Goal: Task Accomplishment & Management: Use online tool/utility

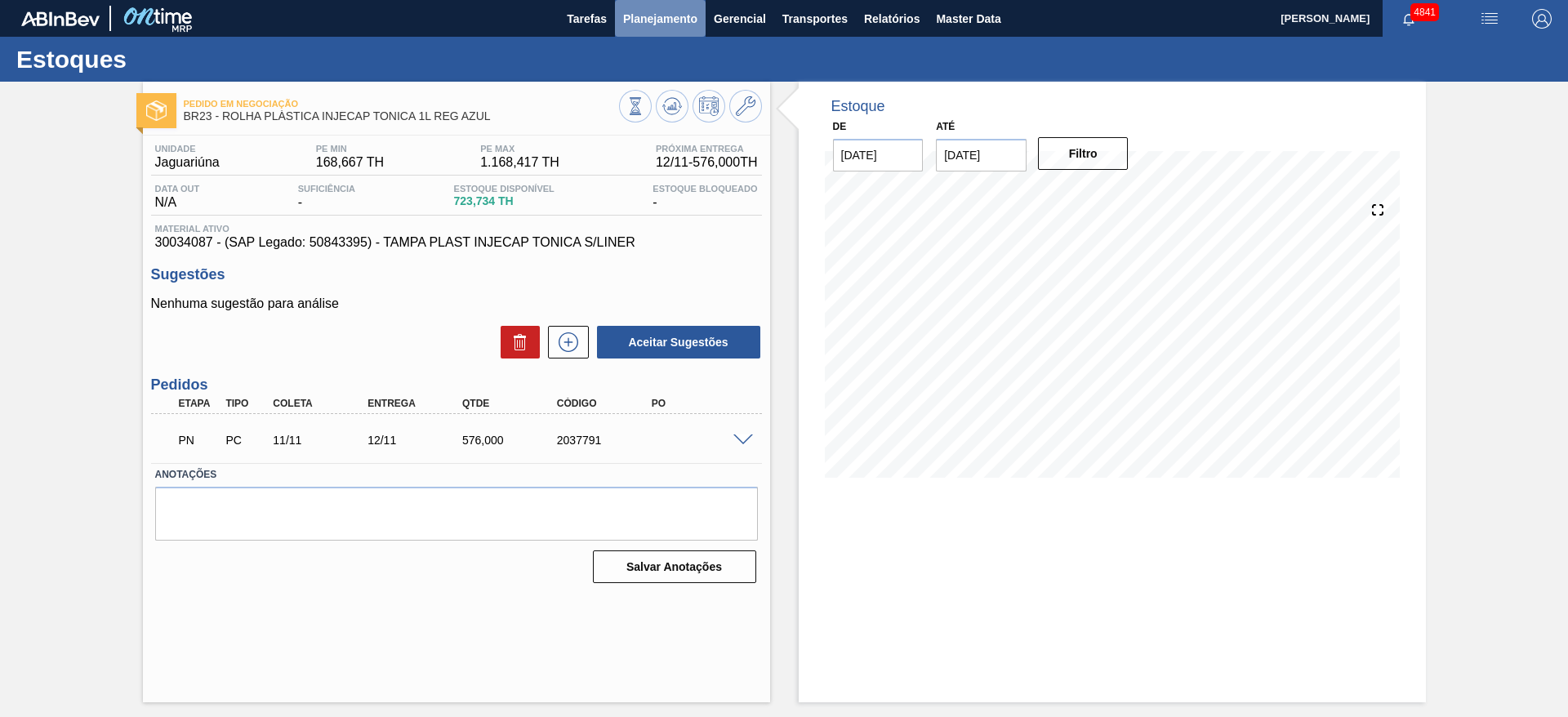
click at [623, 19] on span "Planejamento" at bounding box center [660, 18] width 75 height 20
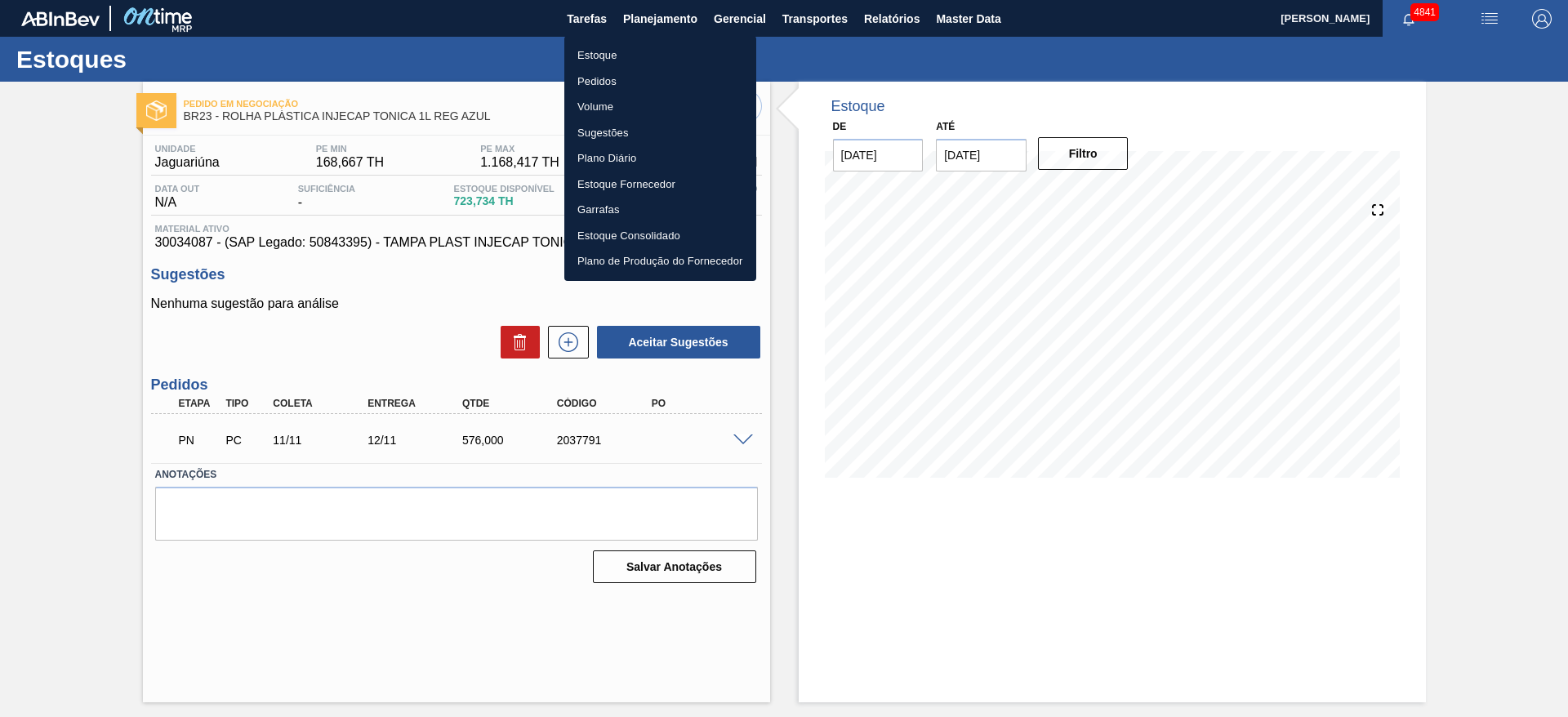
click at [659, 52] on li "Estoque" at bounding box center [660, 55] width 192 height 26
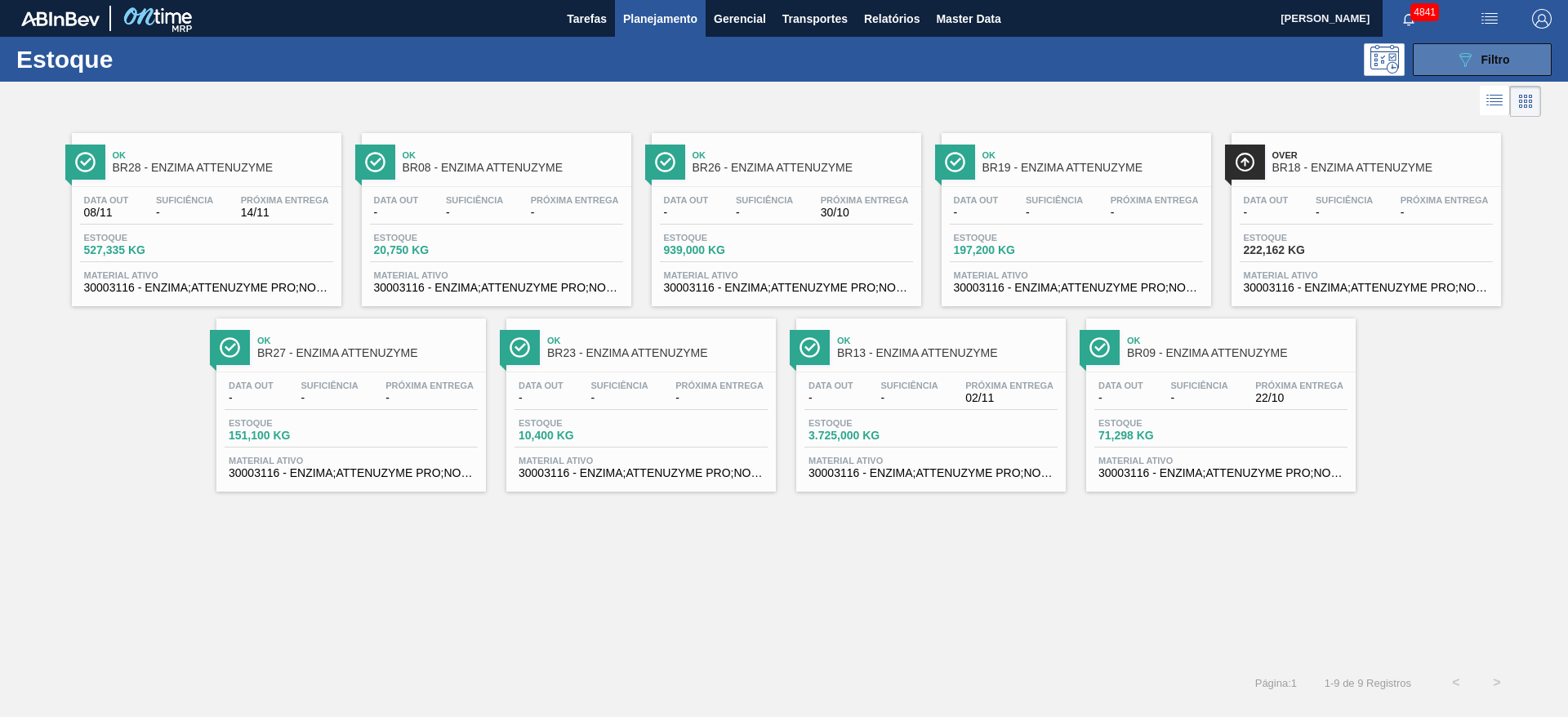
click at [1483, 53] on span "Filtro" at bounding box center [1496, 59] width 28 height 13
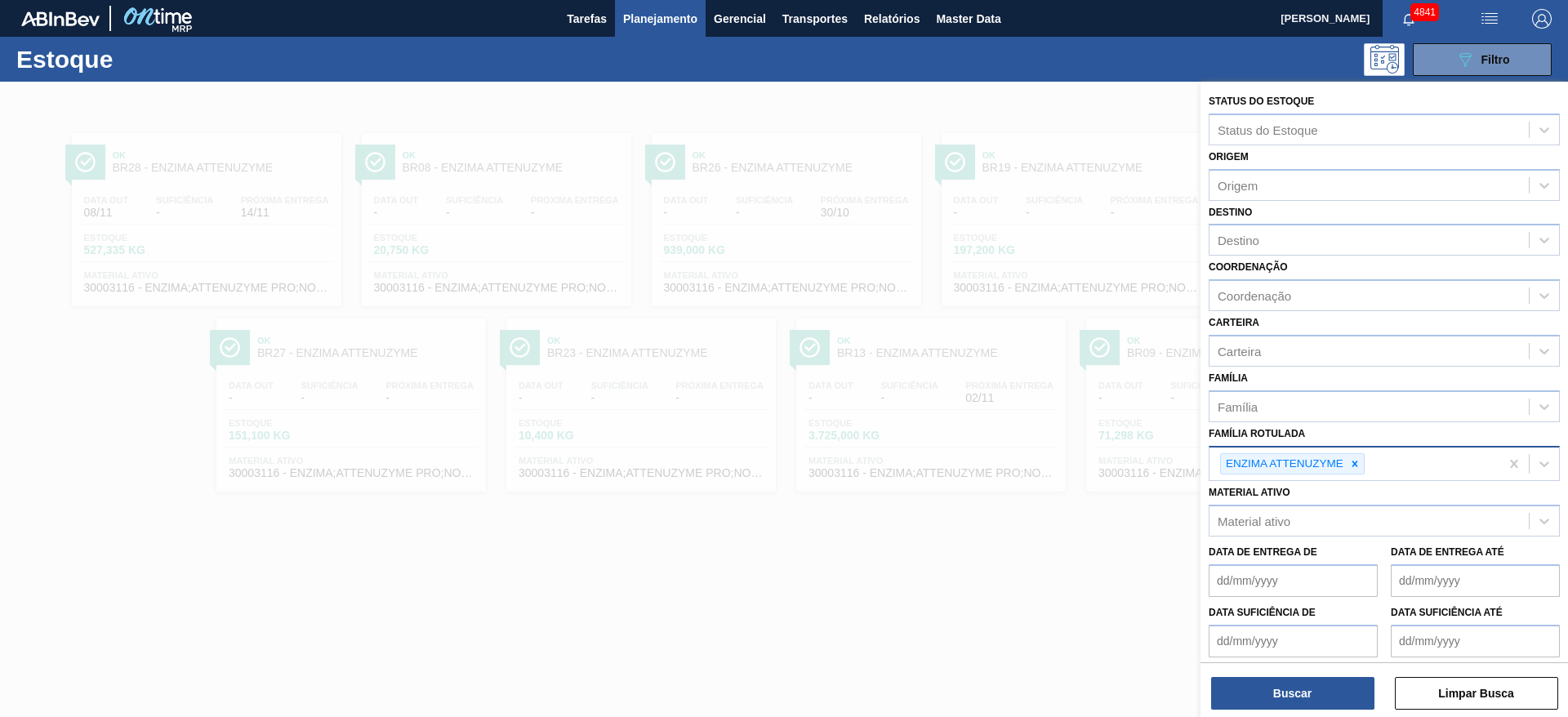
click at [1357, 465] on icon at bounding box center [1355, 463] width 11 height 11
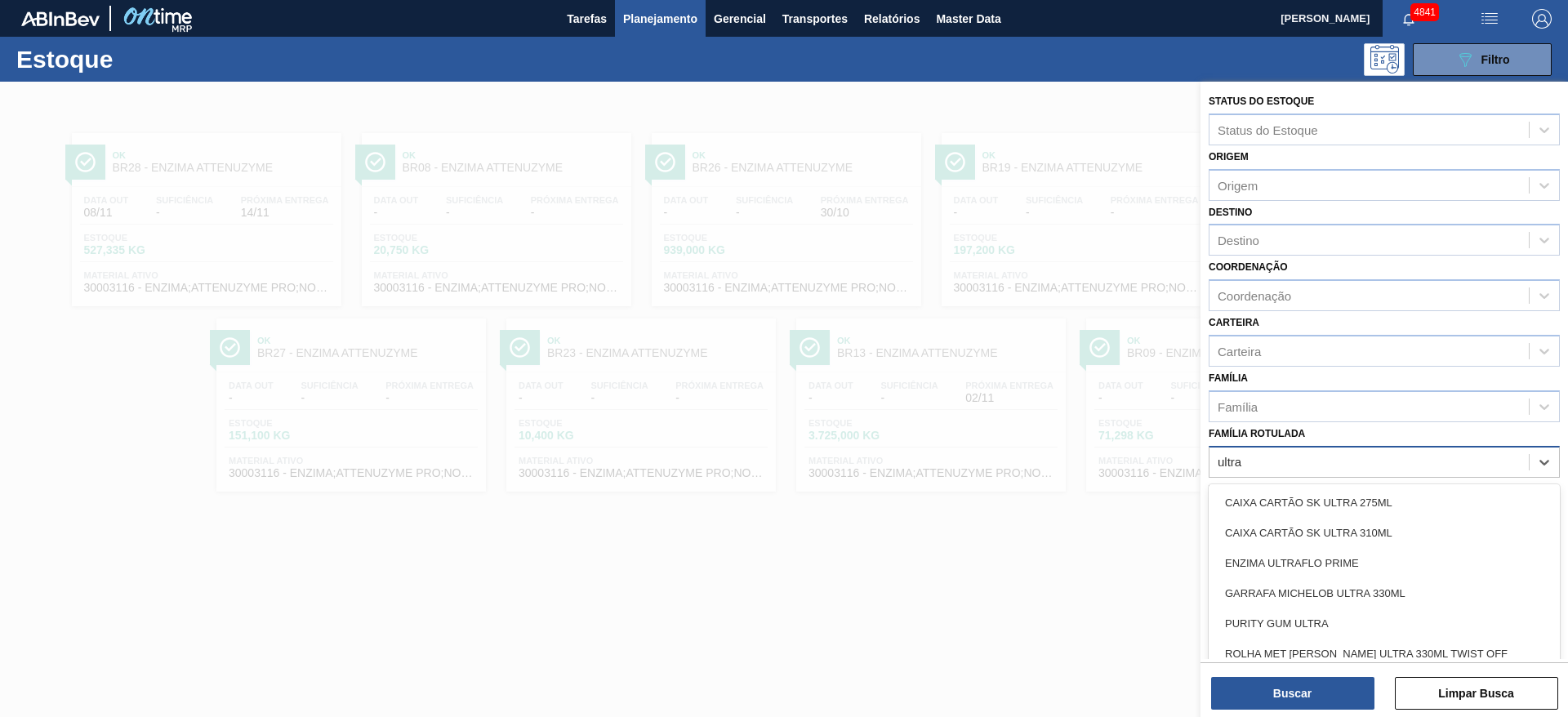
type Rotulada "ultraf"
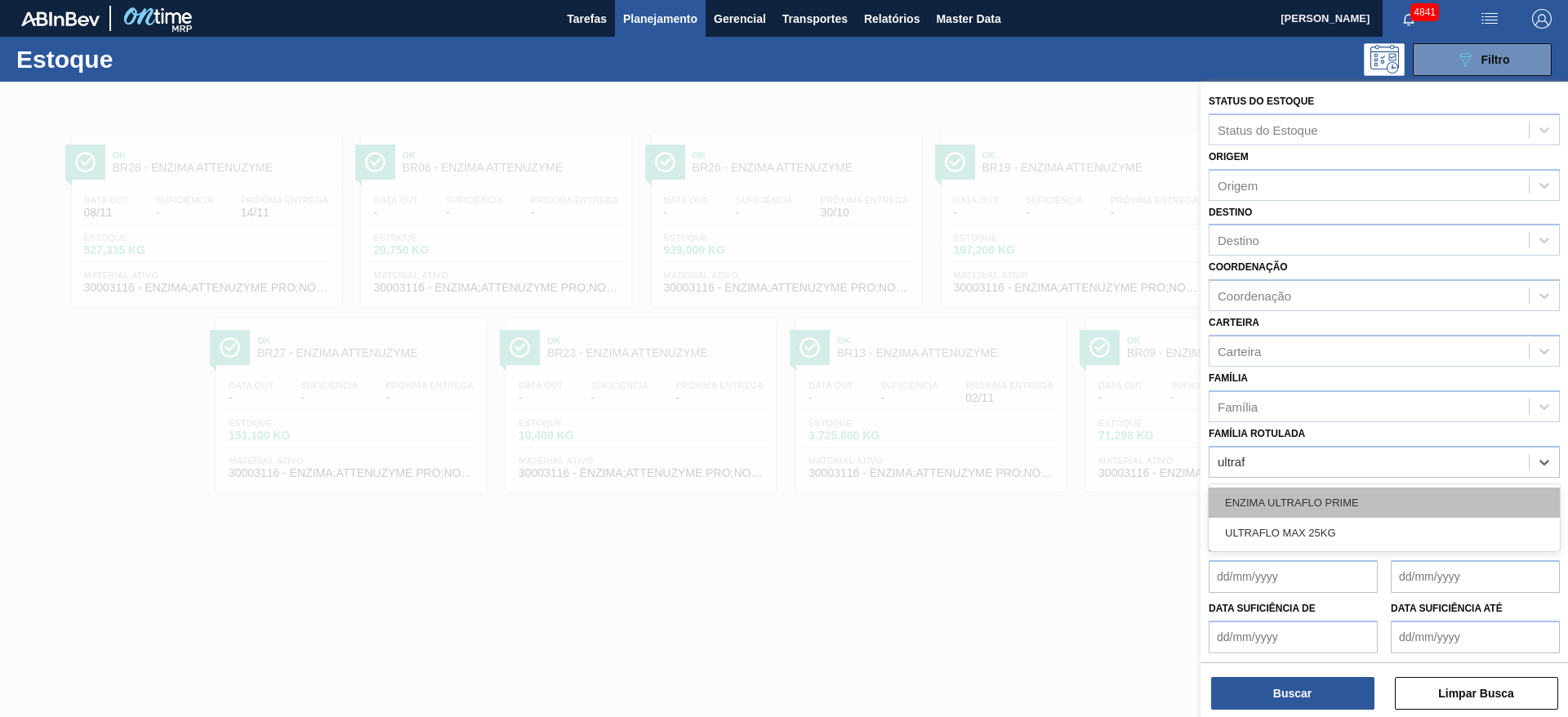
click at [1362, 490] on div "ENZIMA ULTRAFLO PRIME" at bounding box center [1384, 502] width 351 height 30
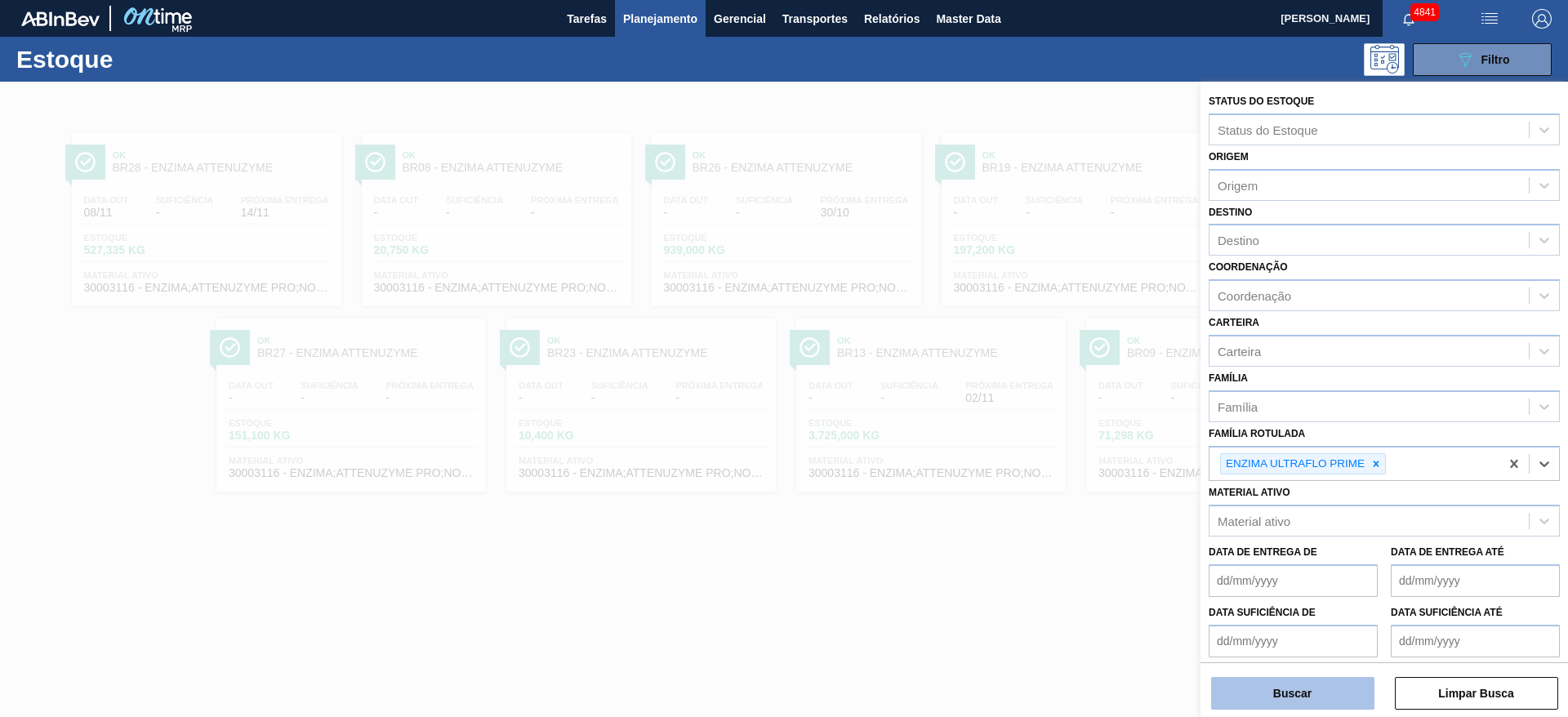
click at [1331, 683] on button "Buscar" at bounding box center [1293, 693] width 163 height 33
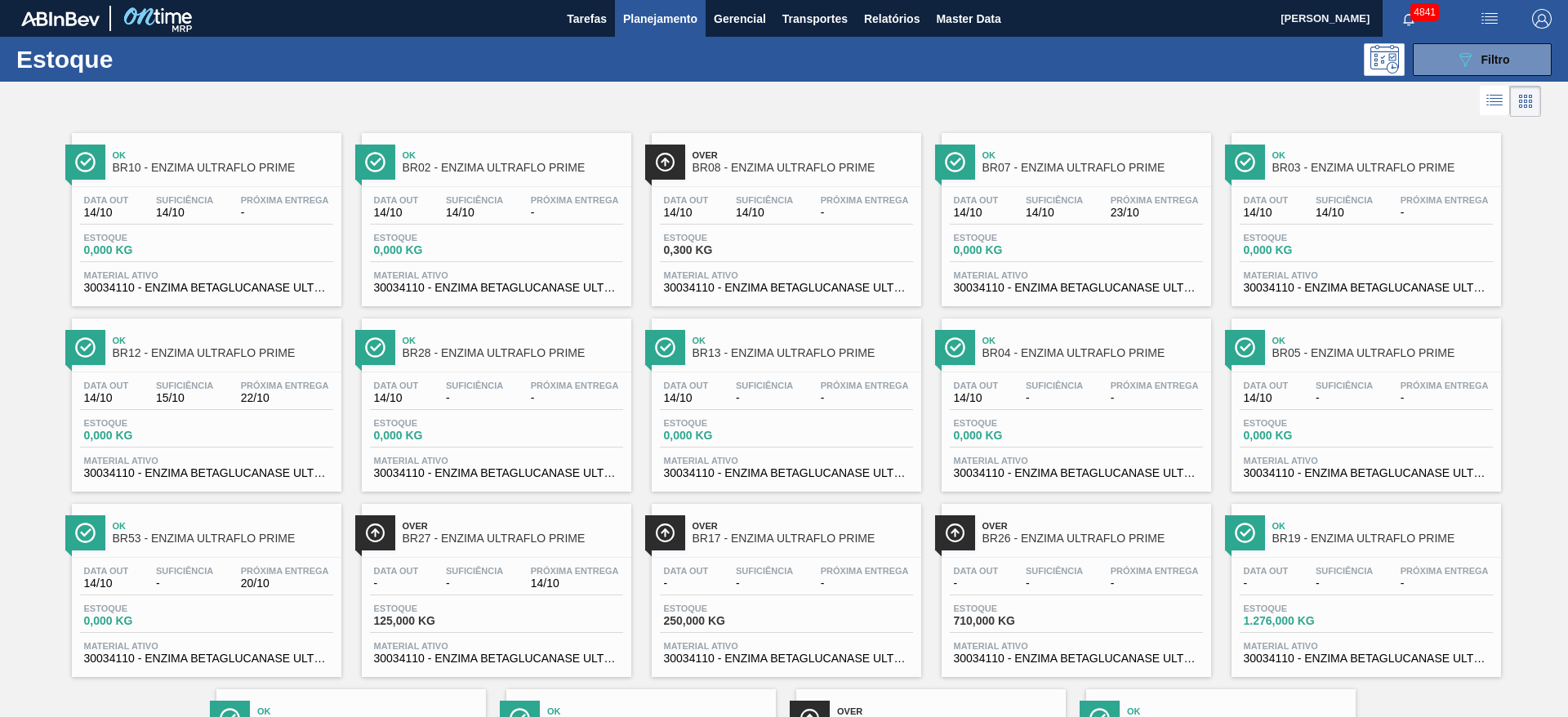
click at [250, 428] on div "Estoque 0,000 KG" at bounding box center [206, 433] width 253 height 29
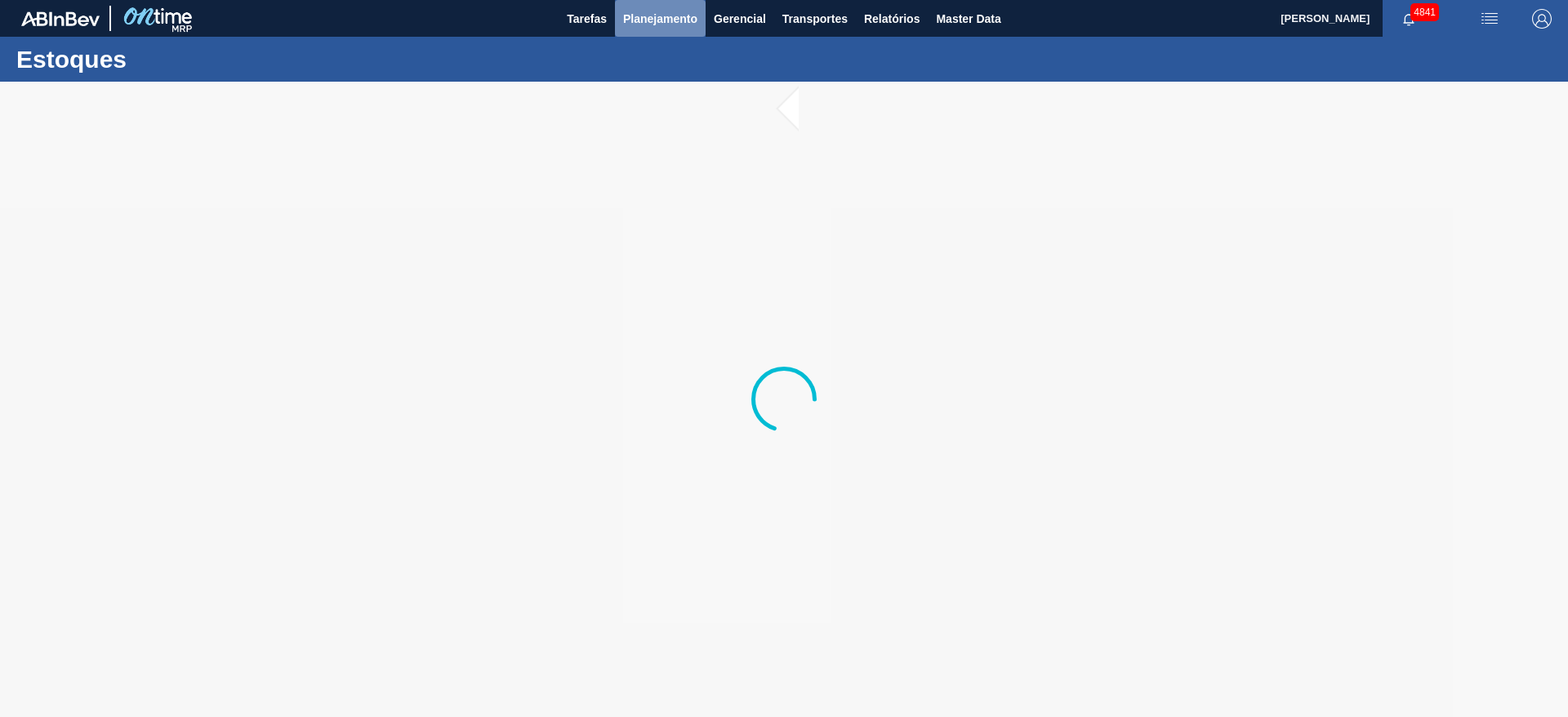
click at [649, 23] on span "Planejamento" at bounding box center [660, 18] width 75 height 20
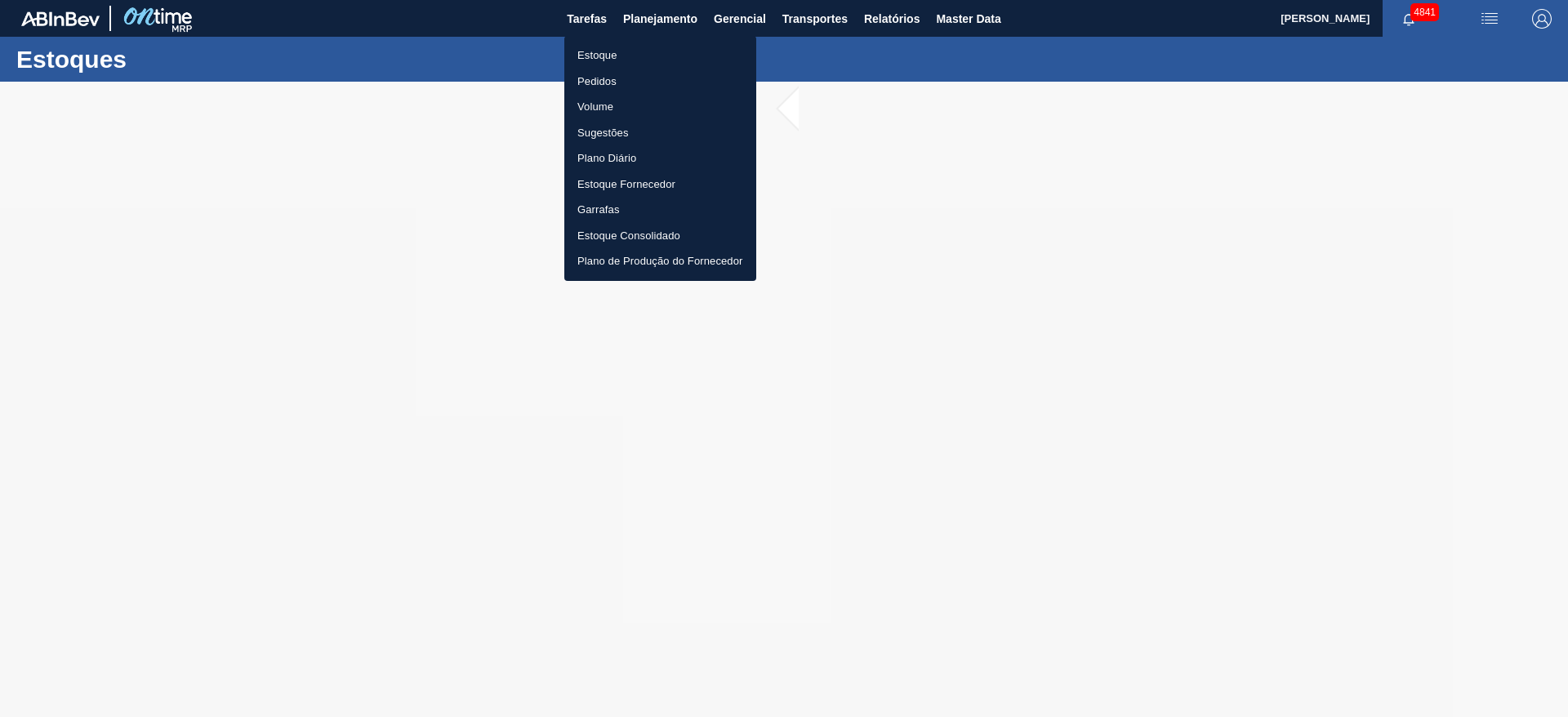
click at [1168, 228] on div at bounding box center [784, 358] width 1568 height 717
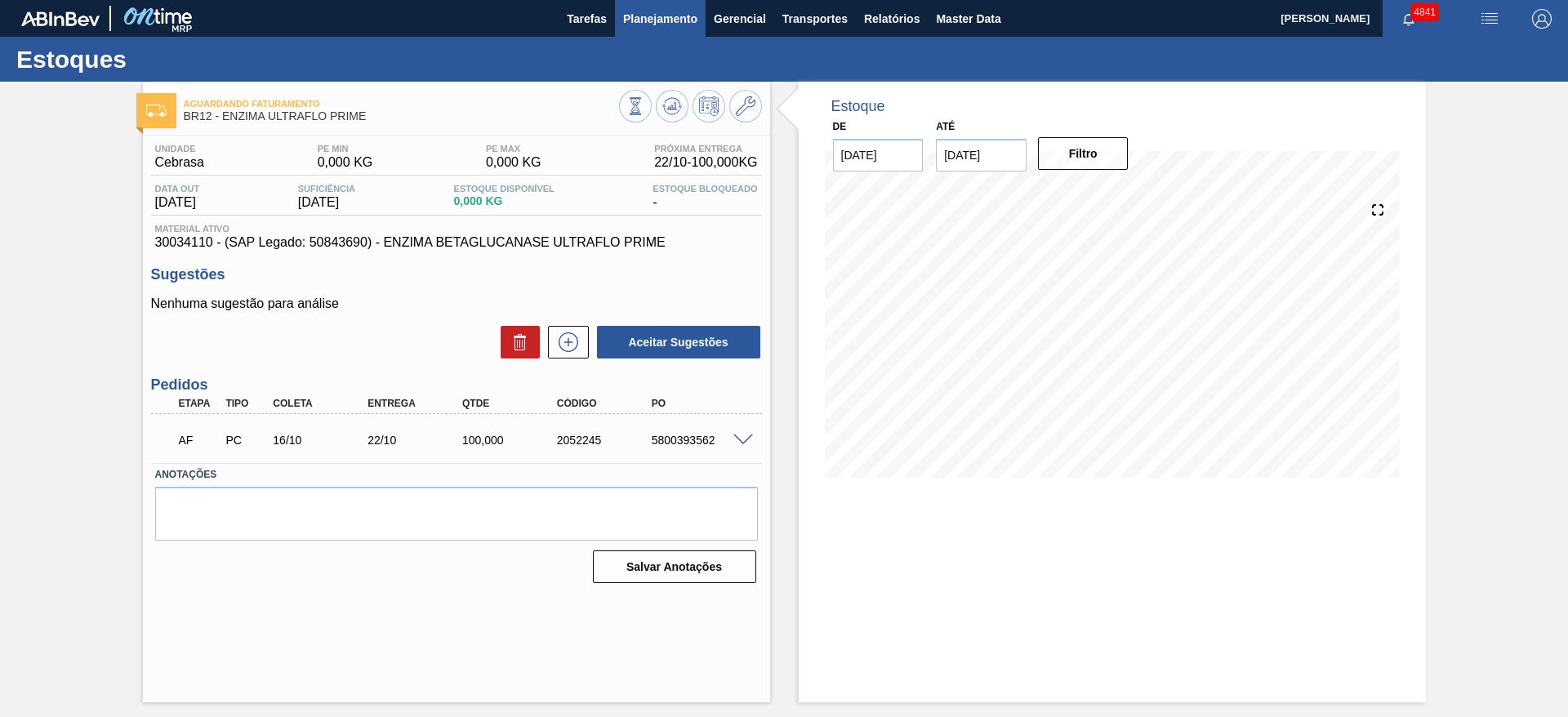
click at [698, 10] on button "Planejamento" at bounding box center [661, 18] width 91 height 37
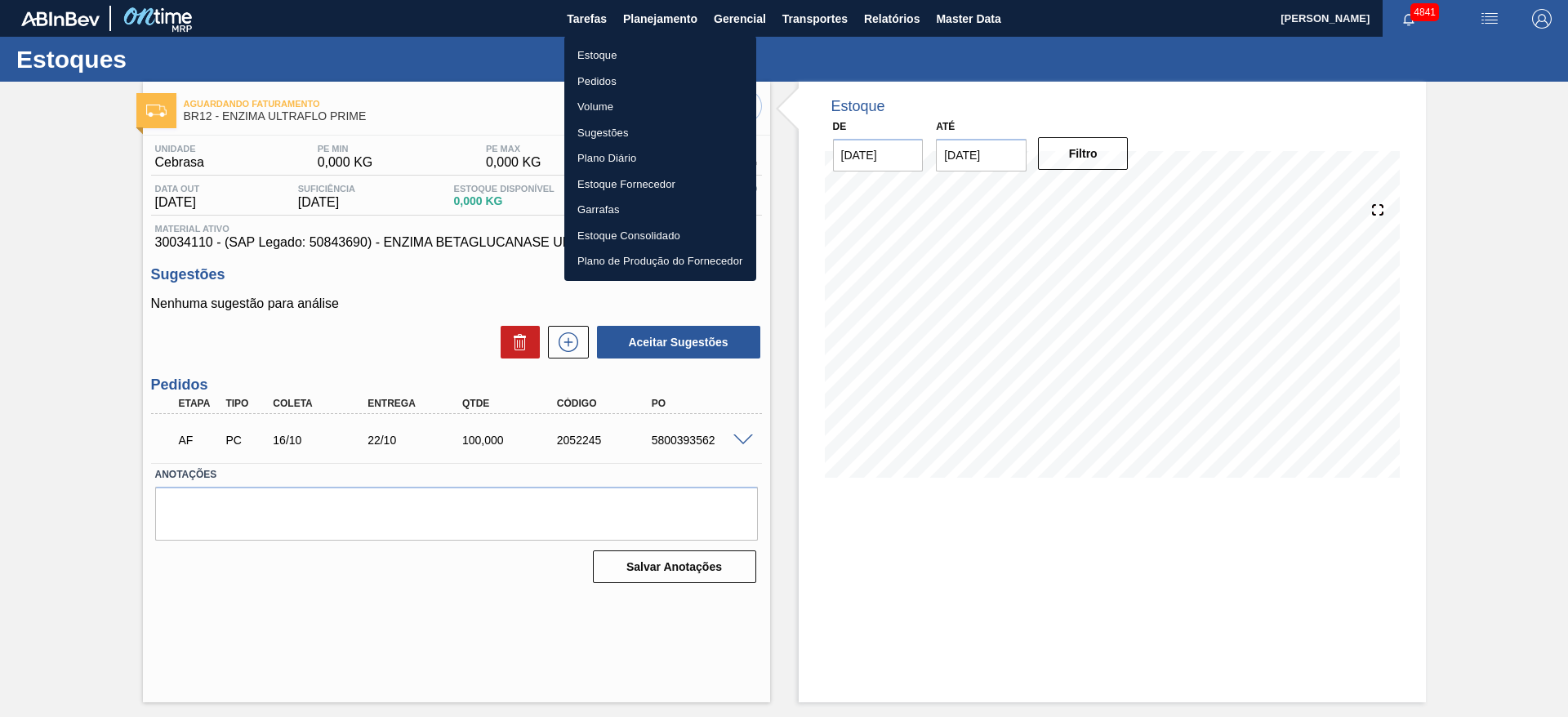
click at [686, 58] on li "Estoque" at bounding box center [660, 55] width 192 height 26
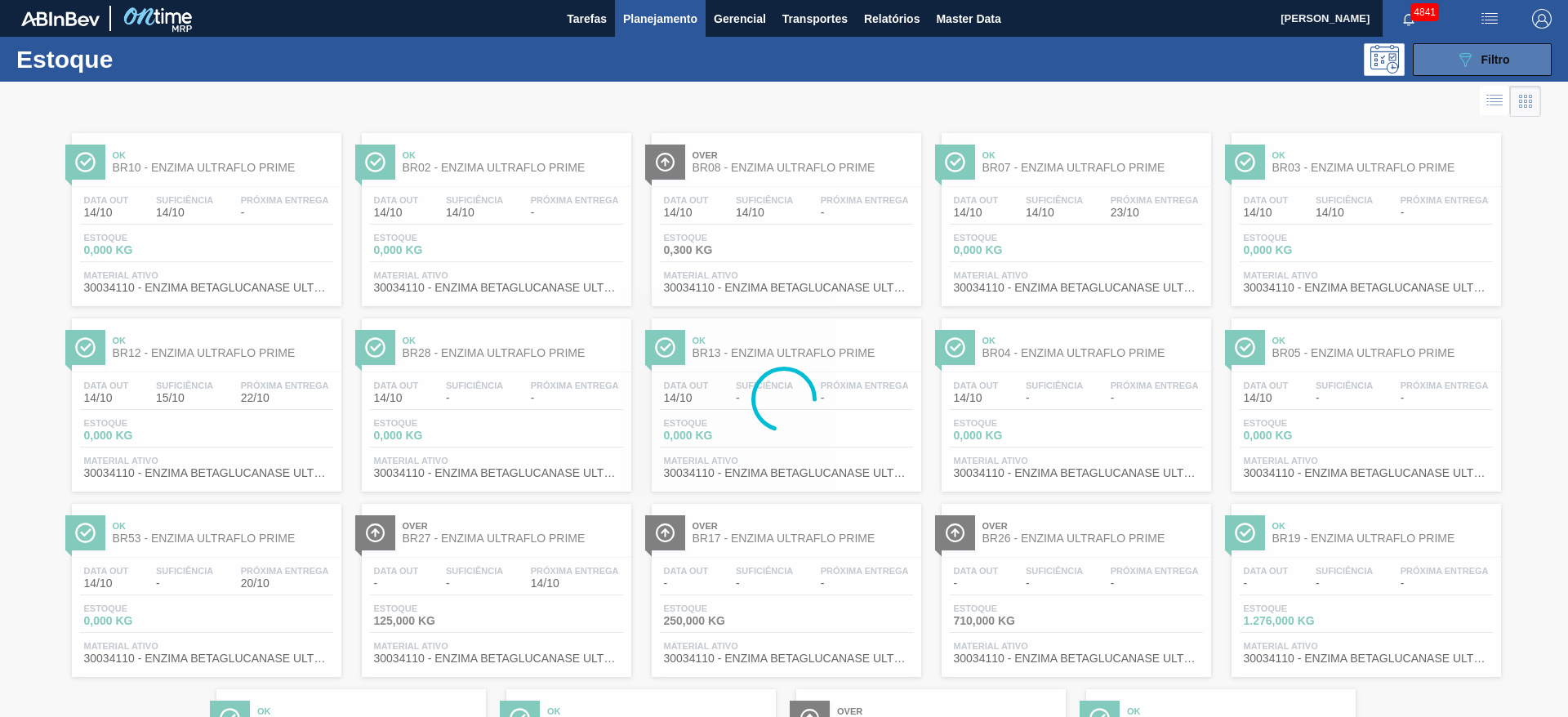
click at [1500, 59] on span "Filtro" at bounding box center [1496, 59] width 28 height 13
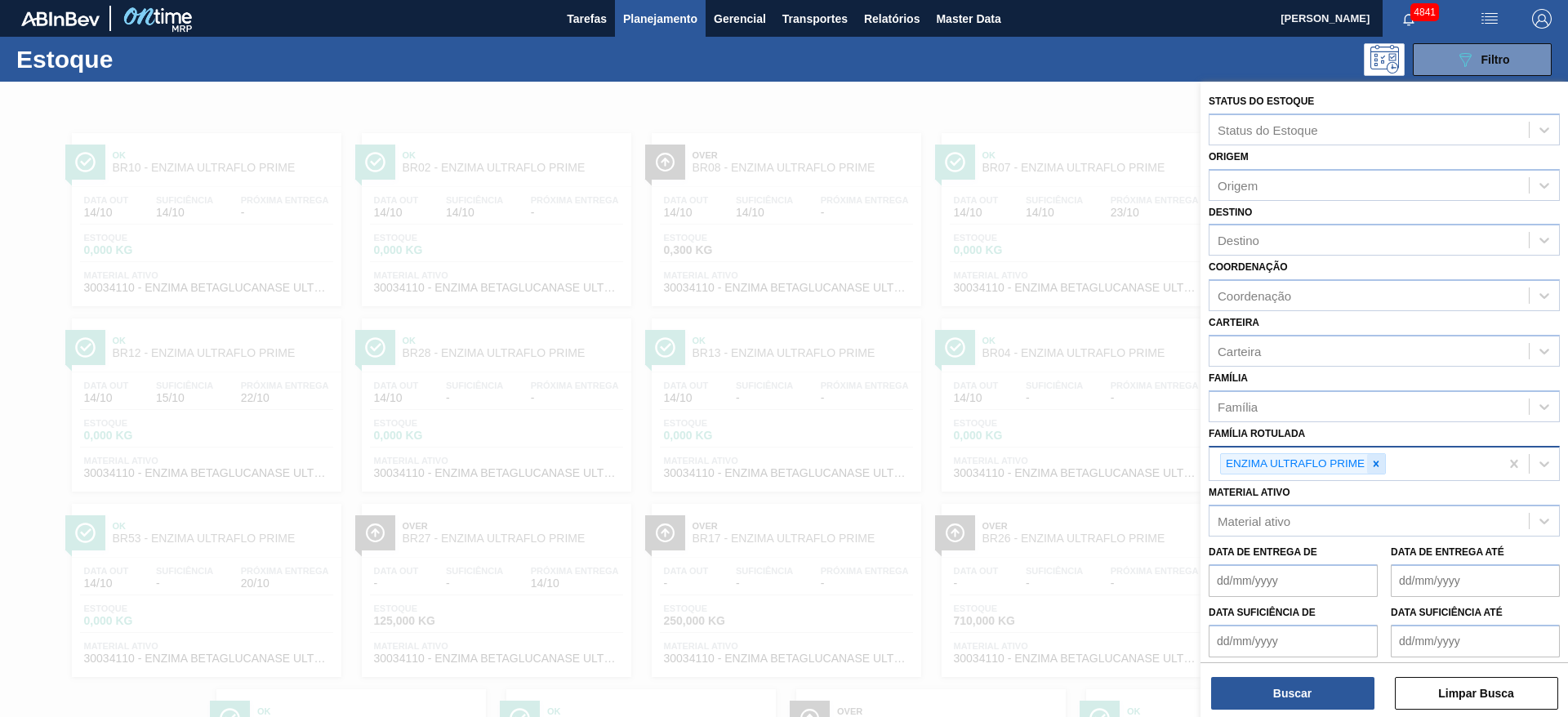
click at [1373, 464] on icon at bounding box center [1376, 463] width 11 height 11
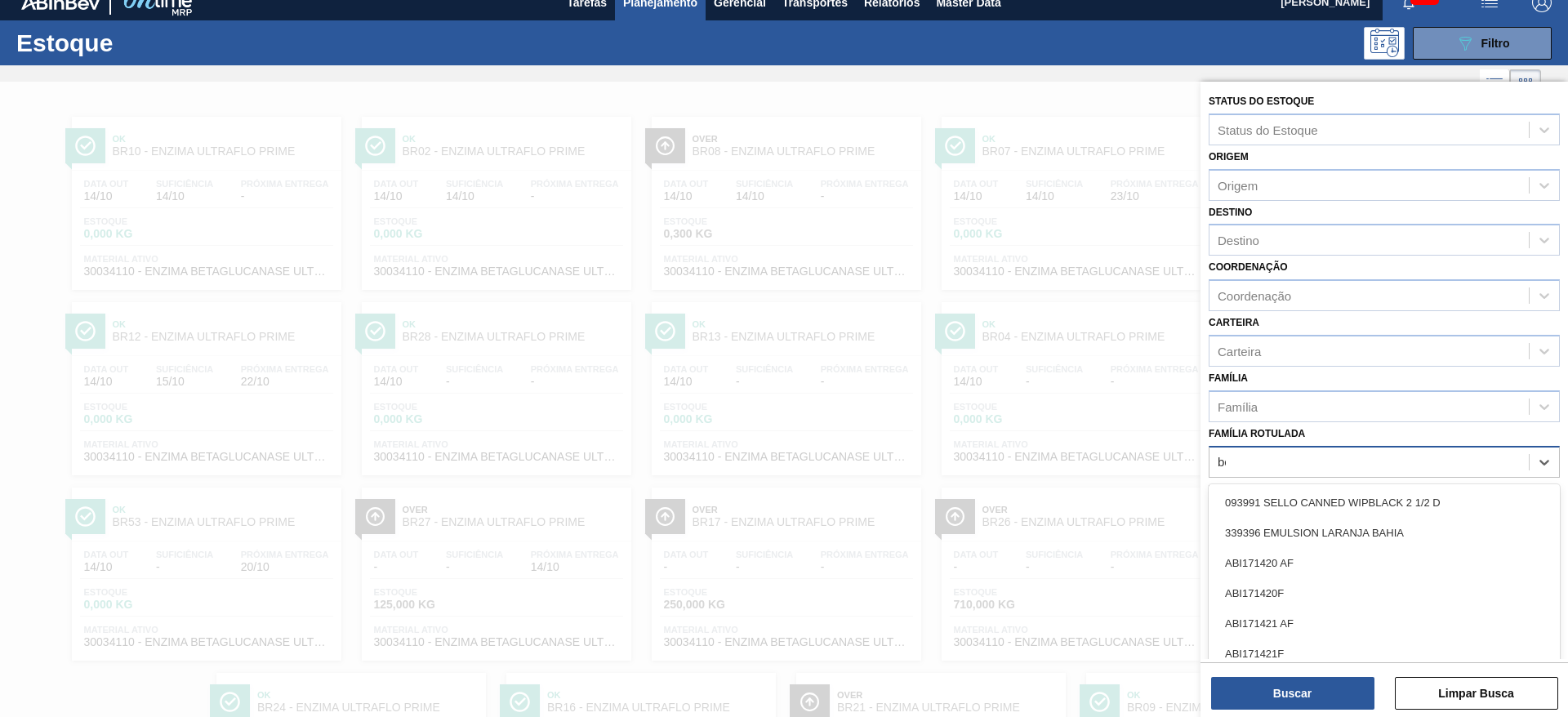
scroll to position [19, 0]
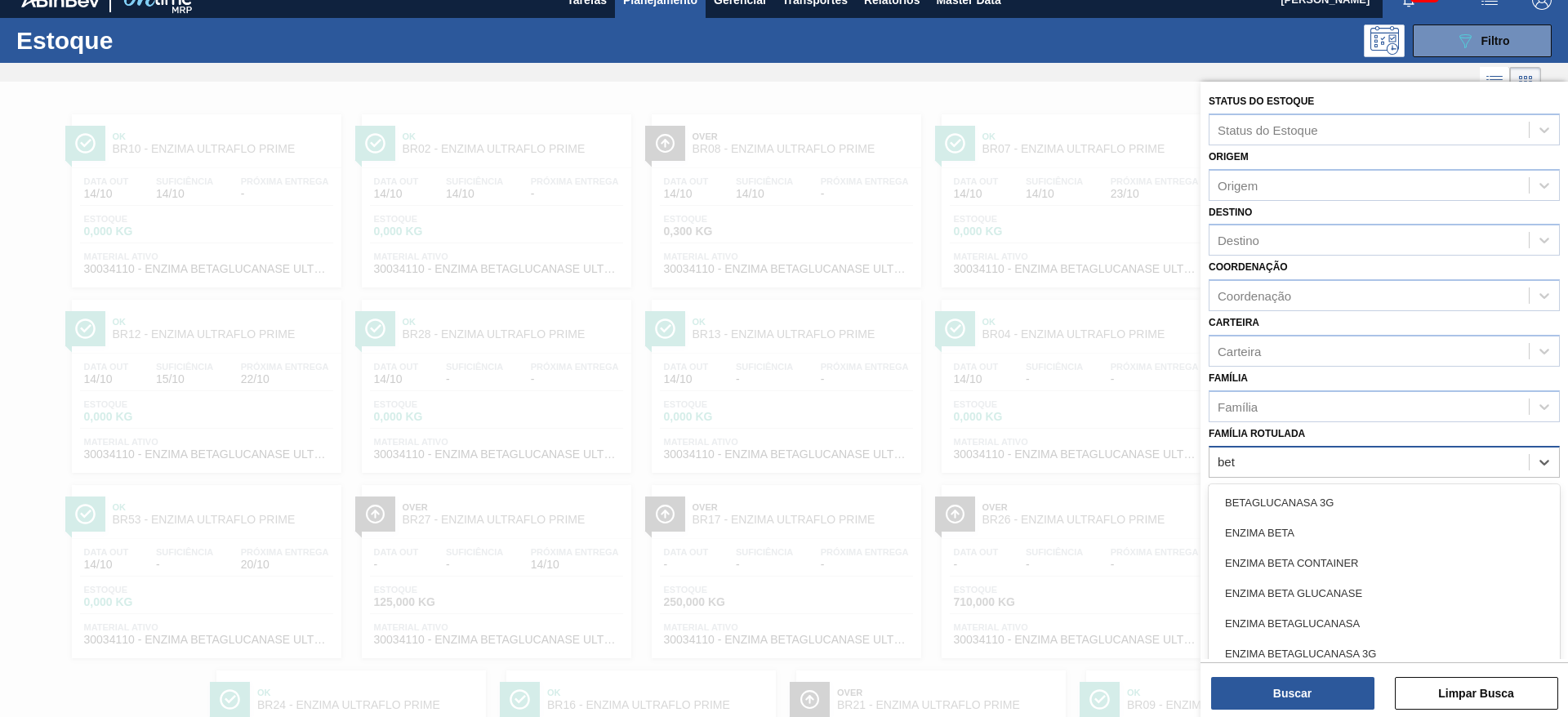
type Rotulada "beta"
drag, startPoint x: 1327, startPoint y: 538, endPoint x: 1334, endPoint y: 614, distance: 76.3
click at [1327, 540] on div "ENZIMA BETA" at bounding box center [1384, 532] width 351 height 30
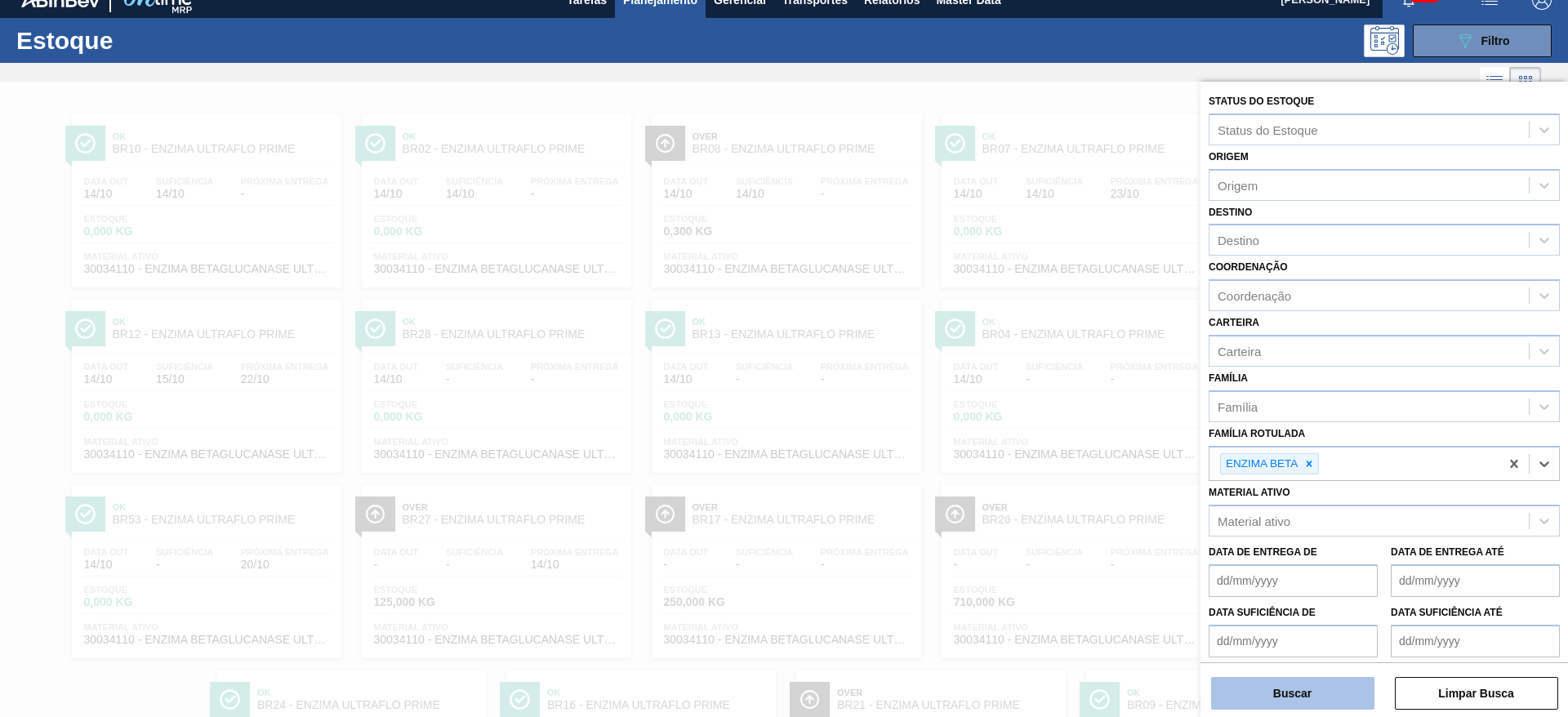
click at [1319, 696] on button "Buscar" at bounding box center [1293, 693] width 163 height 33
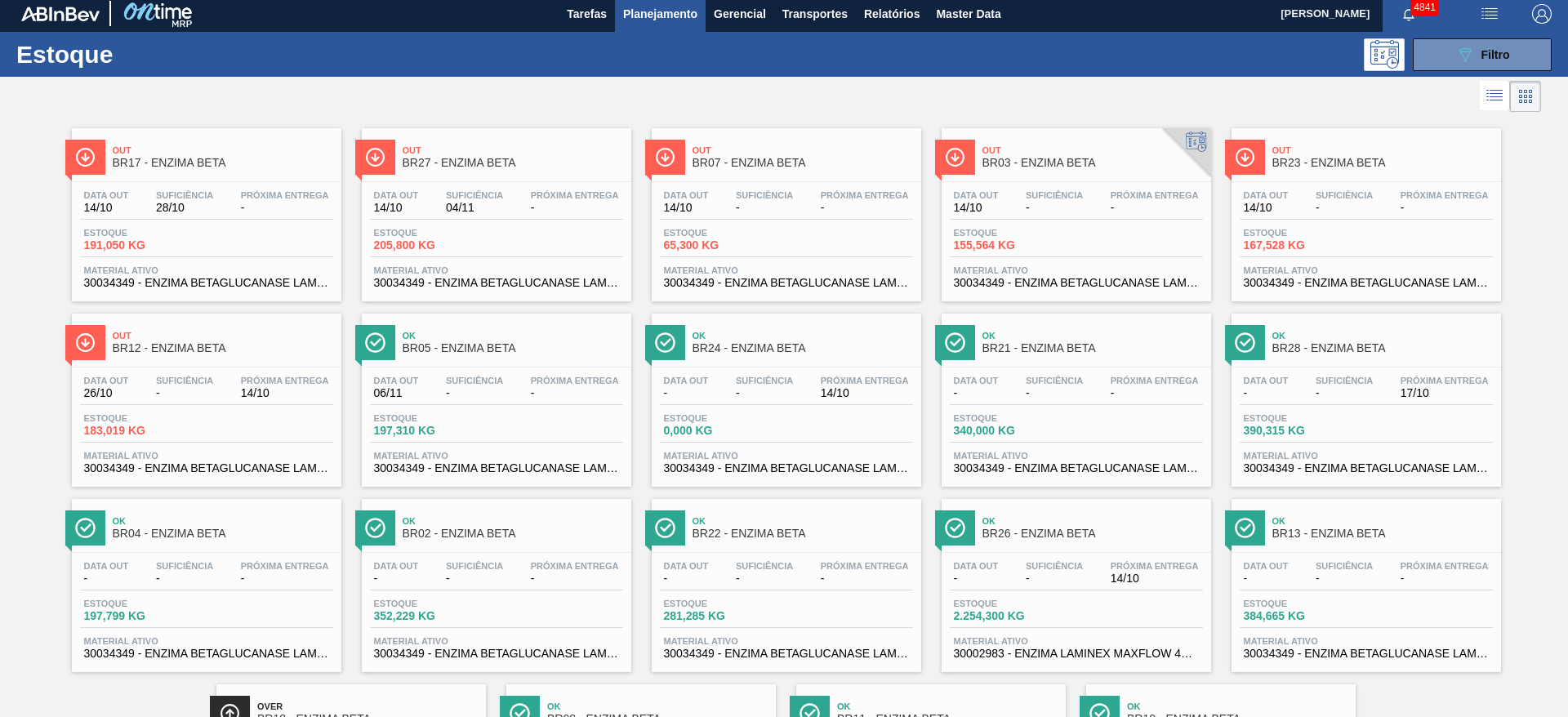
scroll to position [0, 0]
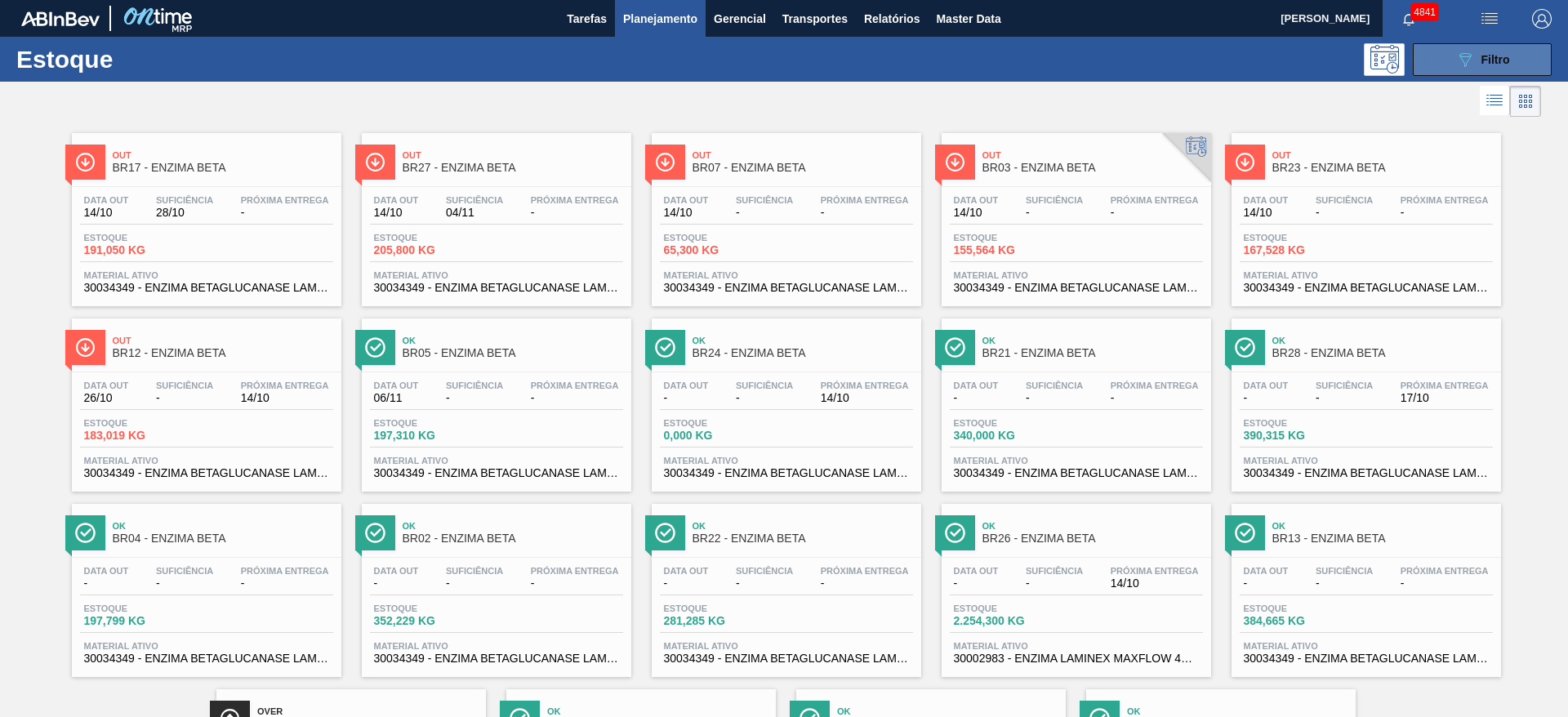
click at [1526, 54] on button "089F7B8B-B2A5-4AFE-B5C0-19BA573D28AC Filtro" at bounding box center [1483, 59] width 139 height 33
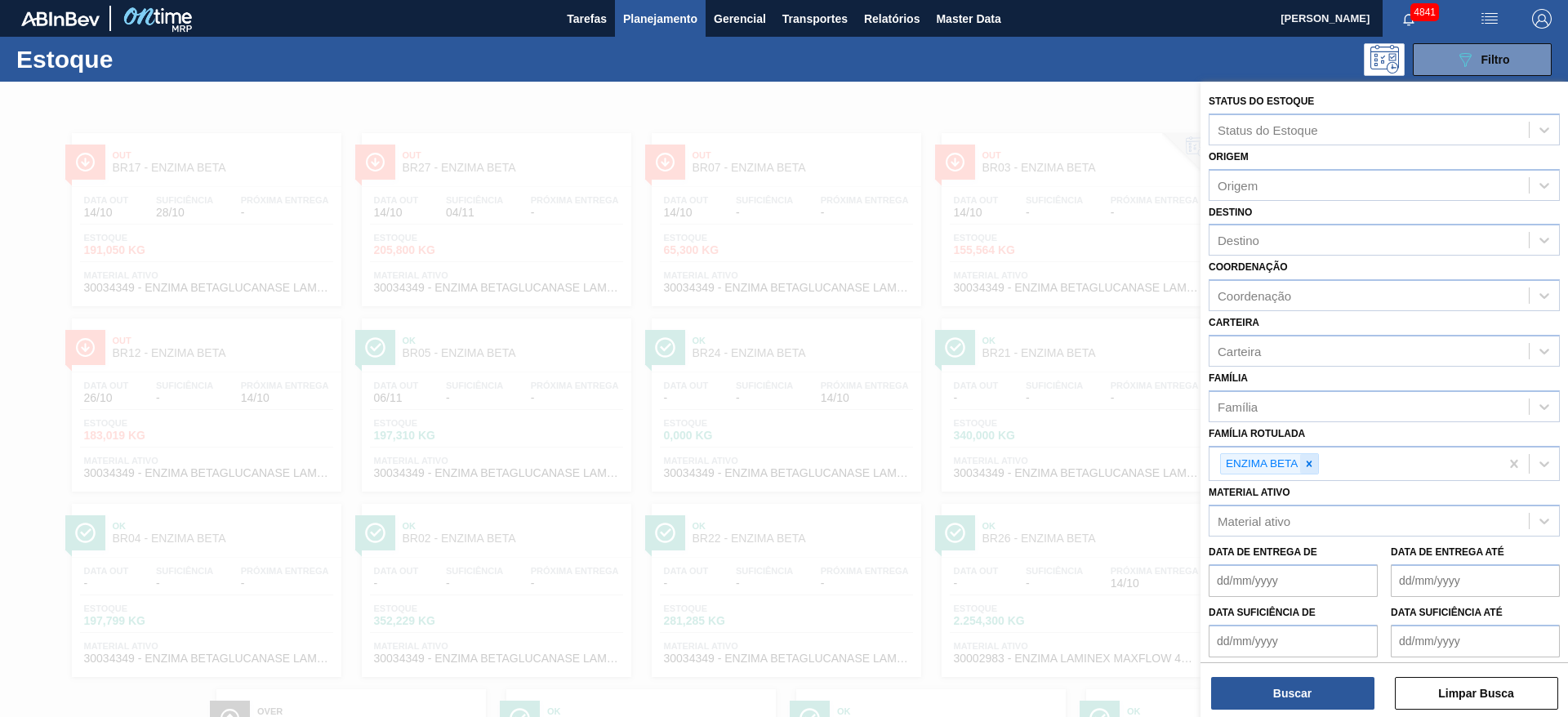
click at [1307, 465] on icon at bounding box center [1309, 463] width 11 height 11
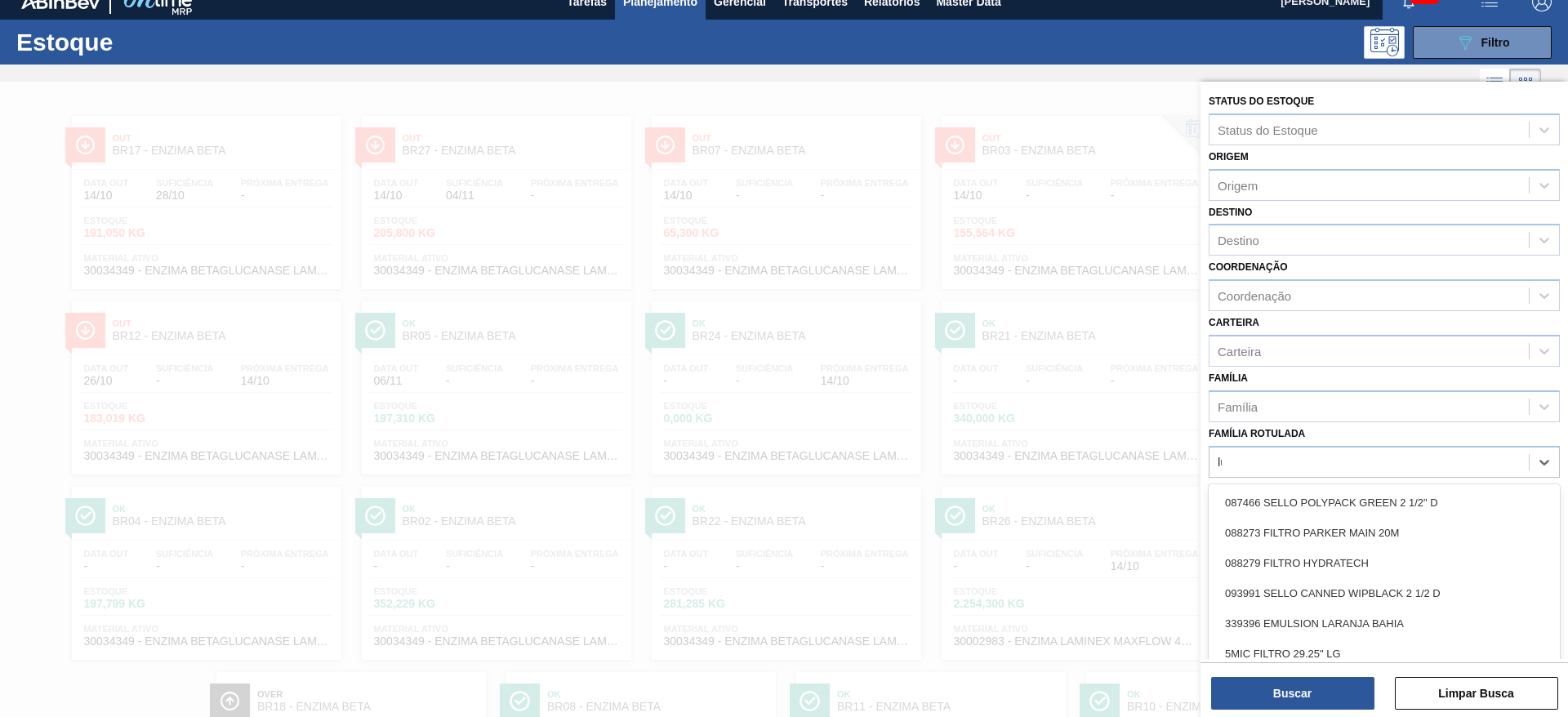
scroll to position [19, 0]
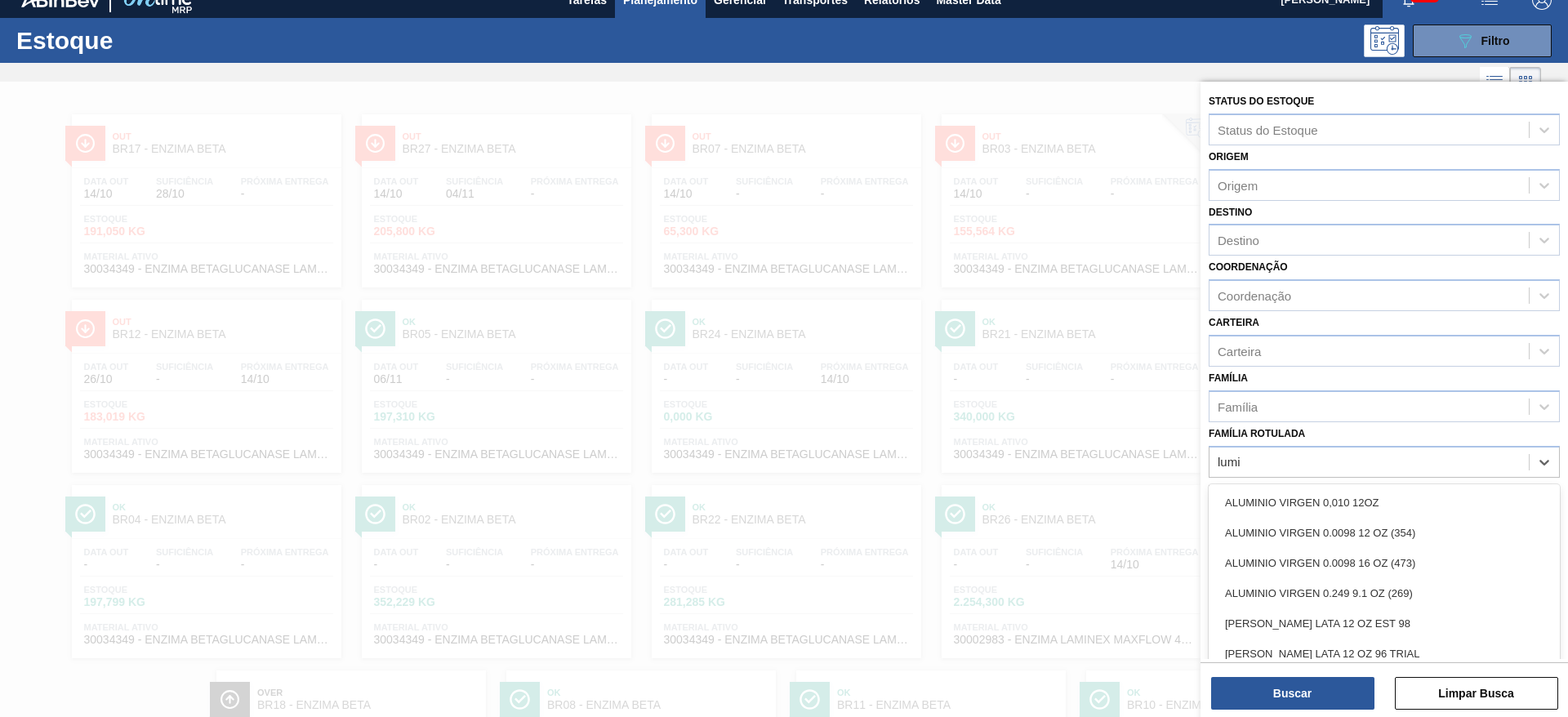
type Rotulada "lumis"
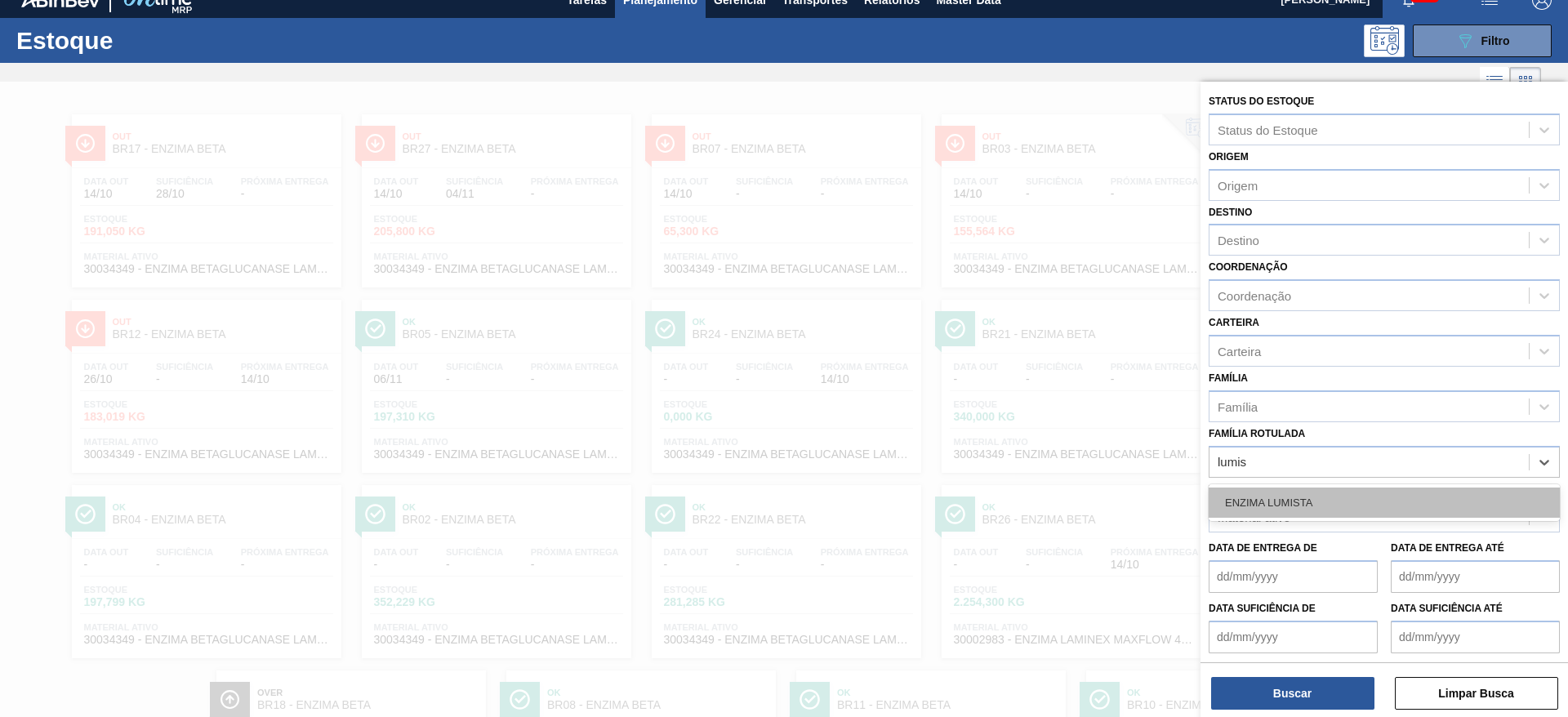
click at [1260, 506] on div "ENZIMA LUMISTA" at bounding box center [1384, 502] width 351 height 30
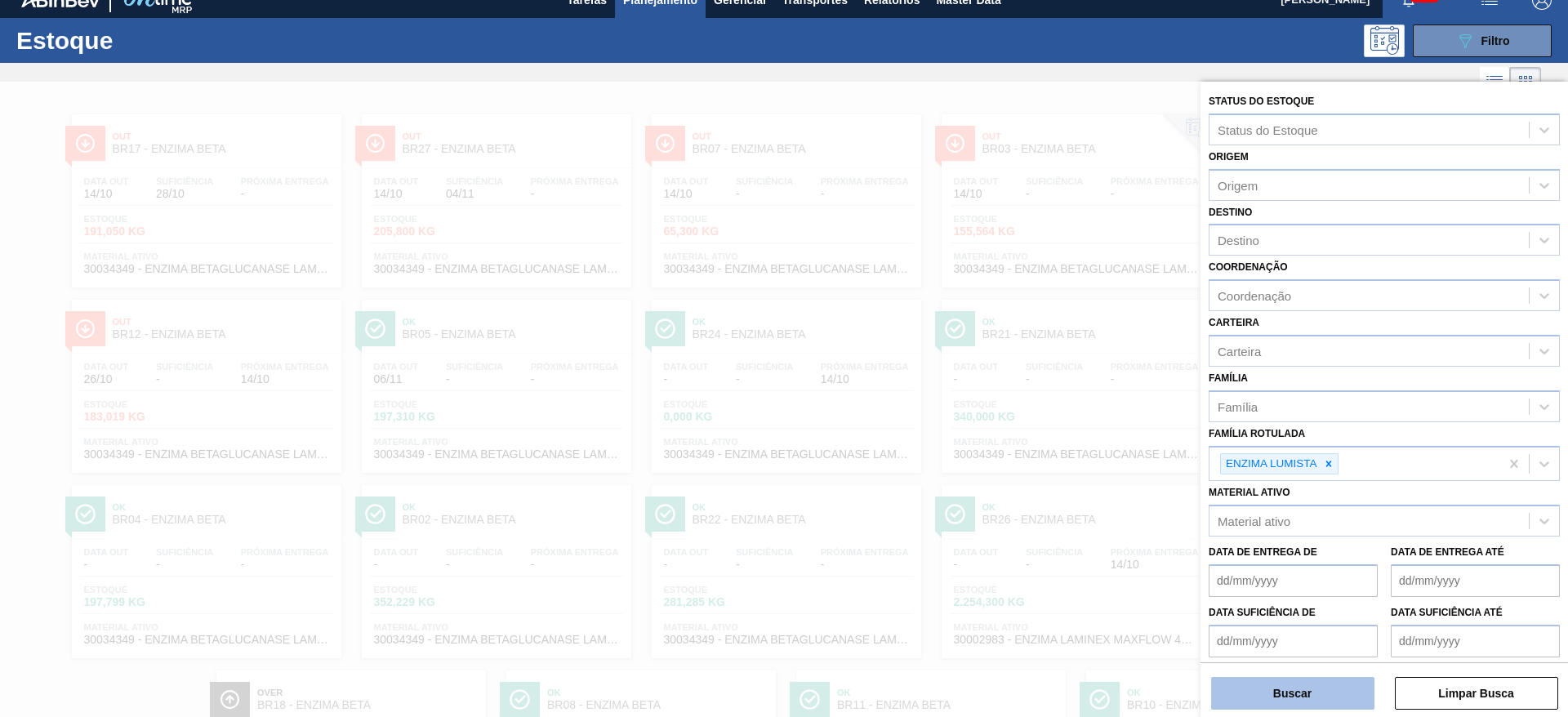
click at [1304, 690] on button "Buscar" at bounding box center [1293, 693] width 163 height 33
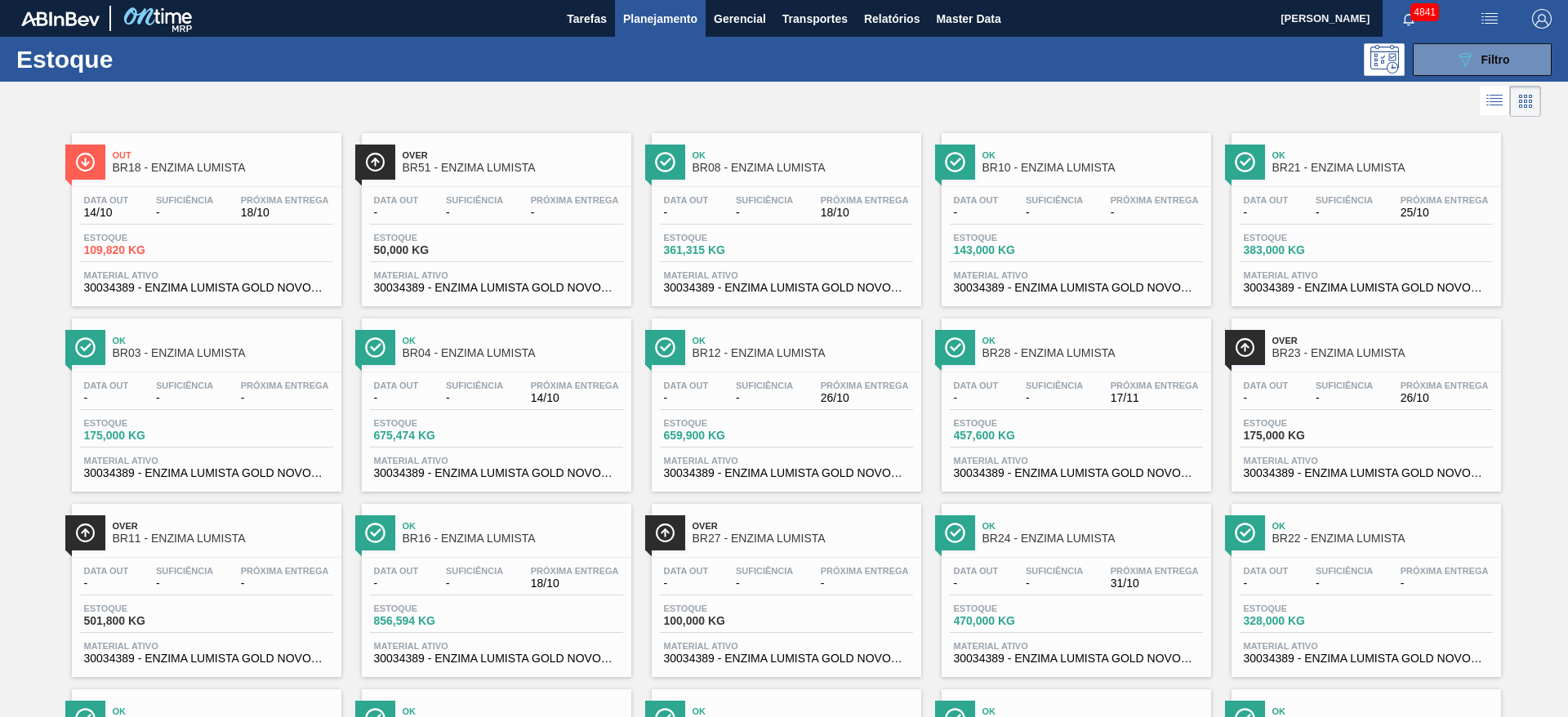
click at [1021, 106] on div at bounding box center [771, 101] width 1541 height 39
click at [1132, 105] on div at bounding box center [771, 101] width 1541 height 39
click at [1515, 63] on button "089F7B8B-B2A5-4AFE-B5C0-19BA573D28AC Filtro" at bounding box center [1483, 59] width 139 height 33
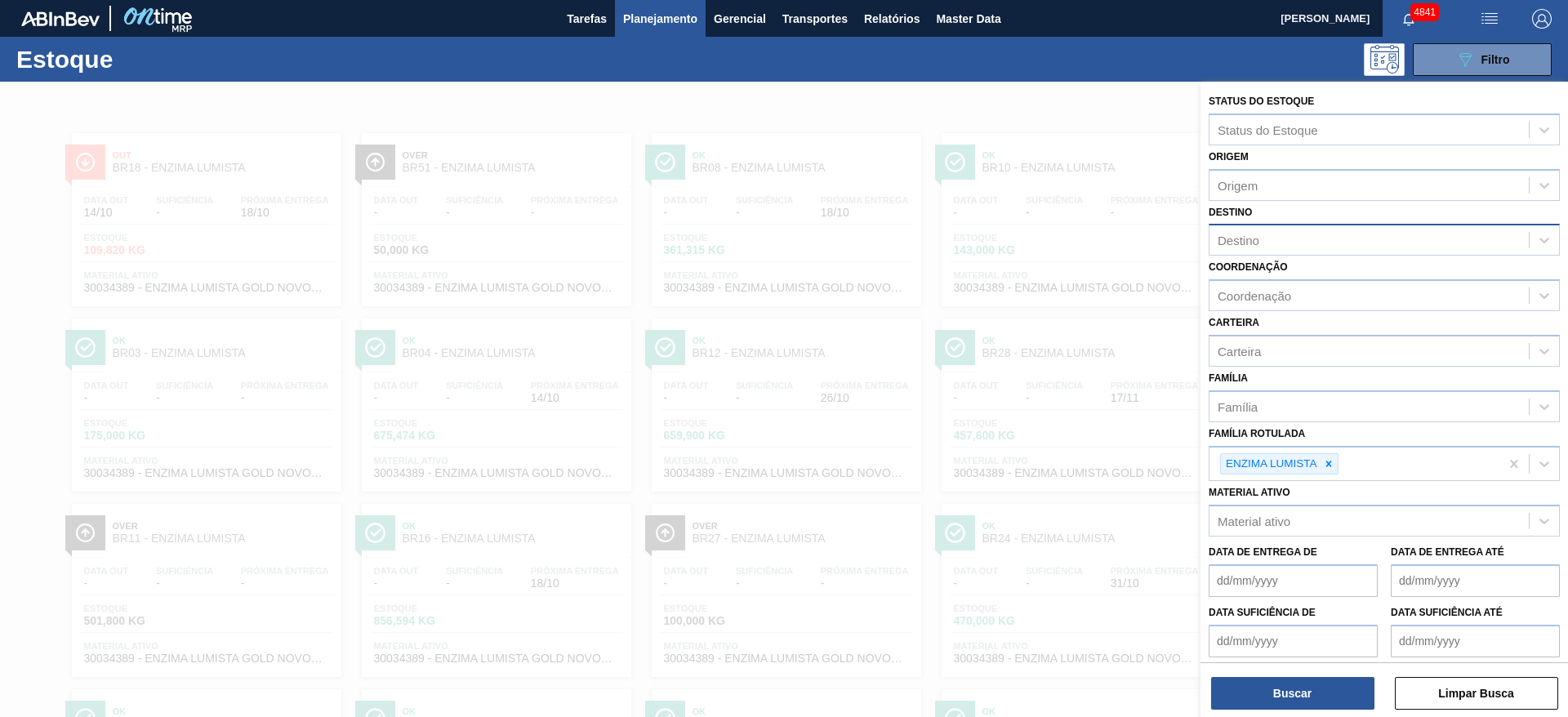
click at [1259, 252] on div "Destino" at bounding box center [1370, 240] width 320 height 24
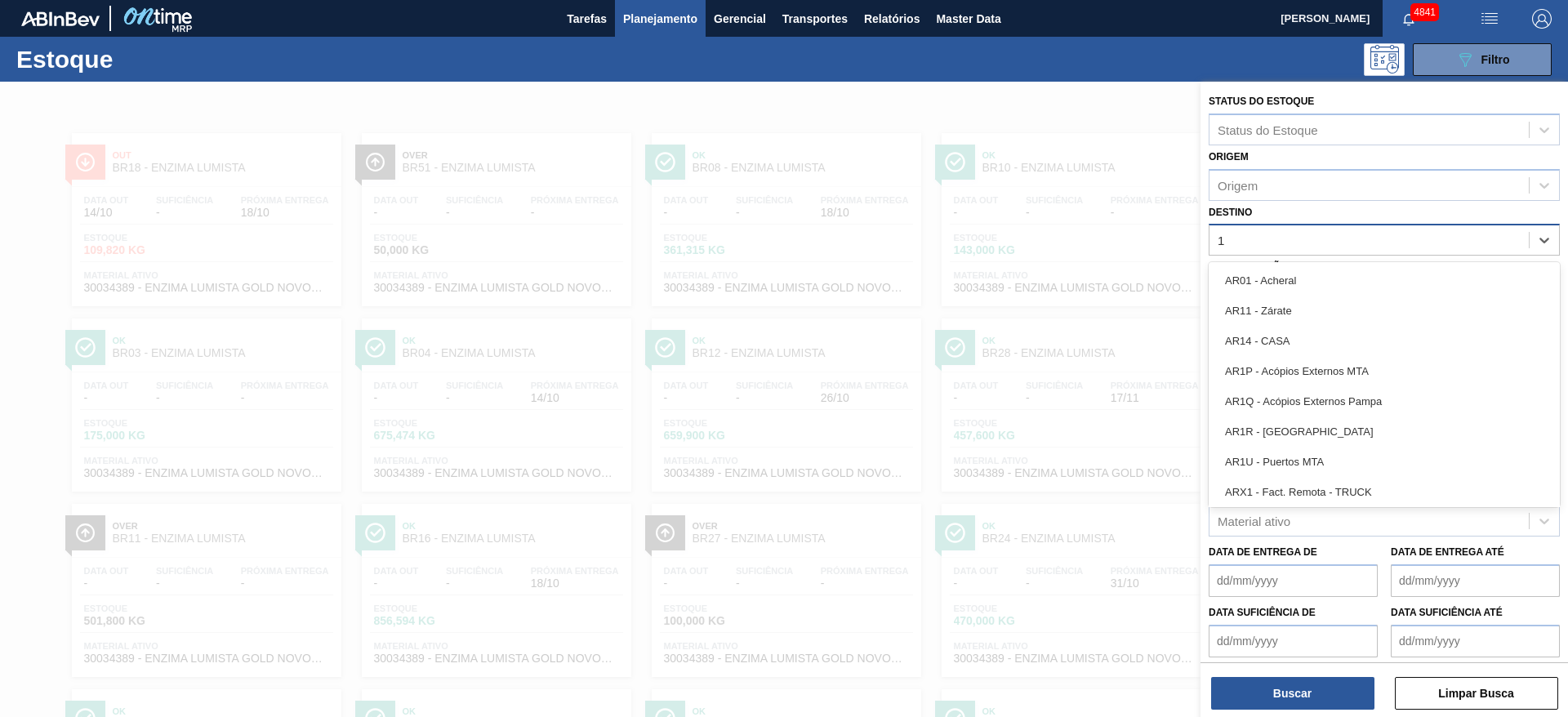
type input "16"
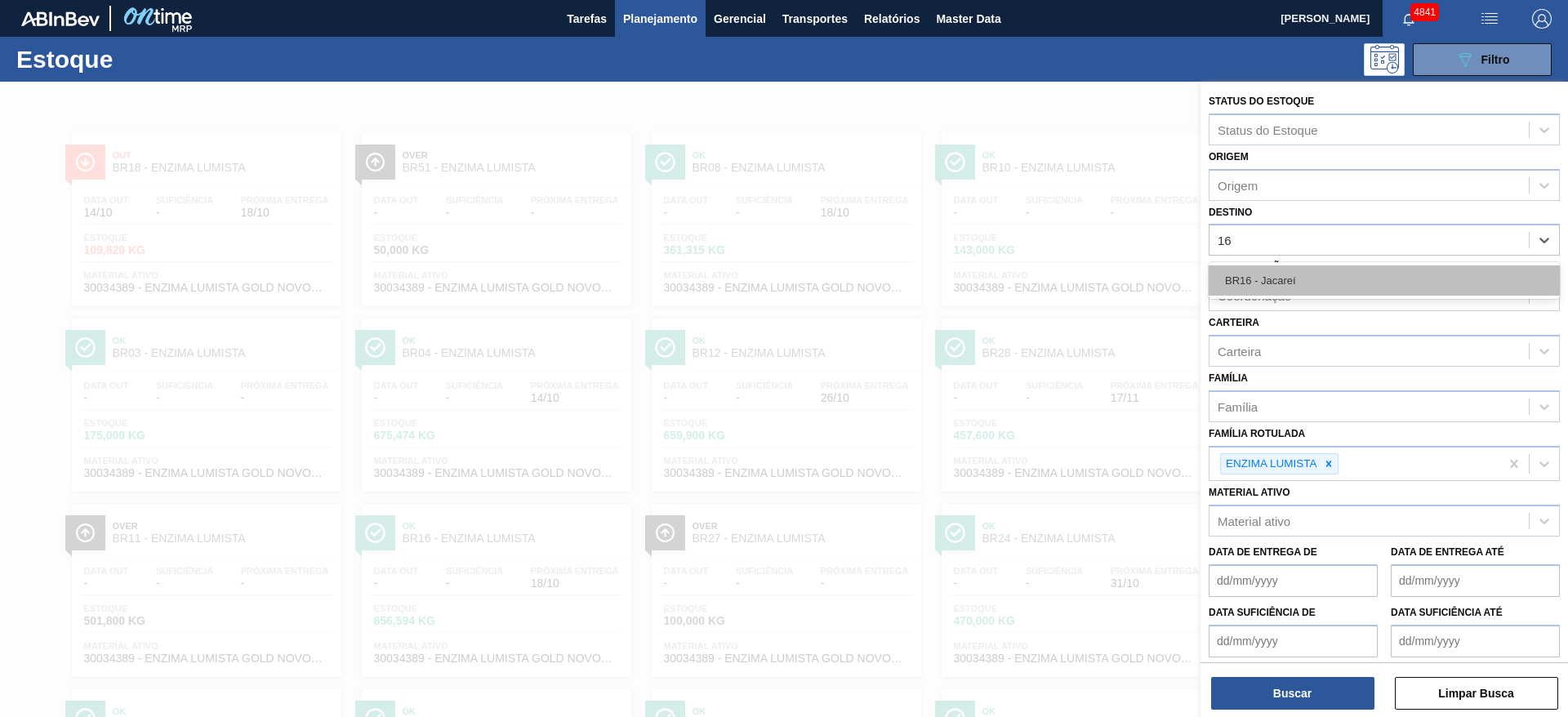
click at [1259, 289] on div "BR16 - Jacareí" at bounding box center [1384, 280] width 351 height 30
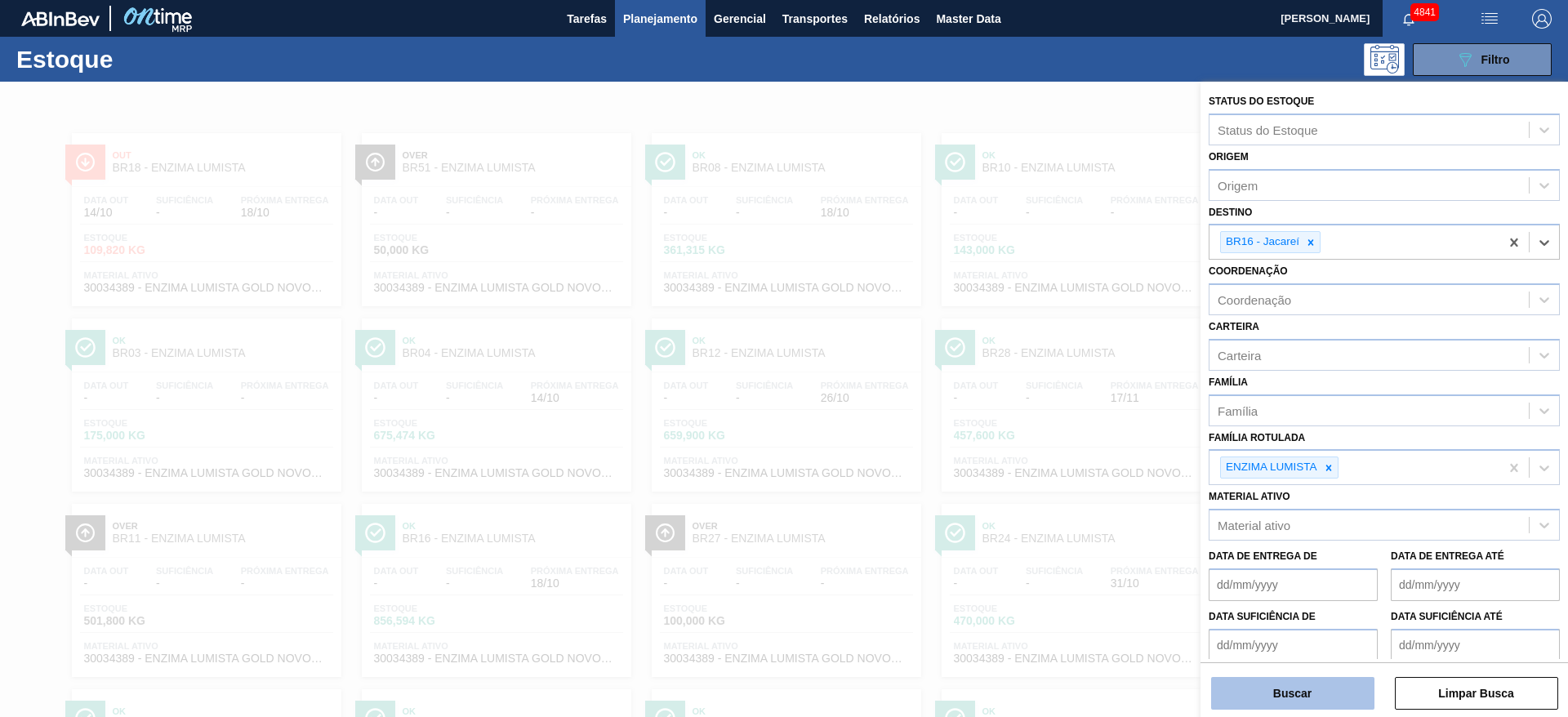
click at [1300, 694] on button "Buscar" at bounding box center [1293, 693] width 163 height 33
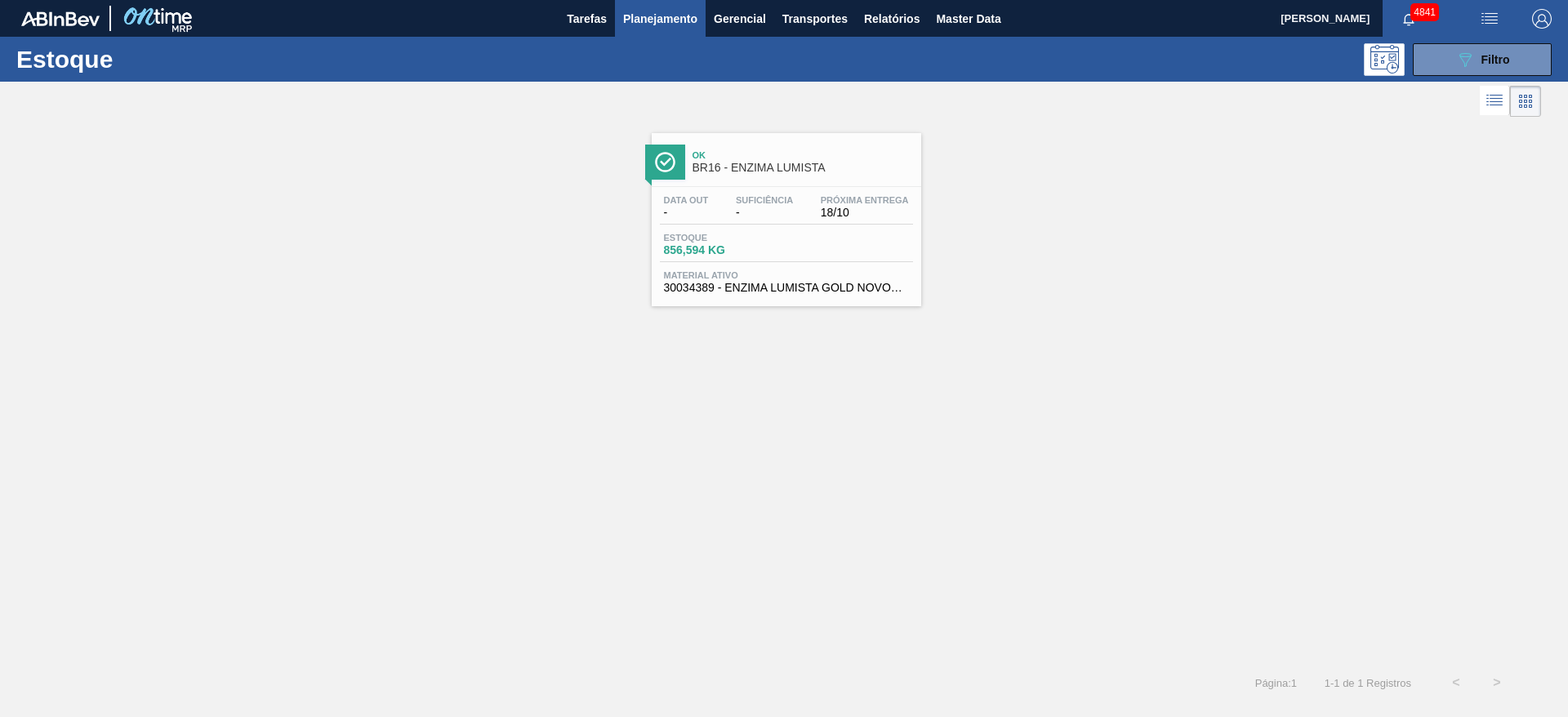
click at [888, 223] on div "Data out - Suficiência - Próxima Entrega 18/10 Estoque 856,594 KG Material ativ…" at bounding box center [787, 242] width 270 height 111
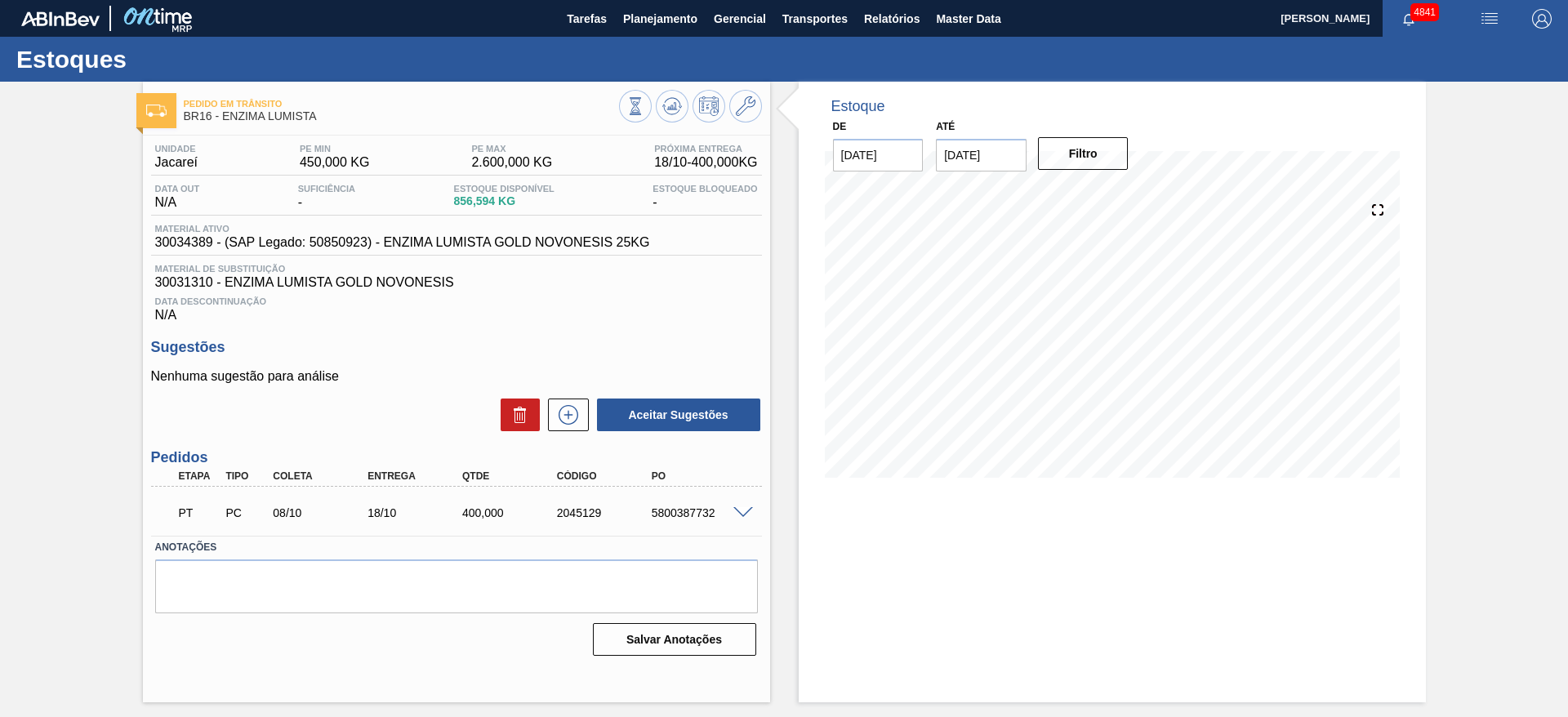
click at [743, 513] on span at bounding box center [743, 513] width 20 height 12
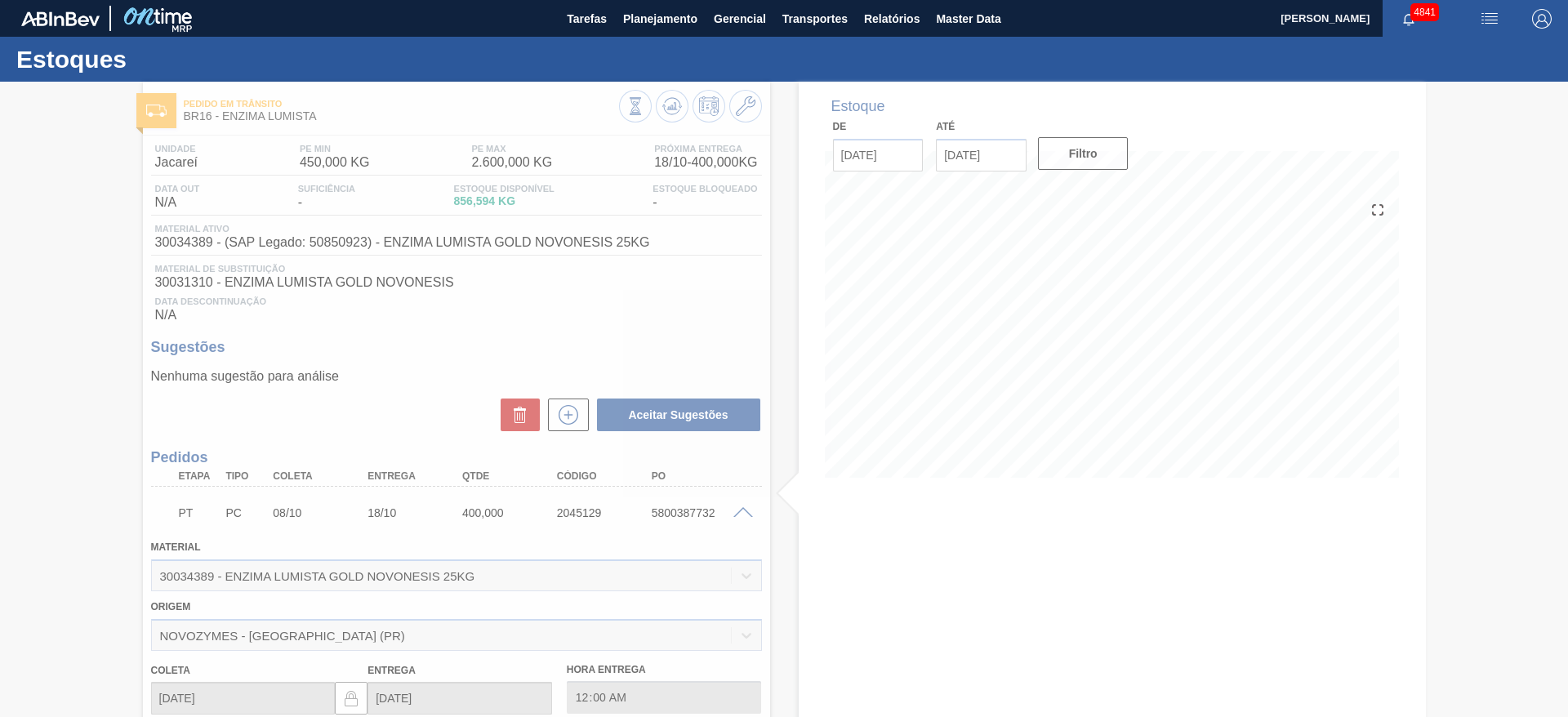
click at [919, 564] on div at bounding box center [784, 399] width 1568 height 635
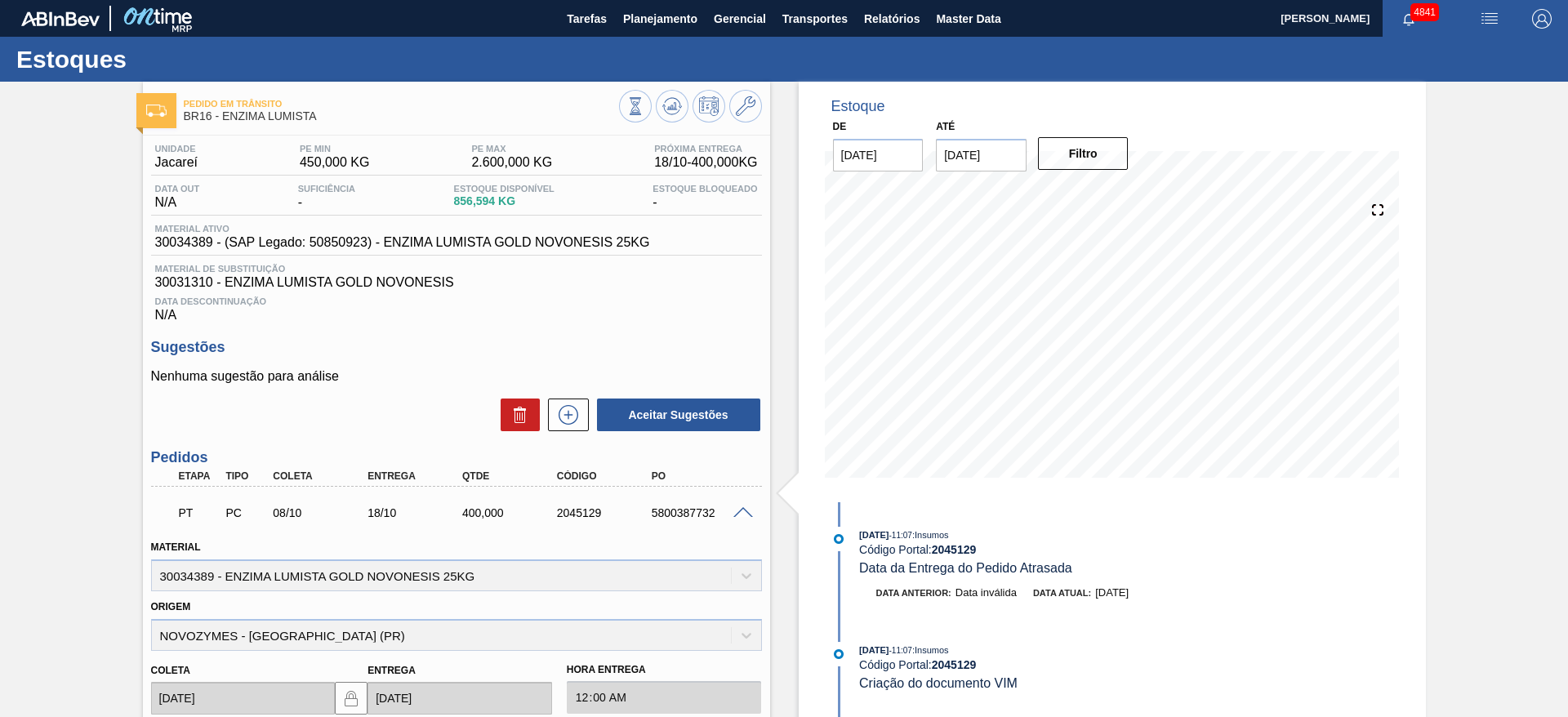
click at [737, 508] on span at bounding box center [743, 513] width 20 height 12
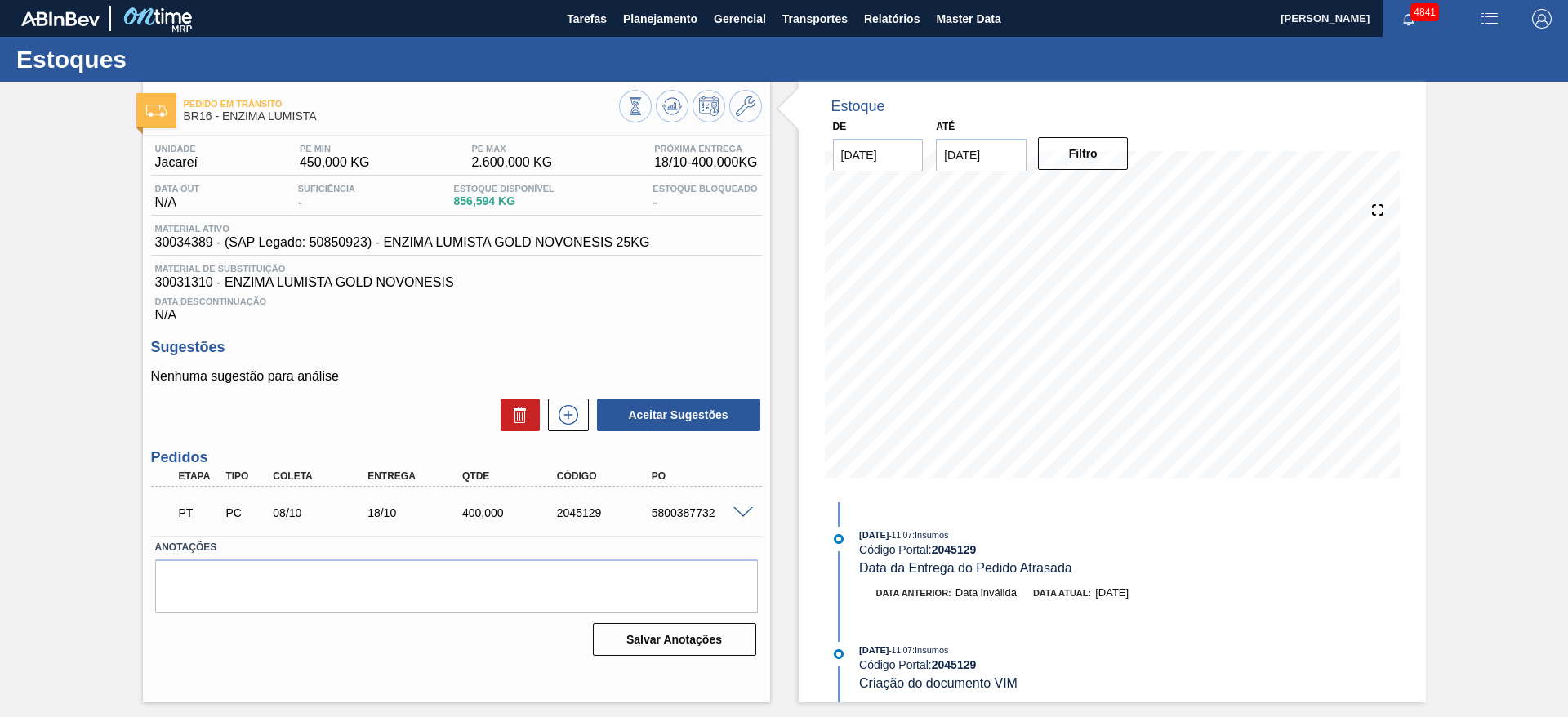
click at [781, 291] on div "Estoque De 14/10/2025 Até 28/10/2025 Filtro 14/10 Projeção de Estoque 856.594 N…" at bounding box center [1098, 392] width 656 height 621
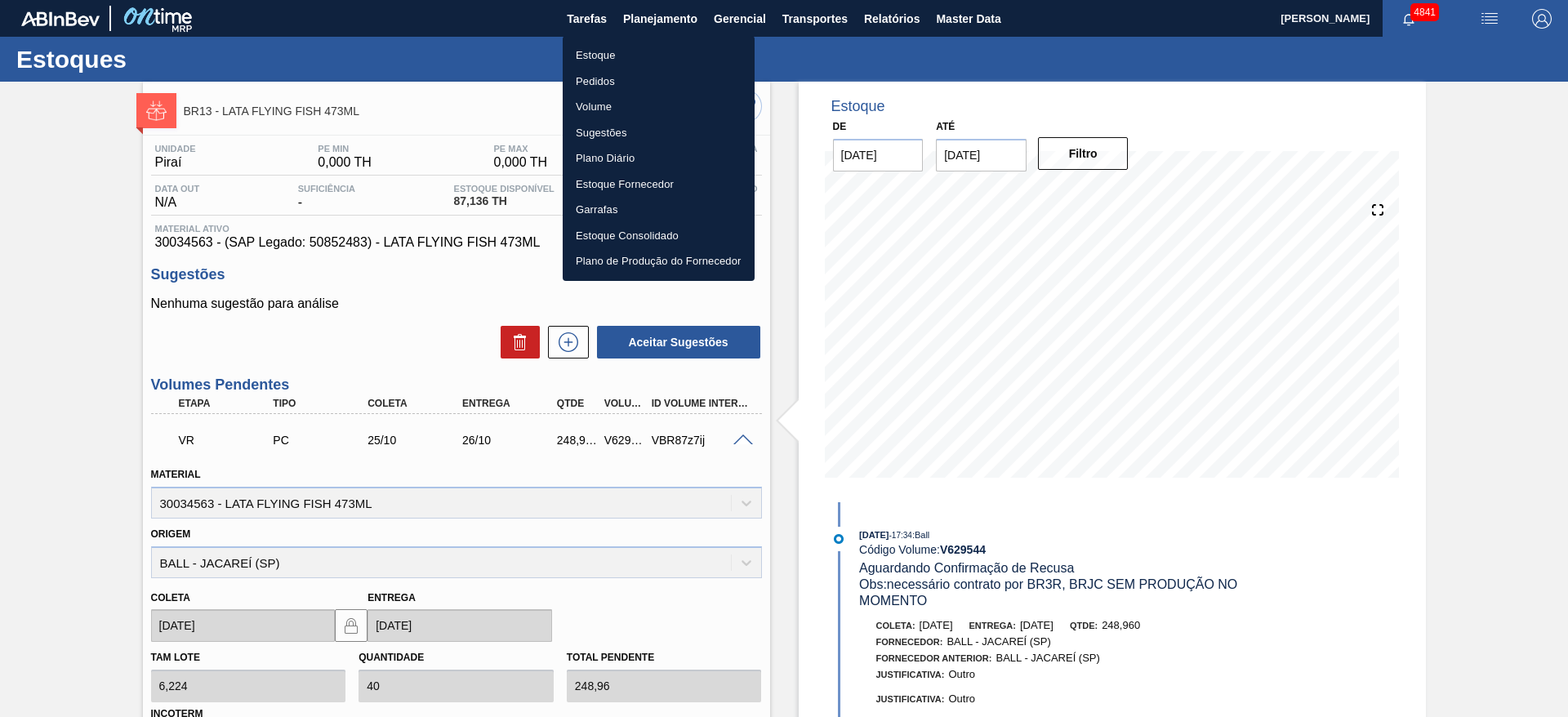
click at [633, 51] on li "Estoque" at bounding box center [658, 55] width 192 height 26
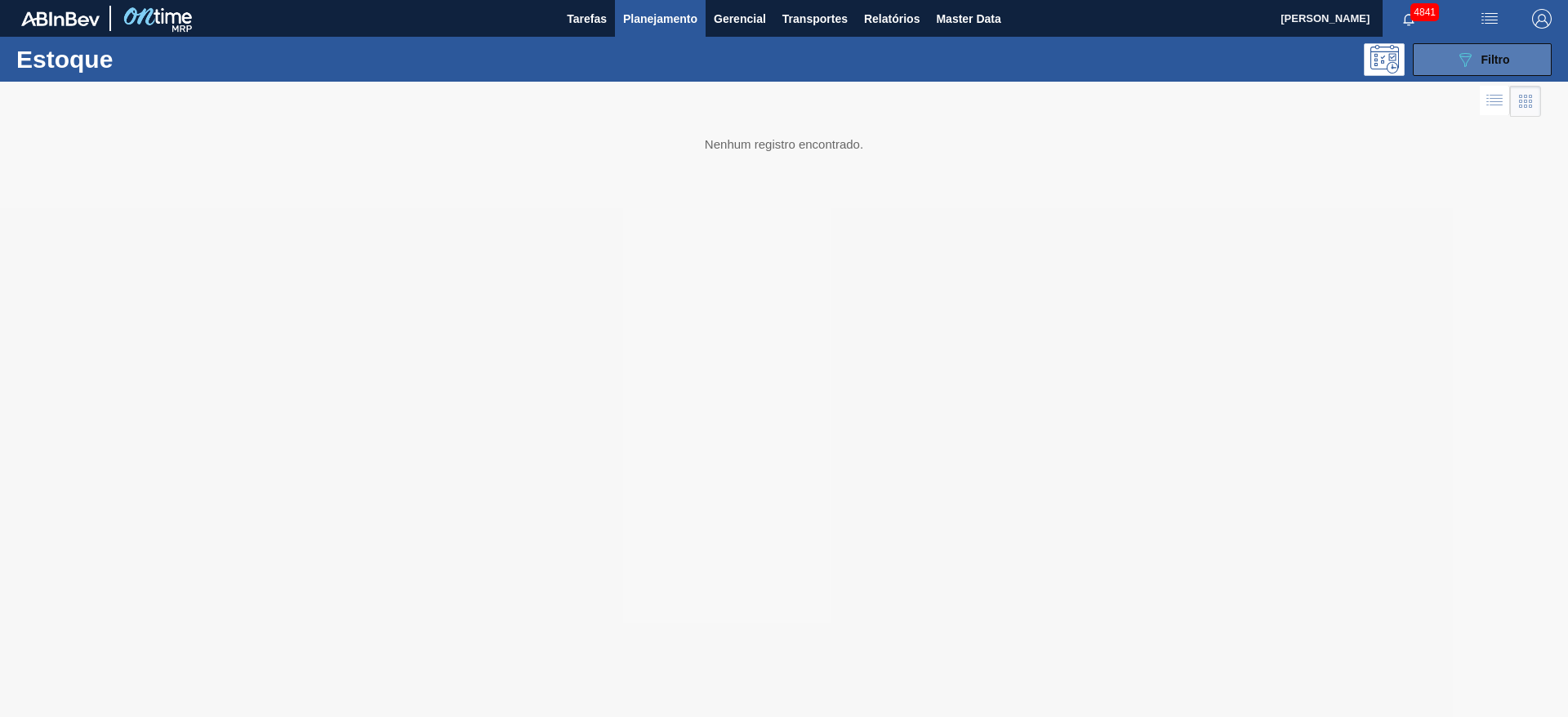
click at [1431, 57] on button "089F7B8B-B2A5-4AFE-B5C0-19BA573D28AC Filtro" at bounding box center [1483, 59] width 139 height 33
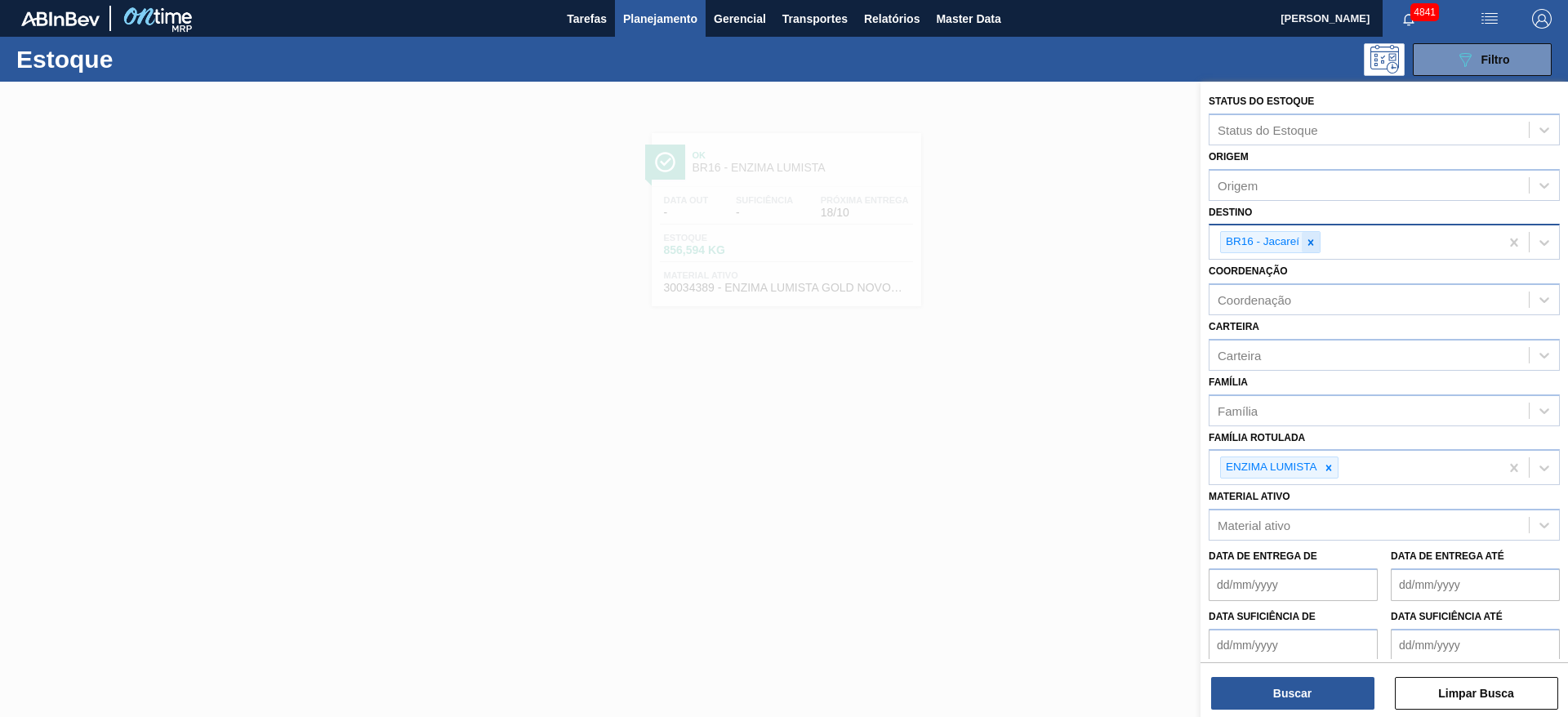
click at [1307, 237] on icon at bounding box center [1310, 242] width 11 height 11
click at [1331, 472] on div at bounding box center [1328, 467] width 18 height 21
click at [1308, 248] on div at bounding box center [1310, 242] width 18 height 21
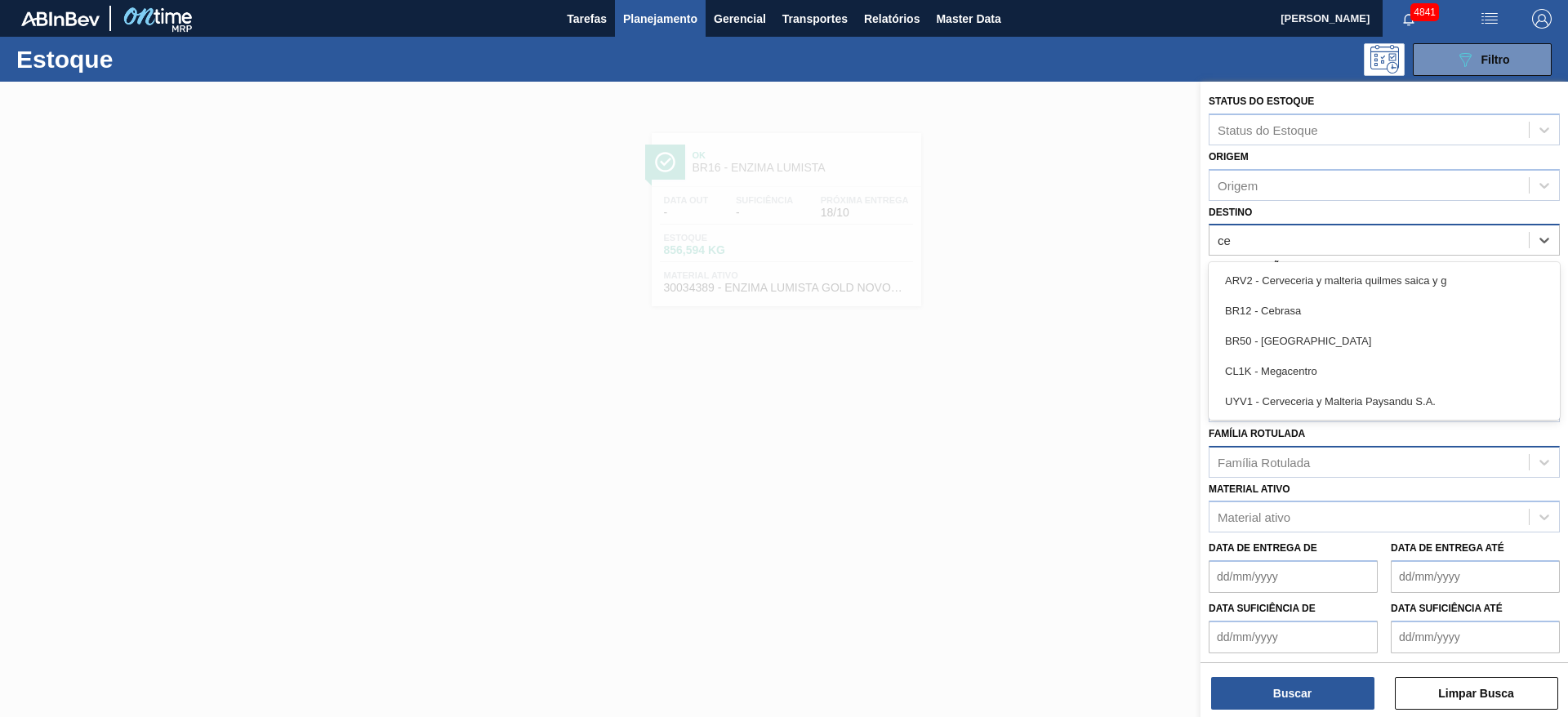
type input "ceb"
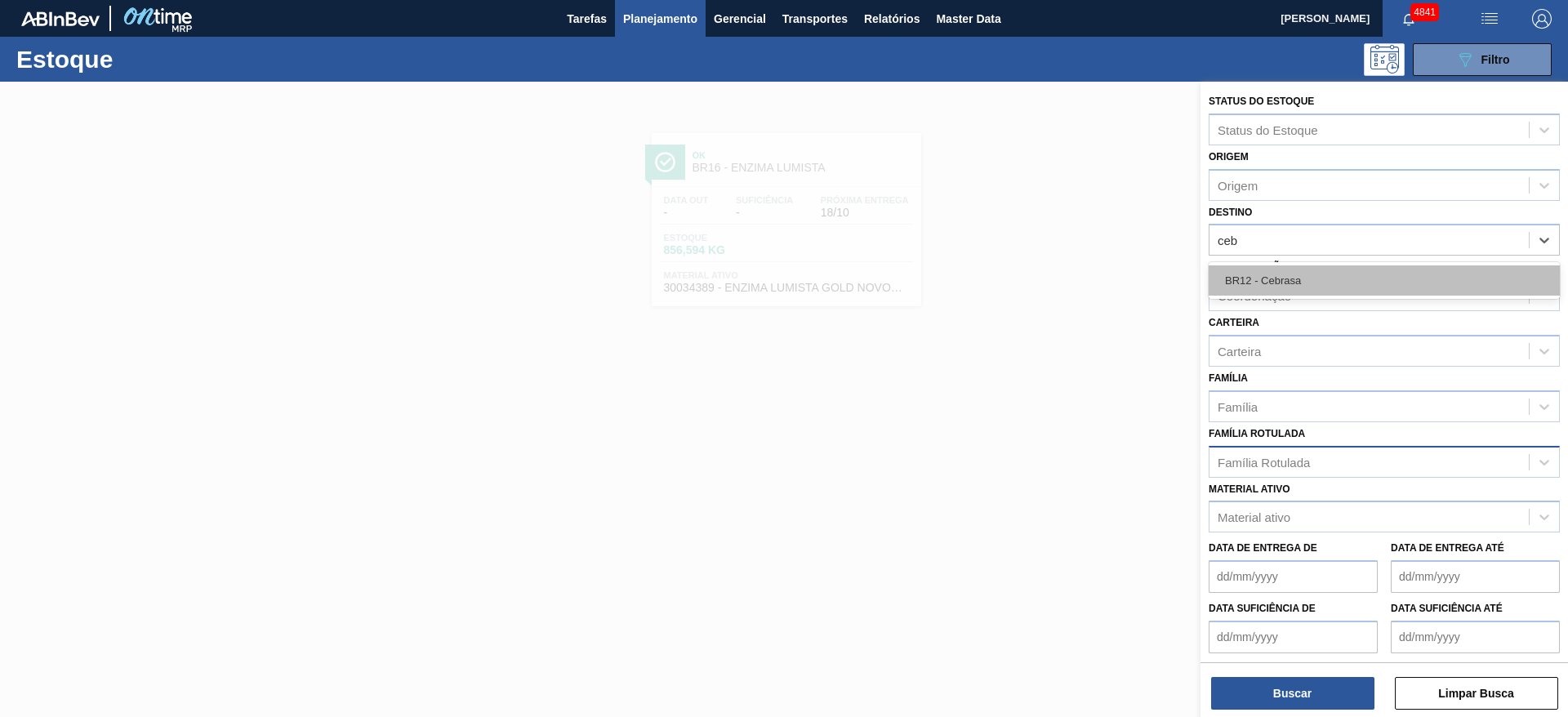
click at [1305, 271] on div "BR12 - Cebrasa" at bounding box center [1384, 280] width 351 height 30
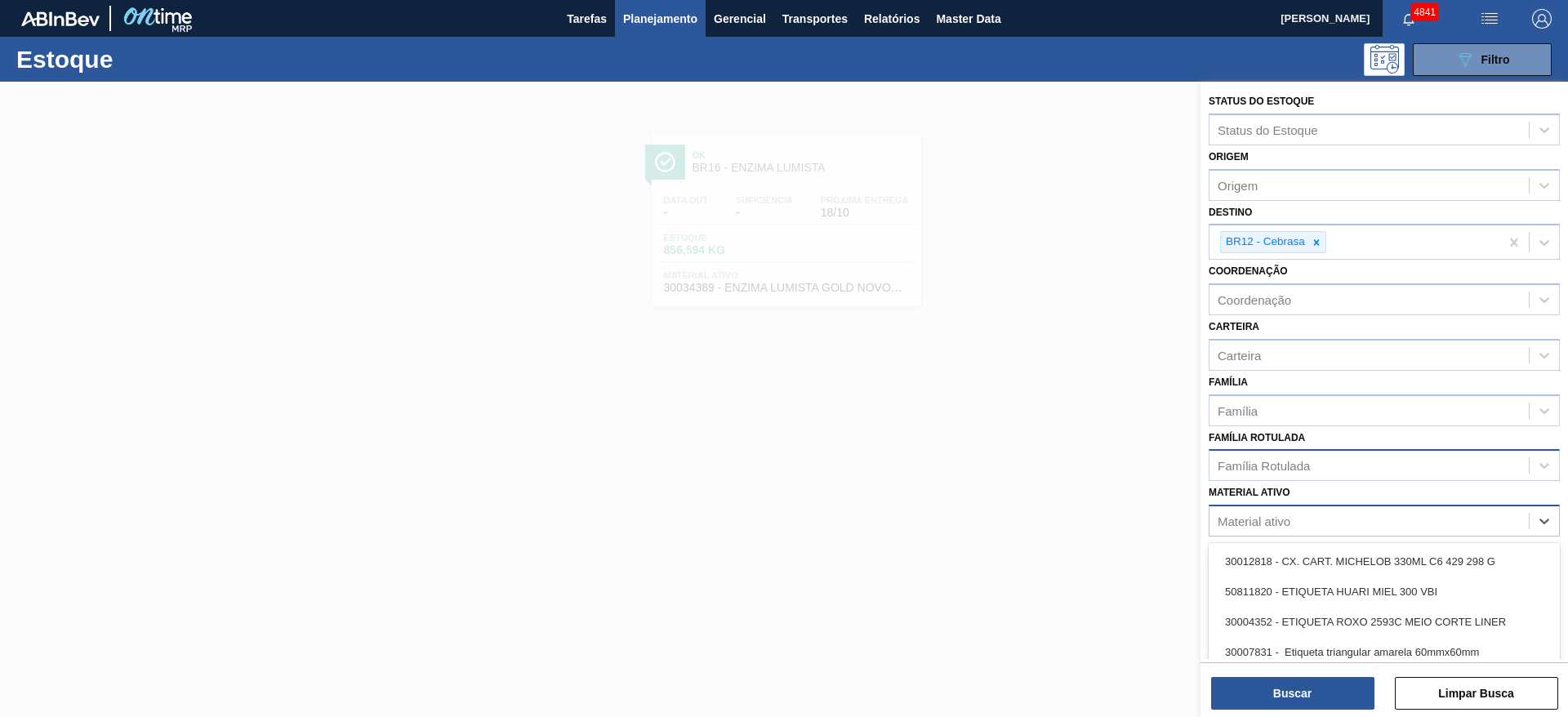
click at [1272, 521] on div "Material ativo" at bounding box center [1254, 521] width 73 height 14
type ativo "be"
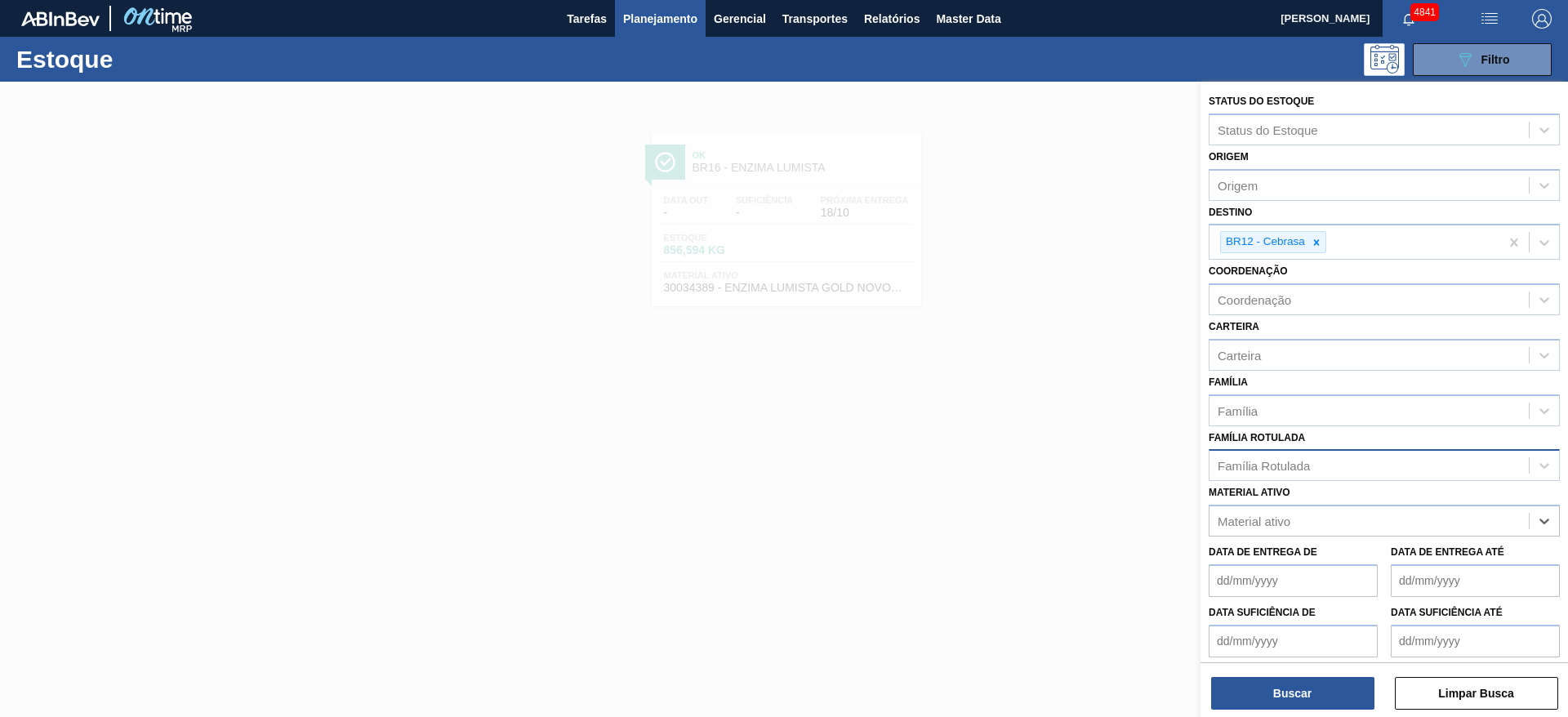
drag, startPoint x: 1256, startPoint y: 523, endPoint x: 1208, endPoint y: 515, distance: 48.7
click at [1208, 515] on div "Status do Estoque Status do Estoque Origem Origem Destino BR12 - Cebrasa Coorde…" at bounding box center [1385, 404] width 368 height 644
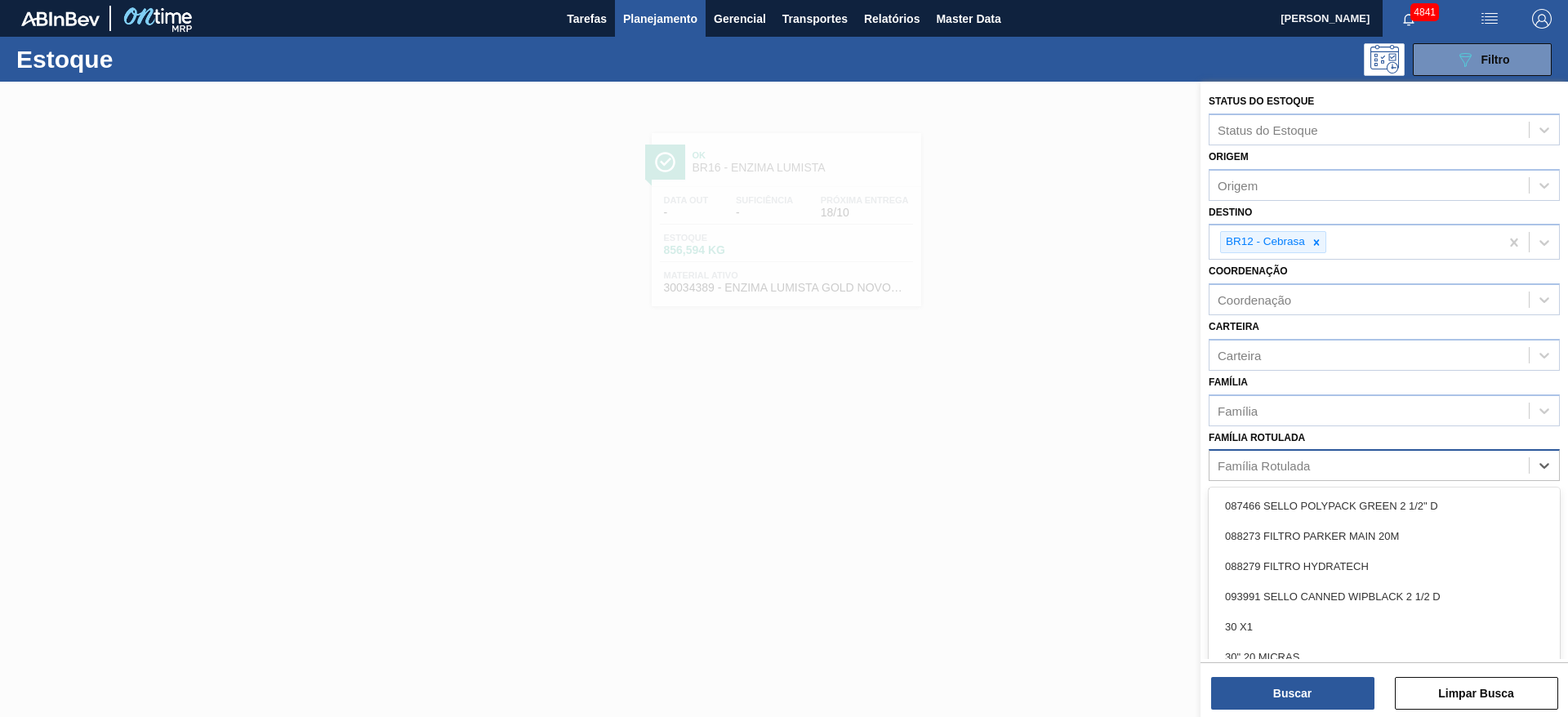
click at [1266, 459] on div "Família Rotulada" at bounding box center [1264, 465] width 92 height 14
type Rotulada "bet"
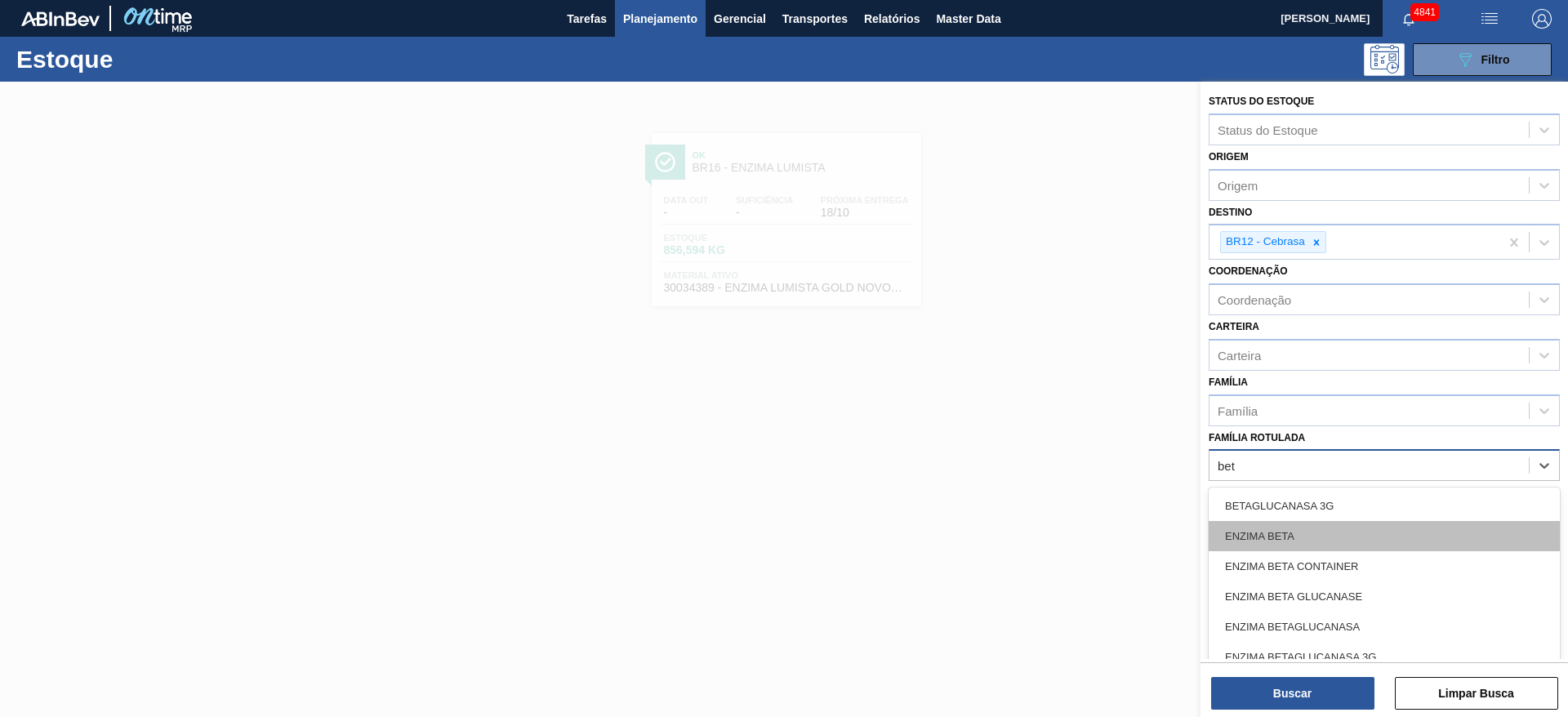
click at [1295, 526] on div "ENZIMA BETA" at bounding box center [1384, 536] width 351 height 30
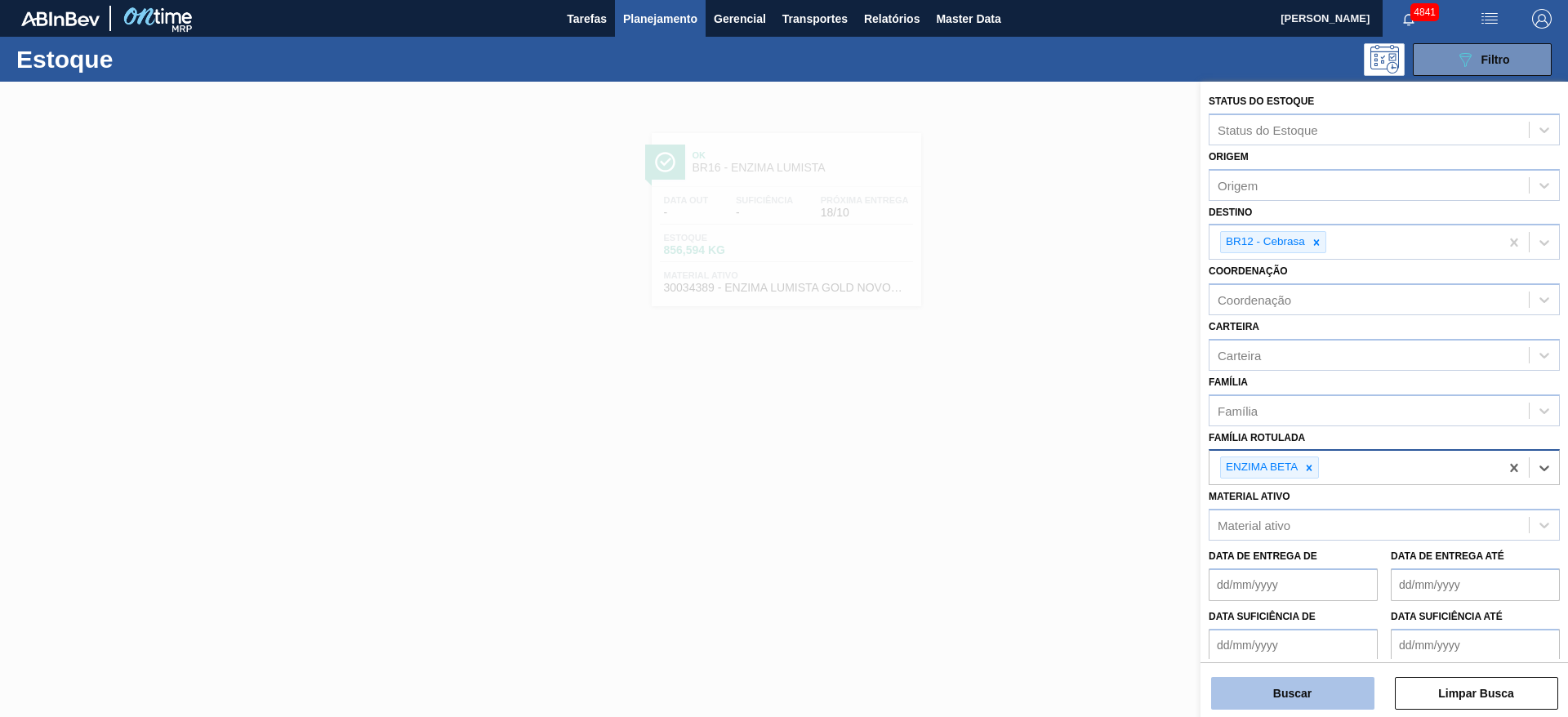
click at [1289, 687] on button "Buscar" at bounding box center [1293, 693] width 163 height 33
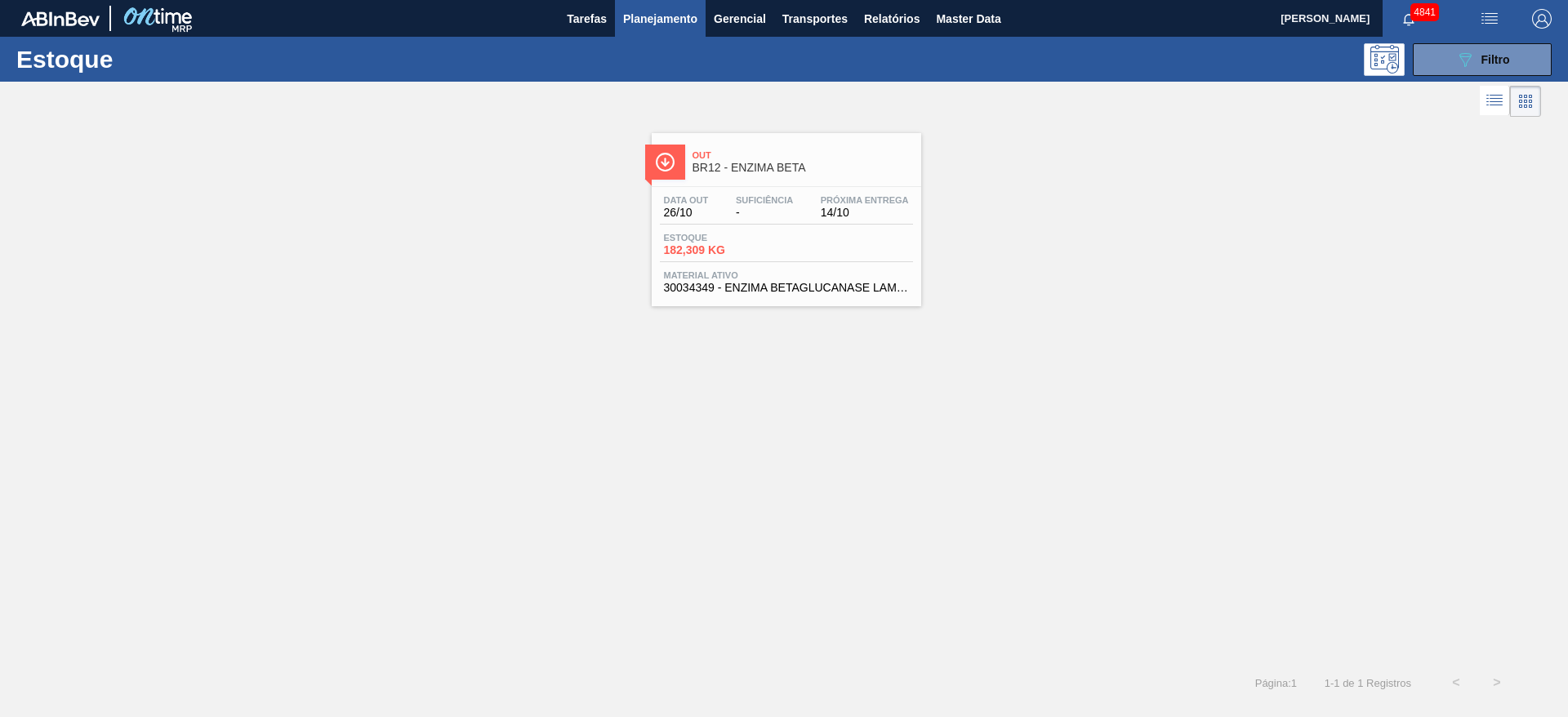
click at [899, 285] on span "30034349 - ENZIMA BETAGLUCANASE LAMINEX 5G" at bounding box center [786, 288] width 245 height 12
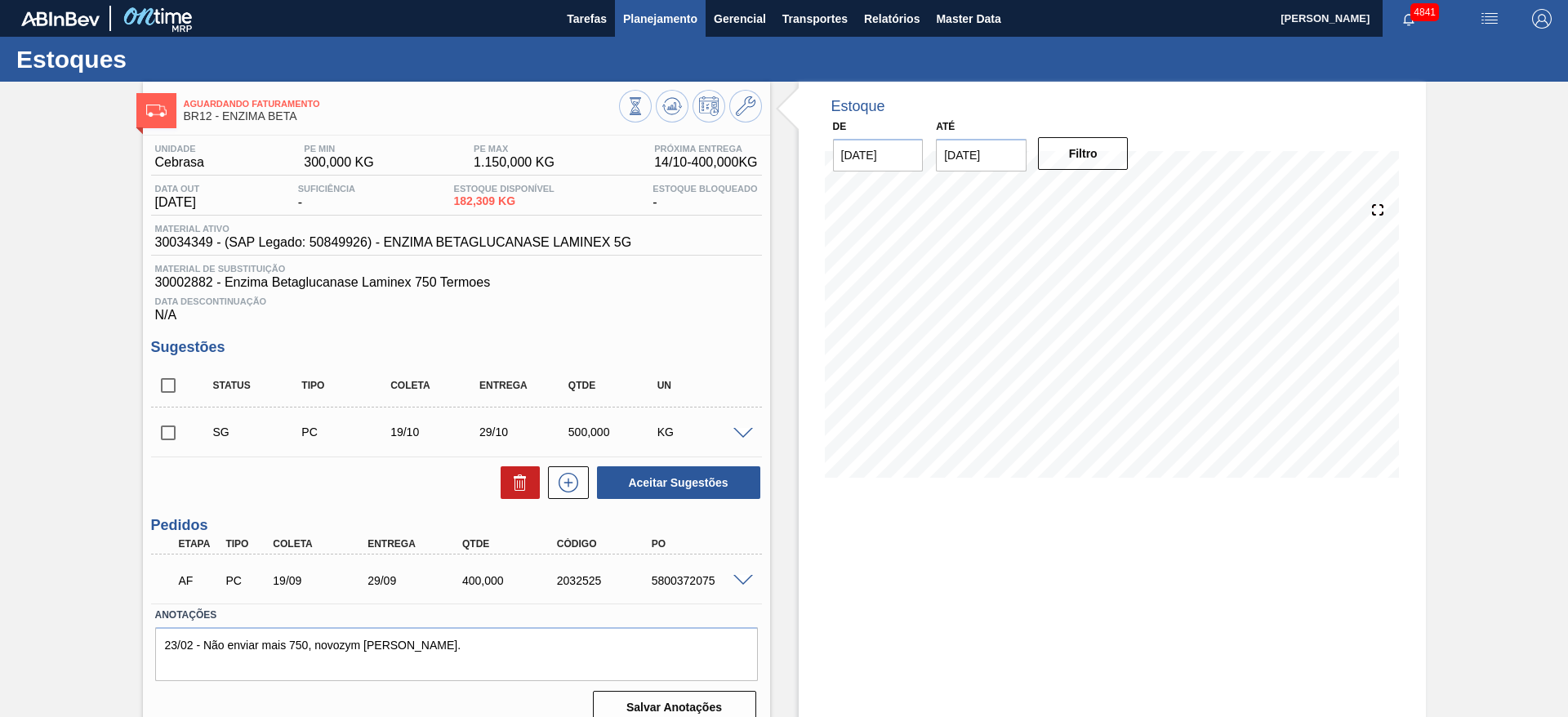
click at [684, 6] on button "Planejamento" at bounding box center [661, 18] width 91 height 37
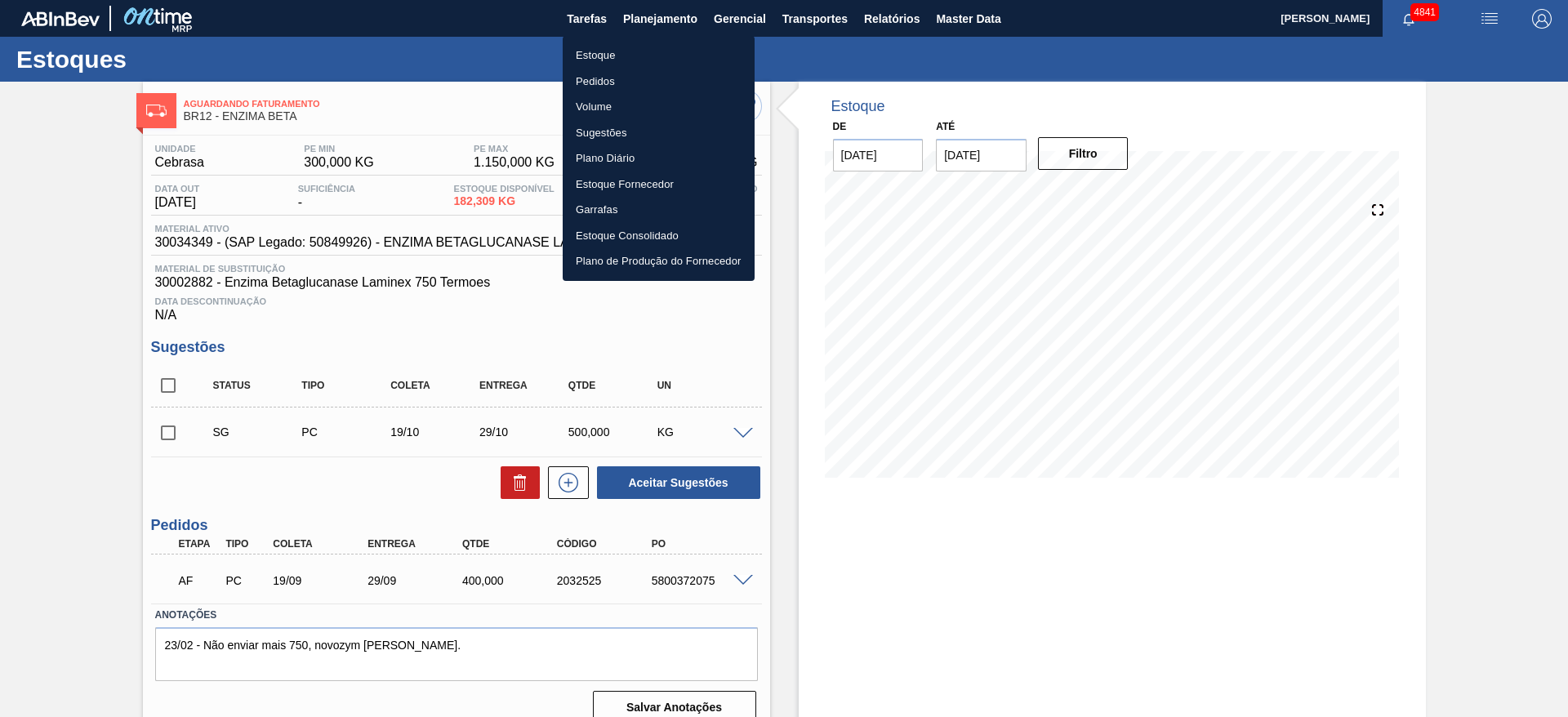
click at [631, 45] on li "Estoque" at bounding box center [658, 55] width 192 height 26
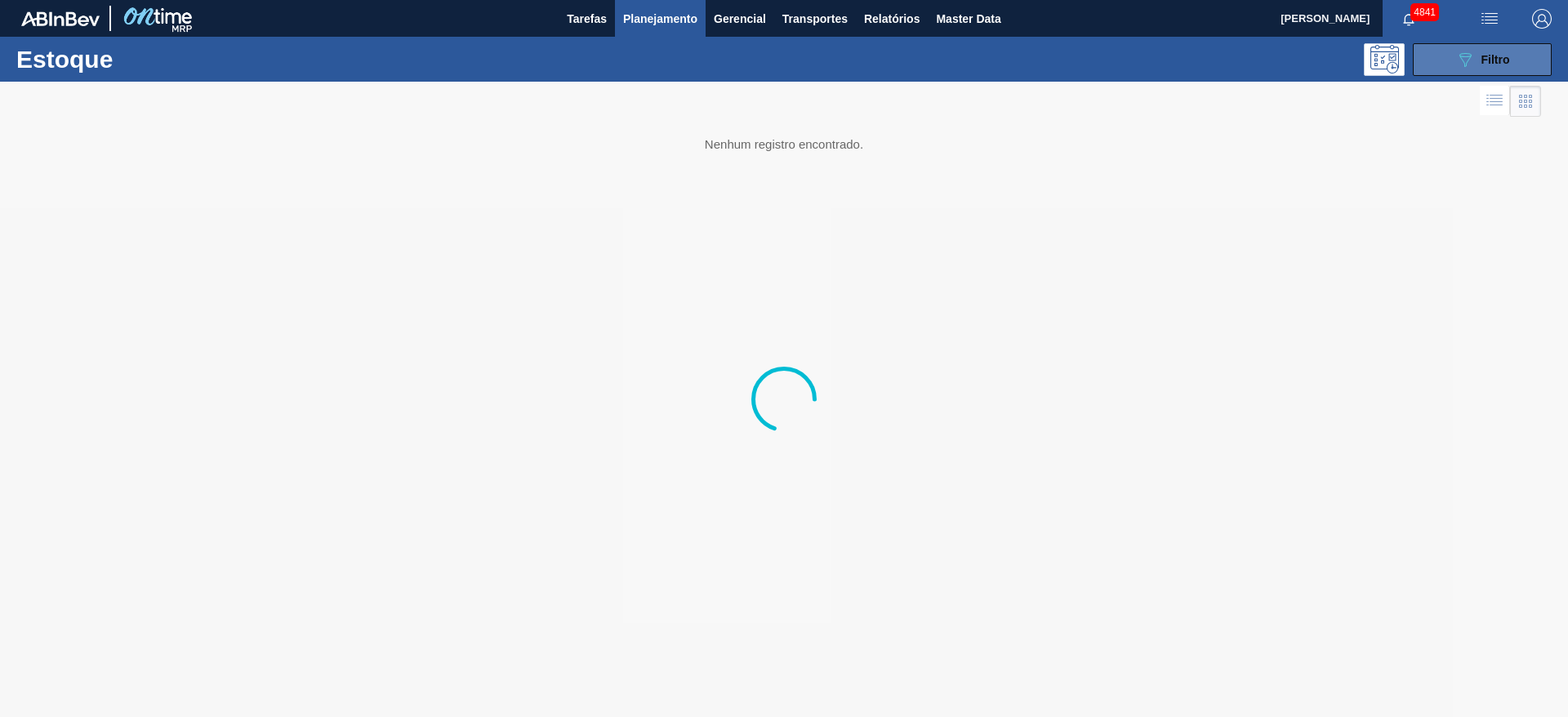
click at [1451, 54] on button "089F7B8B-B2A5-4AFE-B5C0-19BA573D28AC Filtro" at bounding box center [1483, 59] width 139 height 33
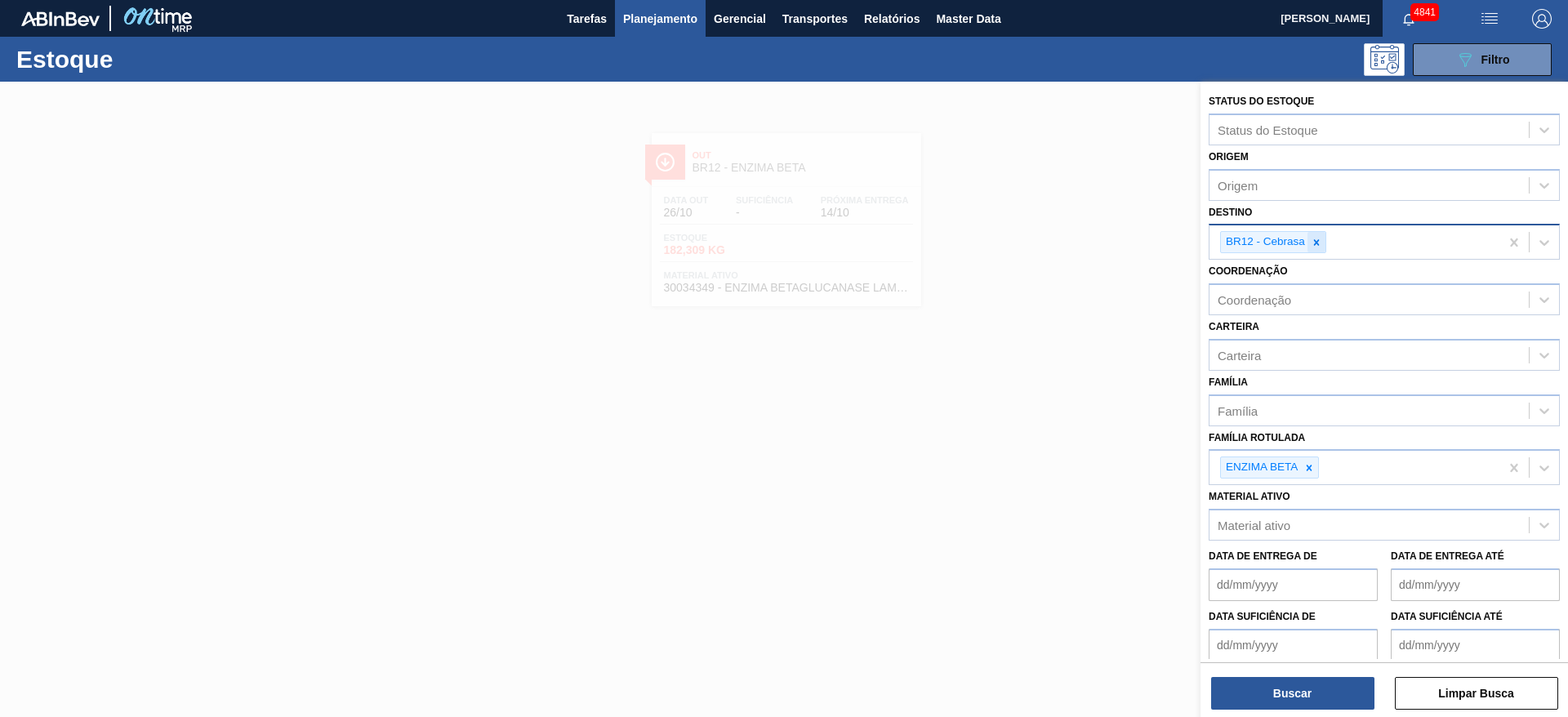
click at [1317, 234] on div at bounding box center [1316, 242] width 18 height 21
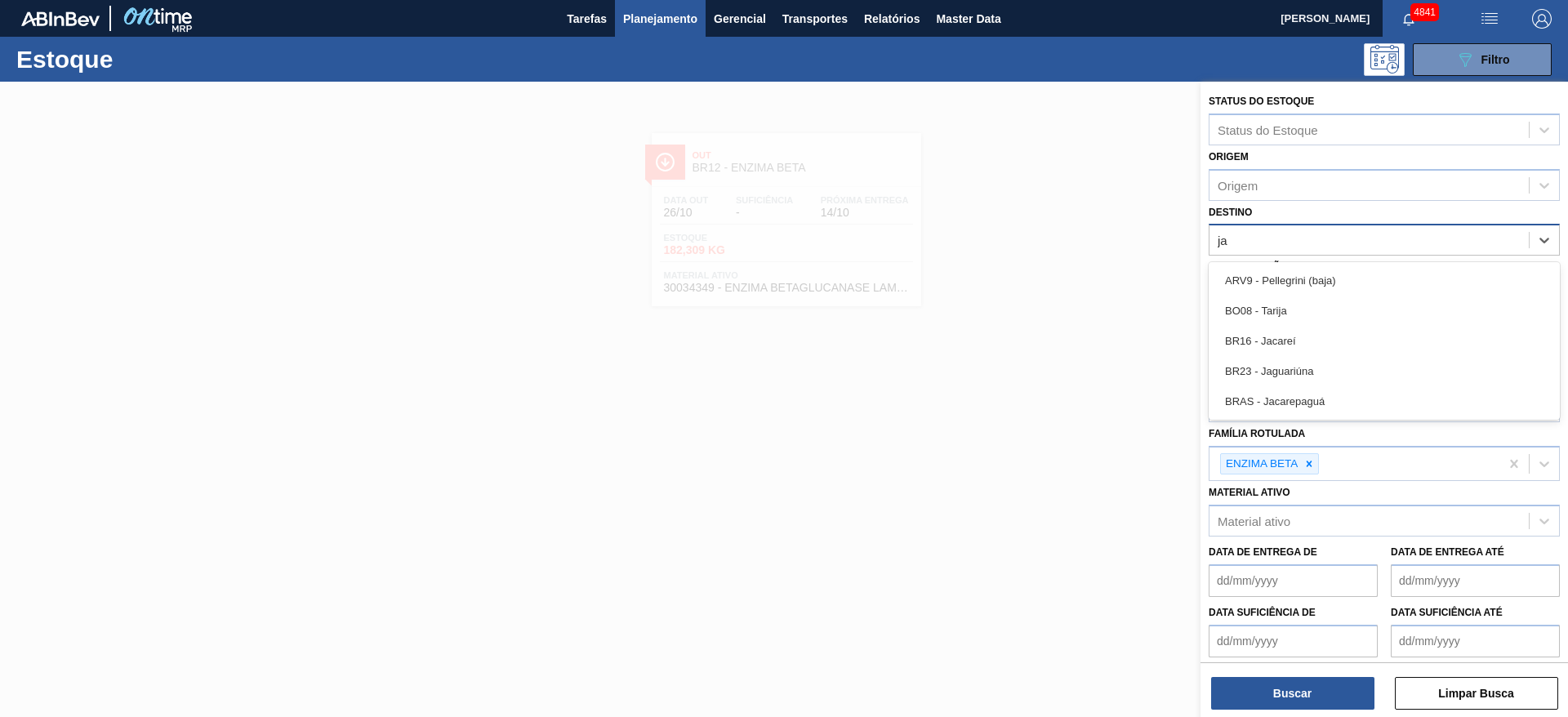
type input "jag"
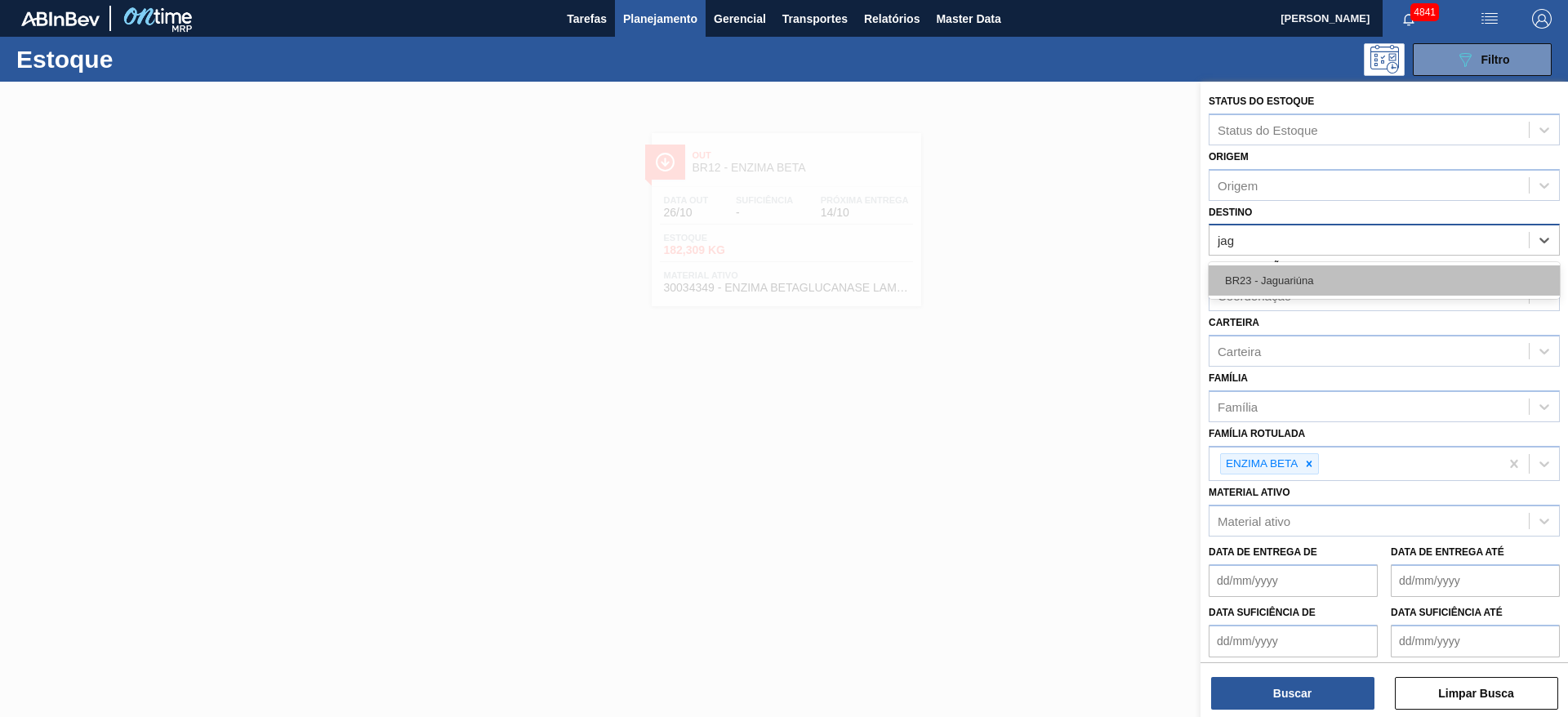
click at [1315, 272] on div "BR23 - Jaguariúna" at bounding box center [1384, 280] width 351 height 30
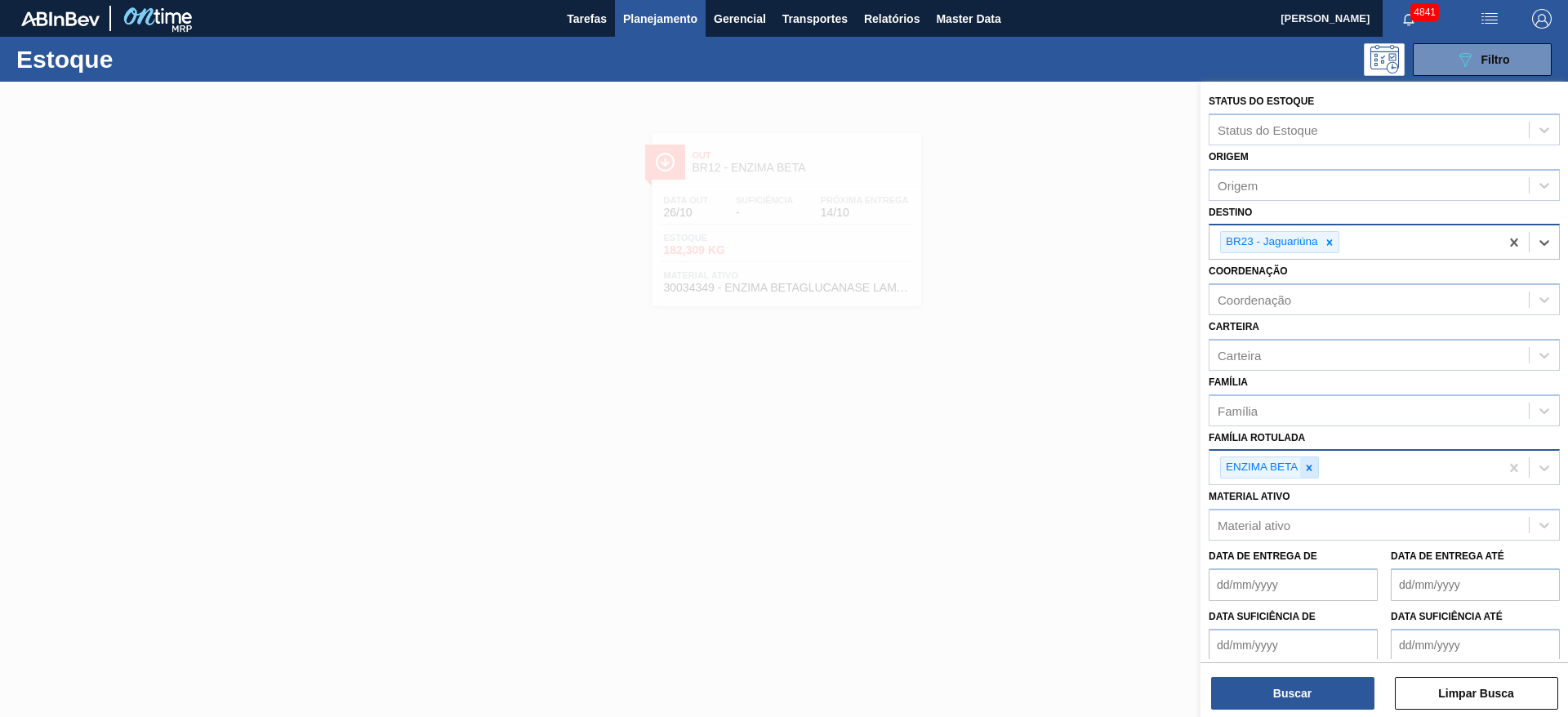
click at [1308, 467] on icon at bounding box center [1309, 467] width 11 height 11
type Rotulada "lumist"
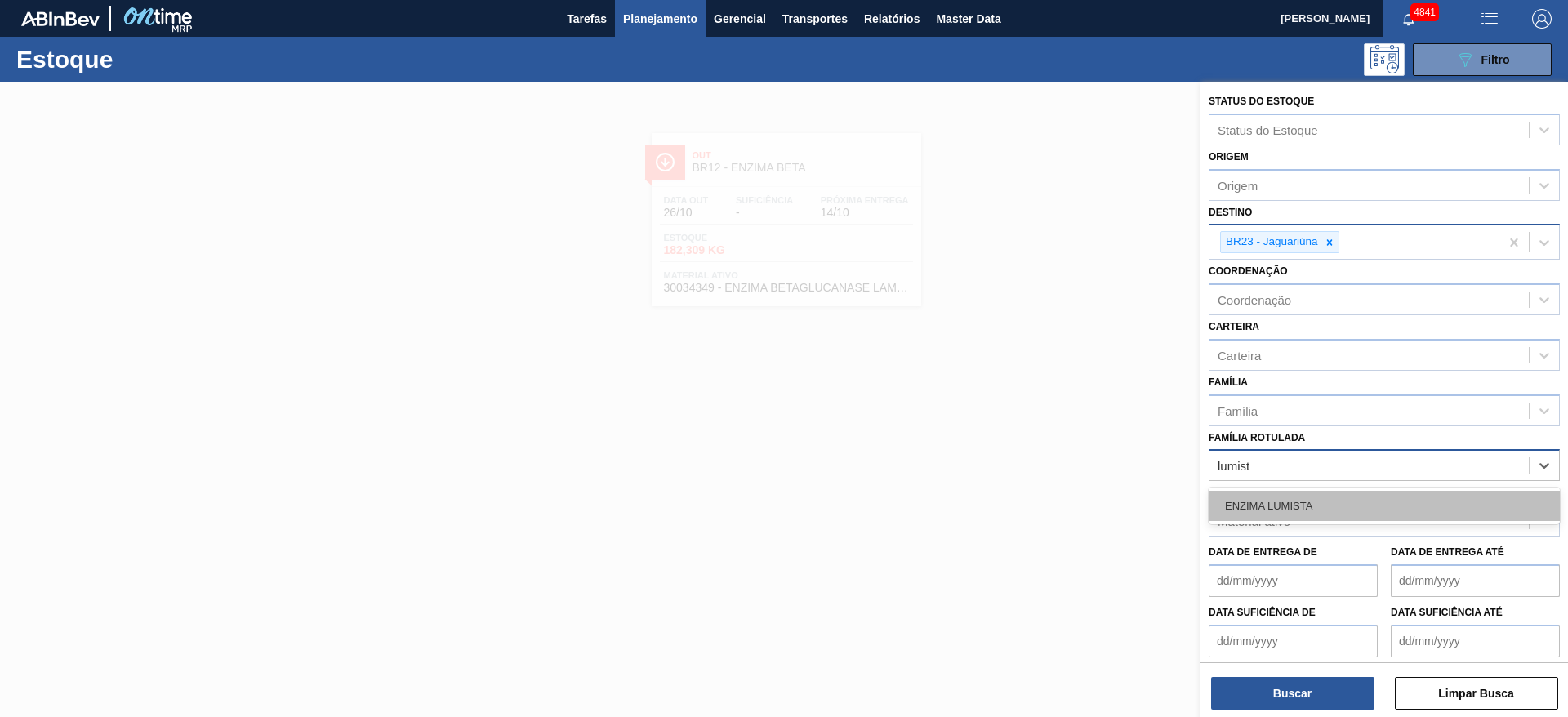
click at [1284, 515] on div "ENZIMA LUMISTA" at bounding box center [1384, 505] width 351 height 30
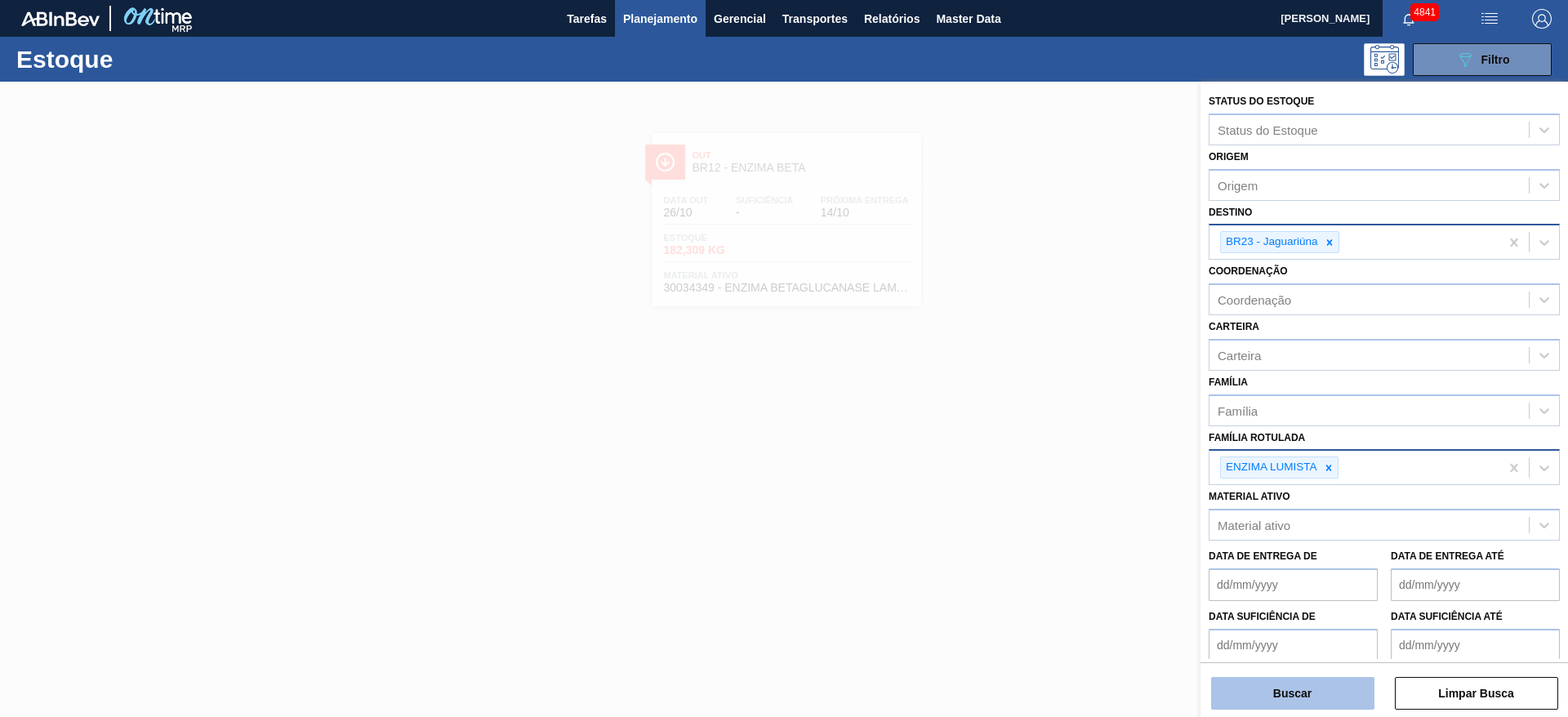
click at [1318, 689] on button "Buscar" at bounding box center [1293, 693] width 163 height 33
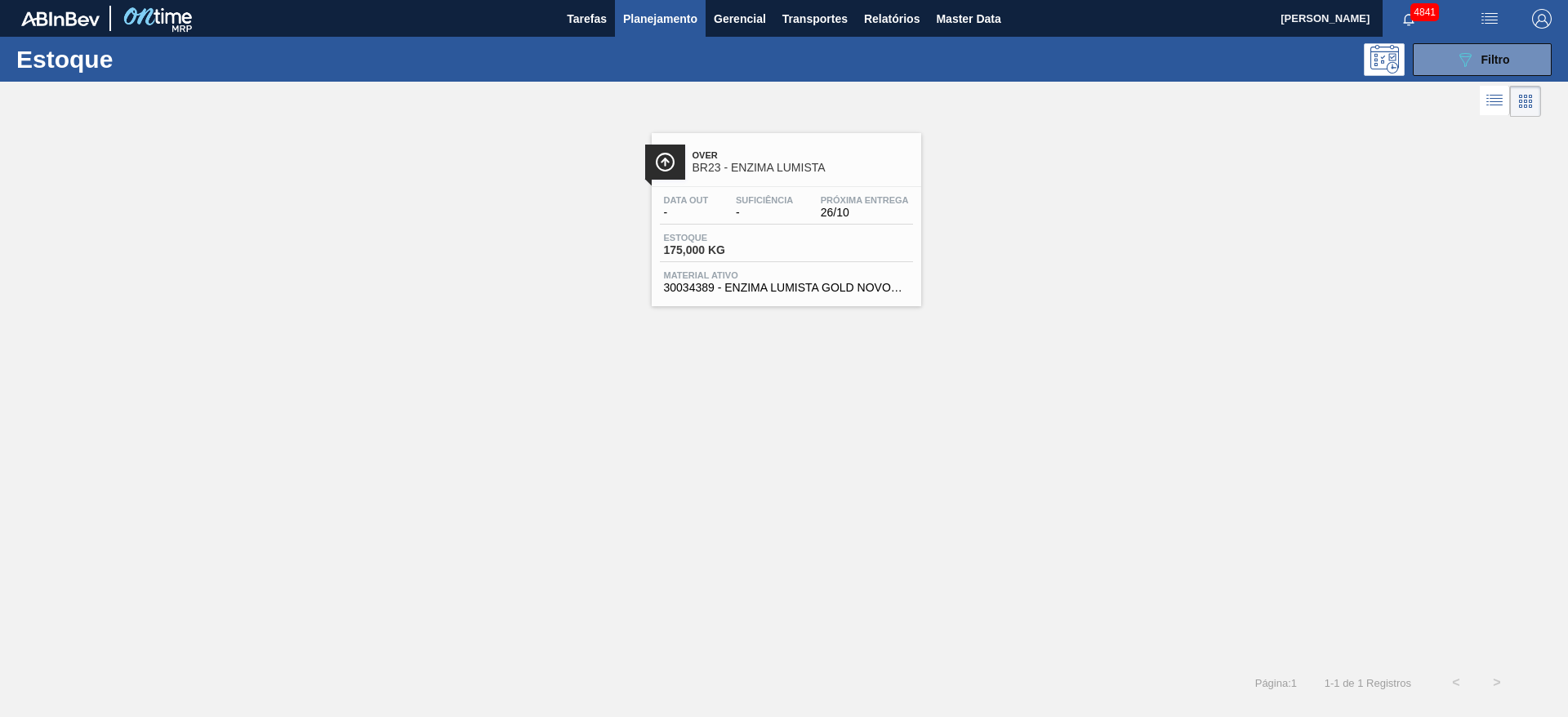
click at [763, 234] on span "Estoque" at bounding box center [721, 237] width 114 height 9
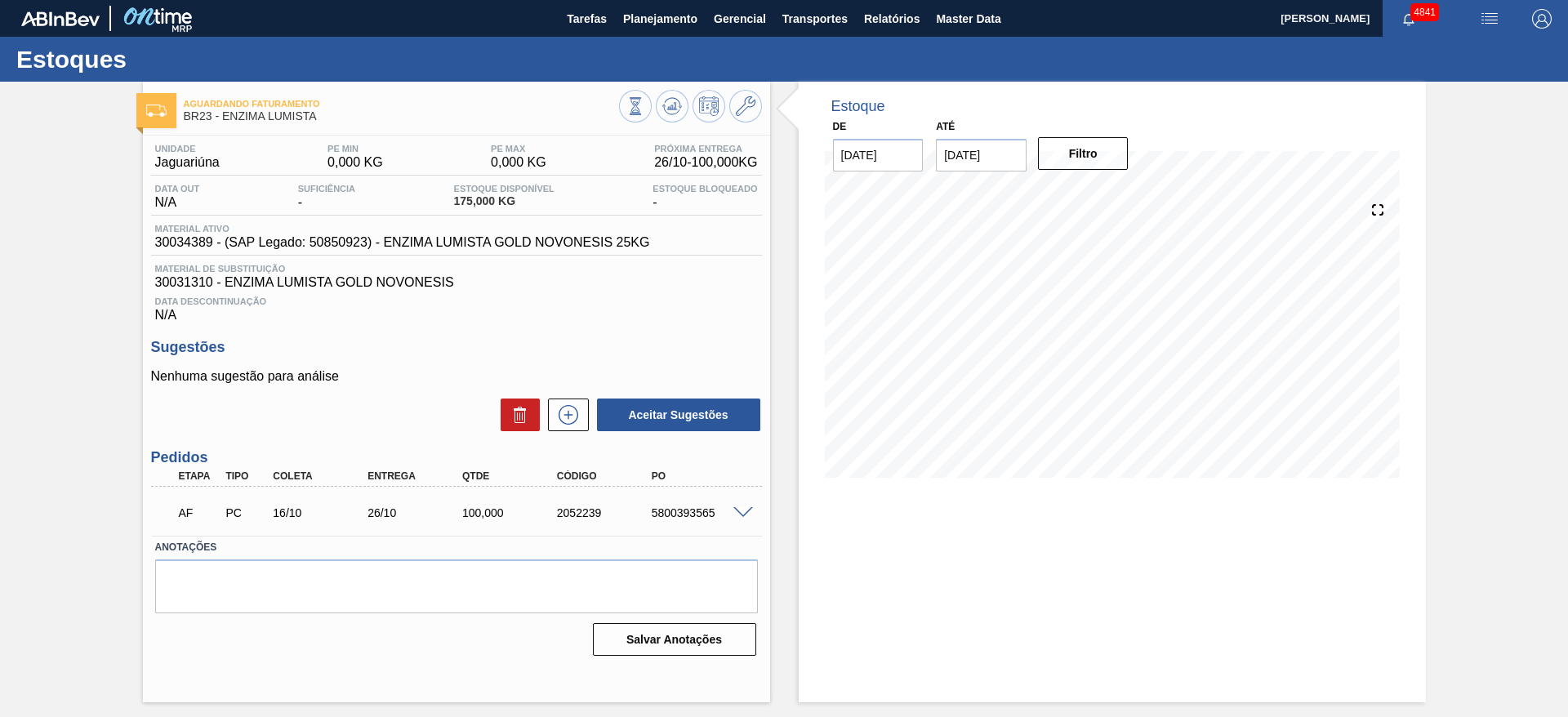
click at [737, 509] on span at bounding box center [743, 513] width 20 height 12
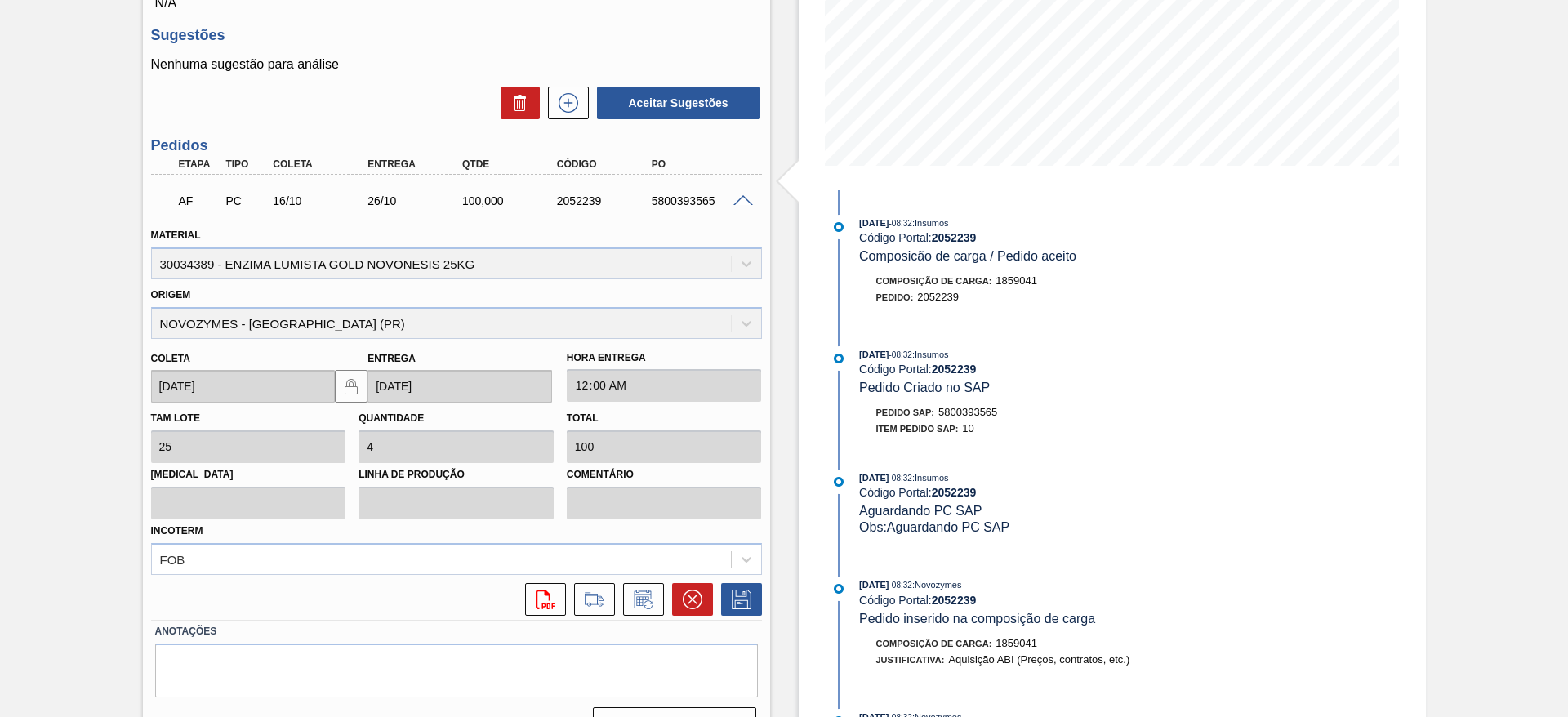
scroll to position [349, 0]
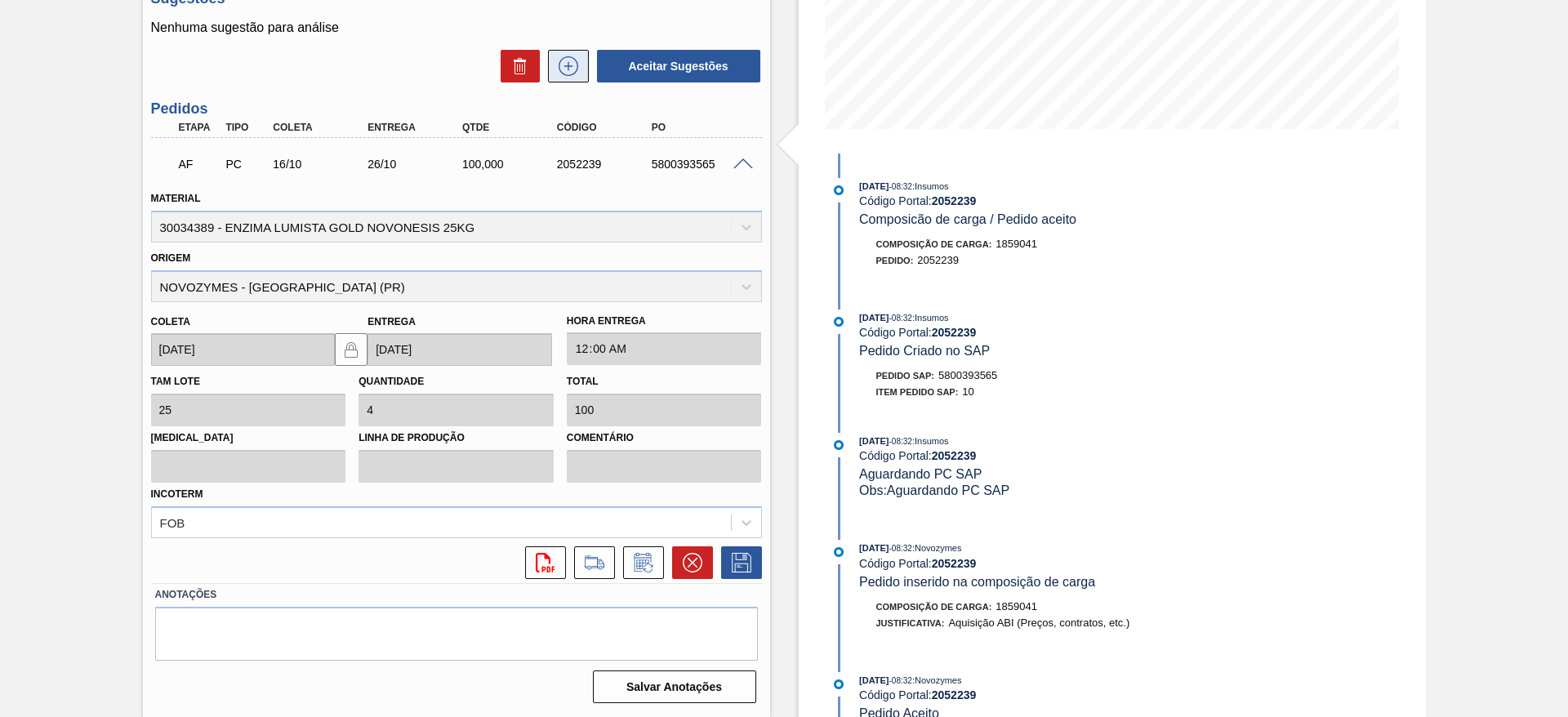
click at [572, 68] on icon at bounding box center [568, 66] width 26 height 20
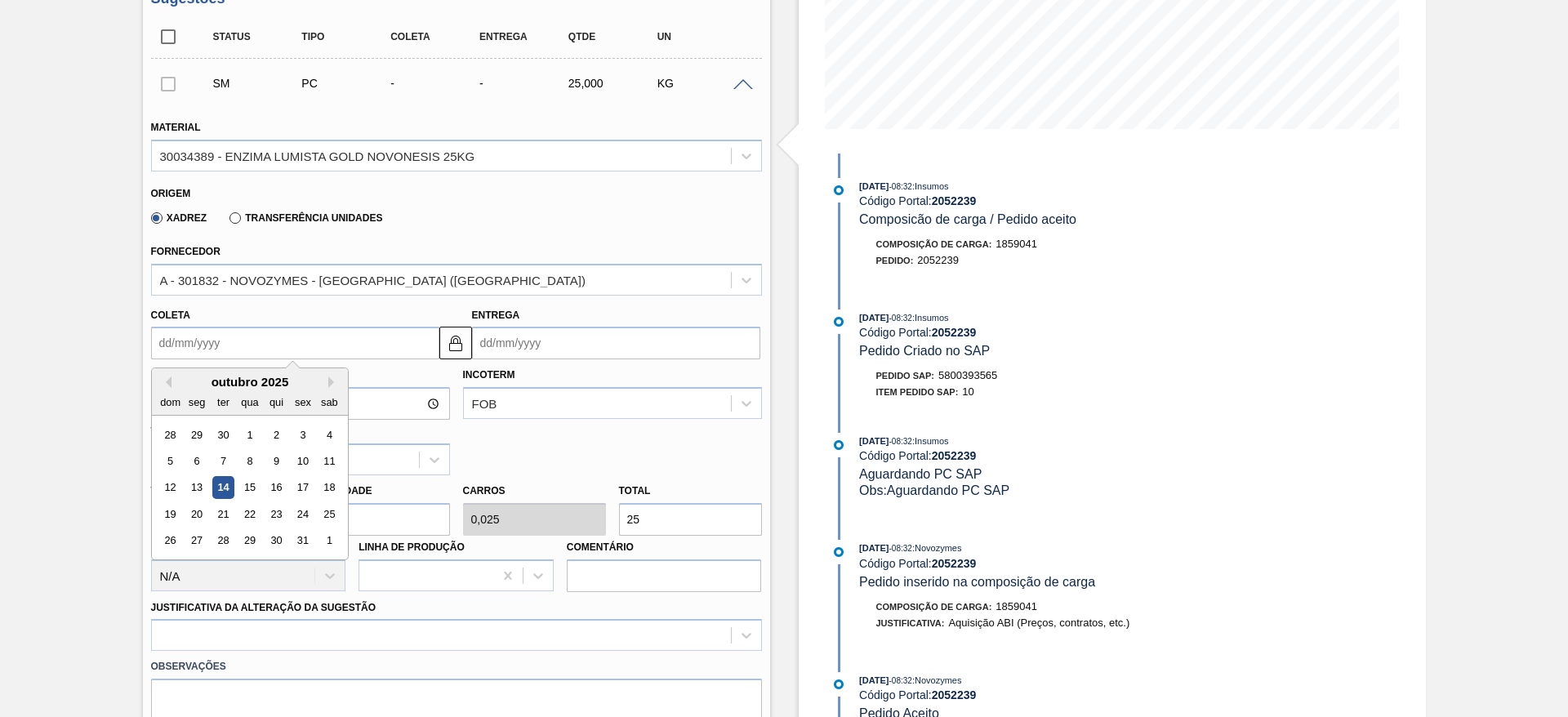
click at [172, 345] on input "Coleta" at bounding box center [296, 343] width 289 height 33
click at [257, 485] on div "15" at bounding box center [250, 488] width 22 height 22
type input "[DATE]"
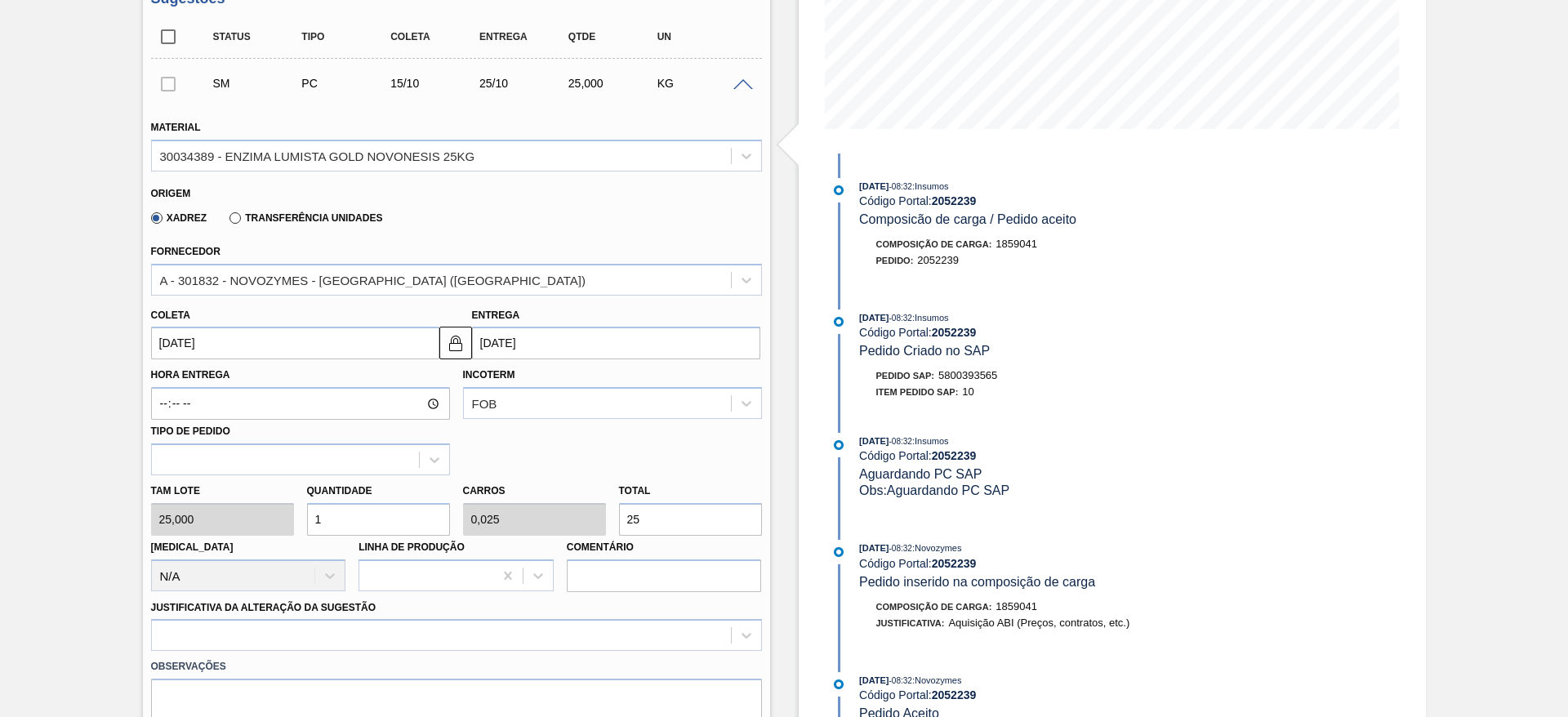
click at [260, 343] on input "[DATE]" at bounding box center [296, 343] width 289 height 33
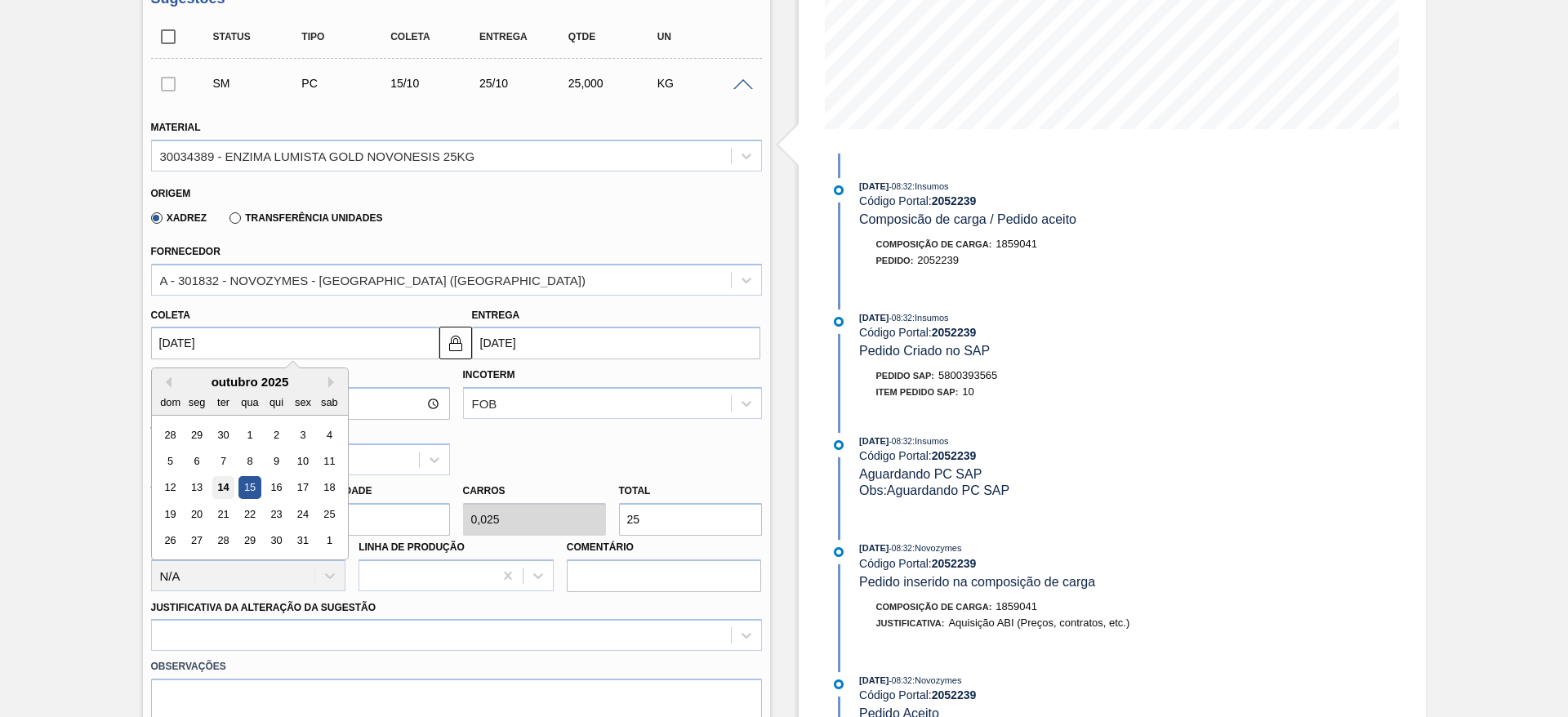
click at [226, 484] on div "14" at bounding box center [223, 488] width 22 height 22
type input "[DATE]"
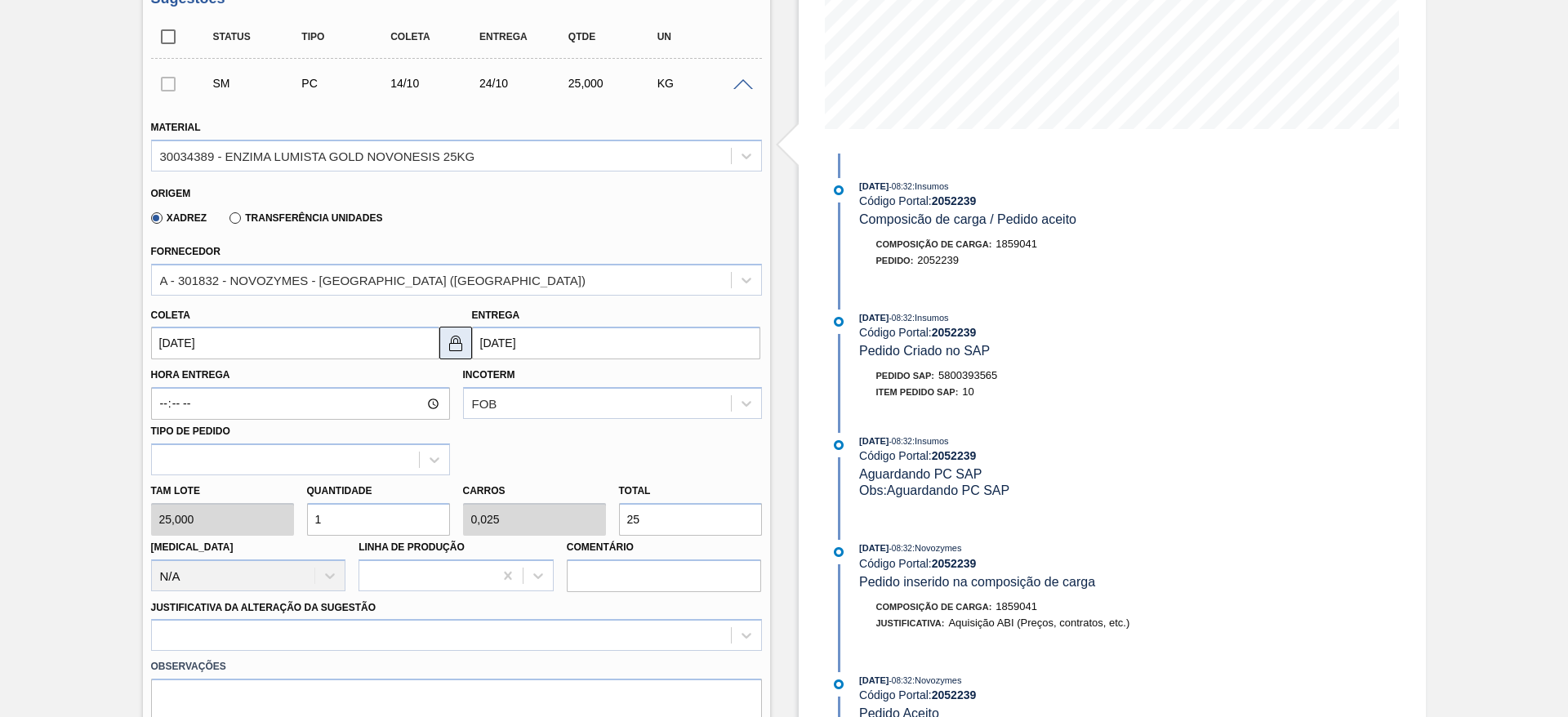
click at [458, 347] on img at bounding box center [455, 343] width 20 height 20
click at [492, 335] on input "[DATE]" at bounding box center [617, 343] width 289 height 33
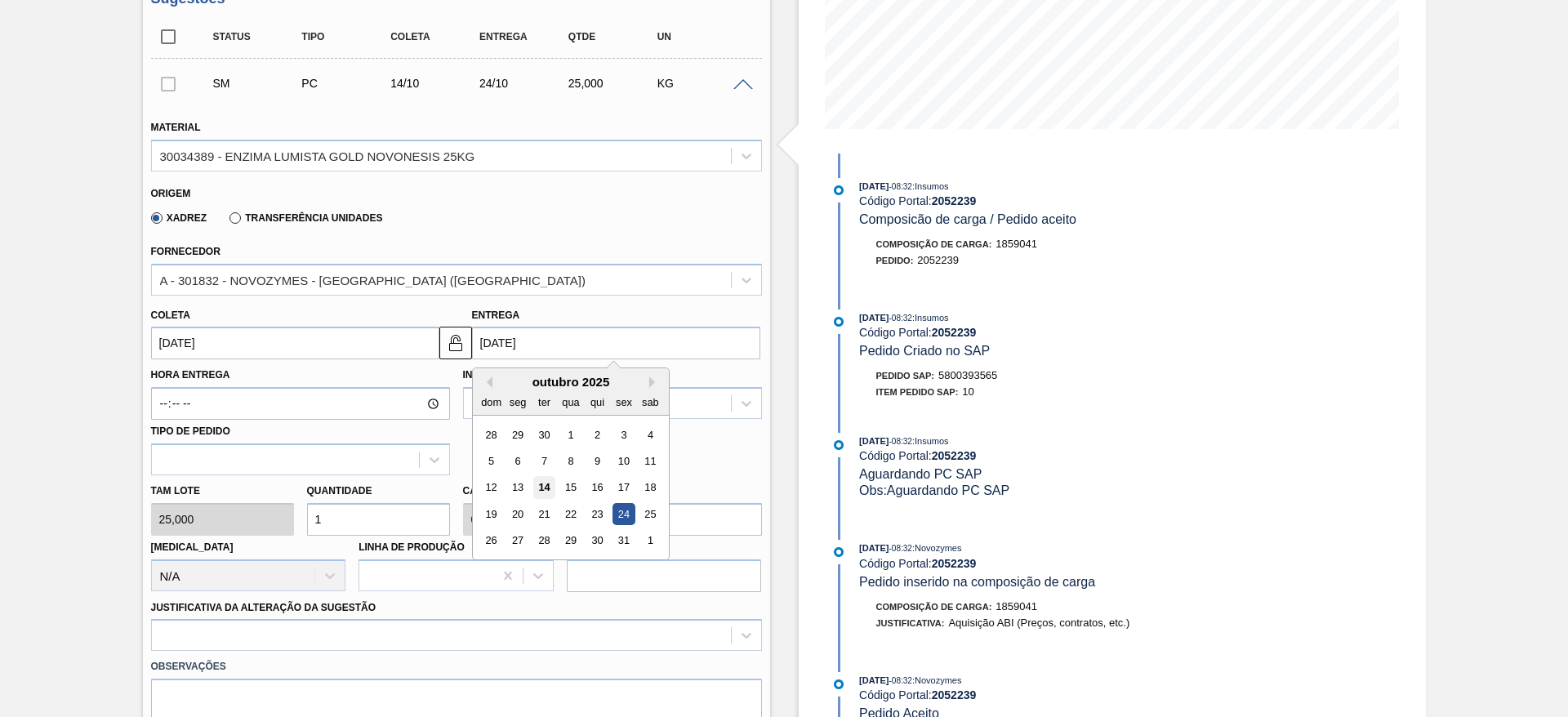
click at [550, 494] on div "14" at bounding box center [544, 488] width 22 height 22
type input "[DATE]"
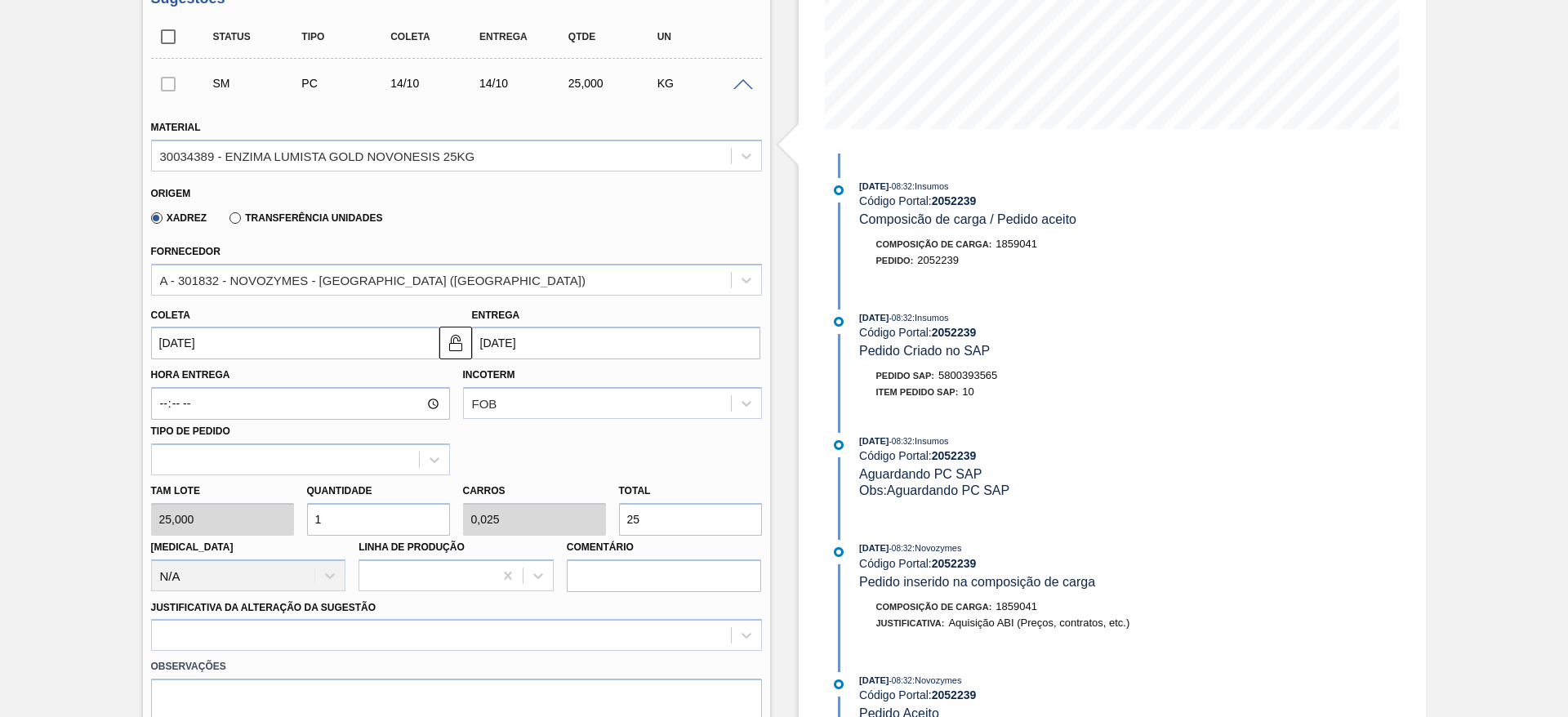
drag, startPoint x: 335, startPoint y: 523, endPoint x: 275, endPoint y: 493, distance: 67.1
click at [275, 493] on div "[PERSON_NAME] 25,000 Quantidade 1 Carros 0,025 Total 25 [MEDICAL_DATA] N/A Linh…" at bounding box center [456, 533] width 624 height 117
type input "3"
type input "0,075"
type input "75"
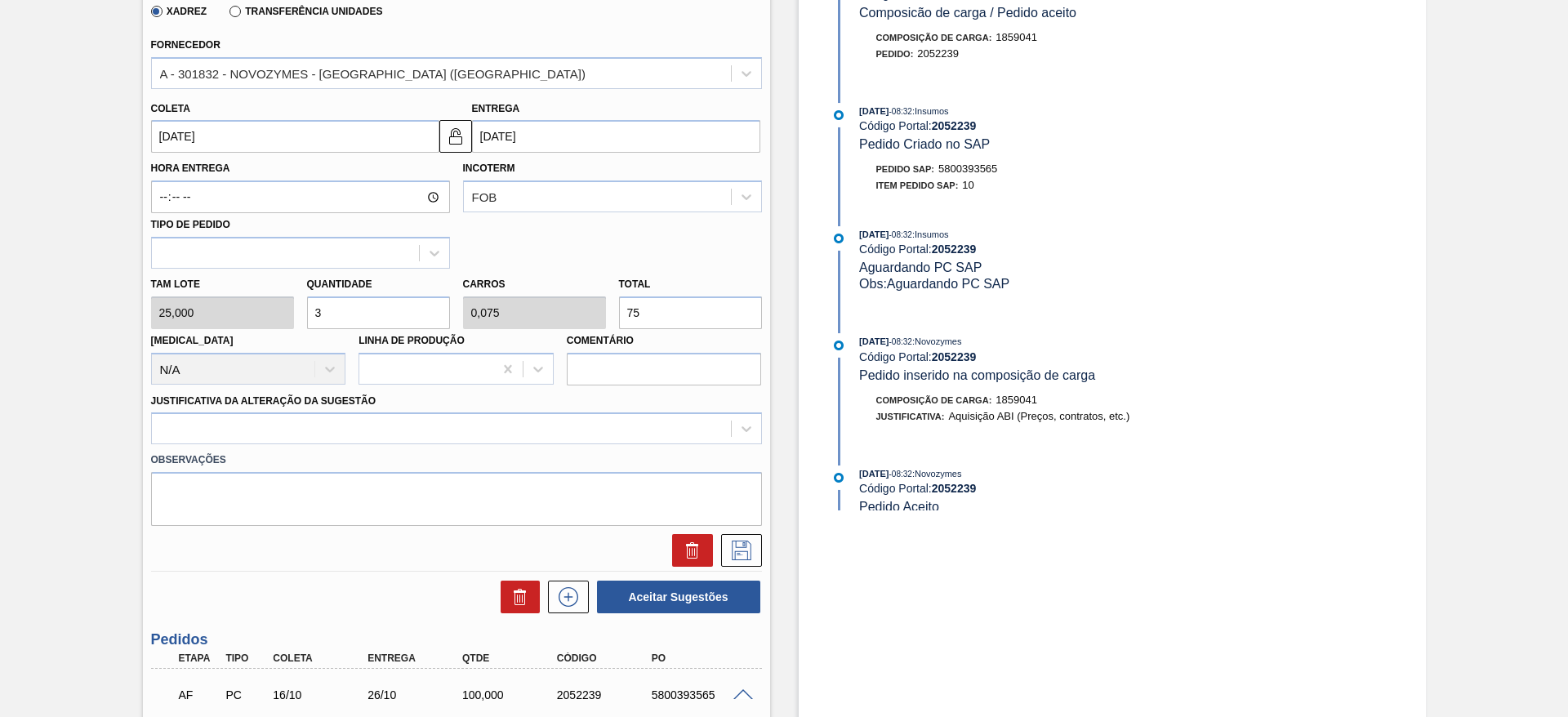
scroll to position [593, 0]
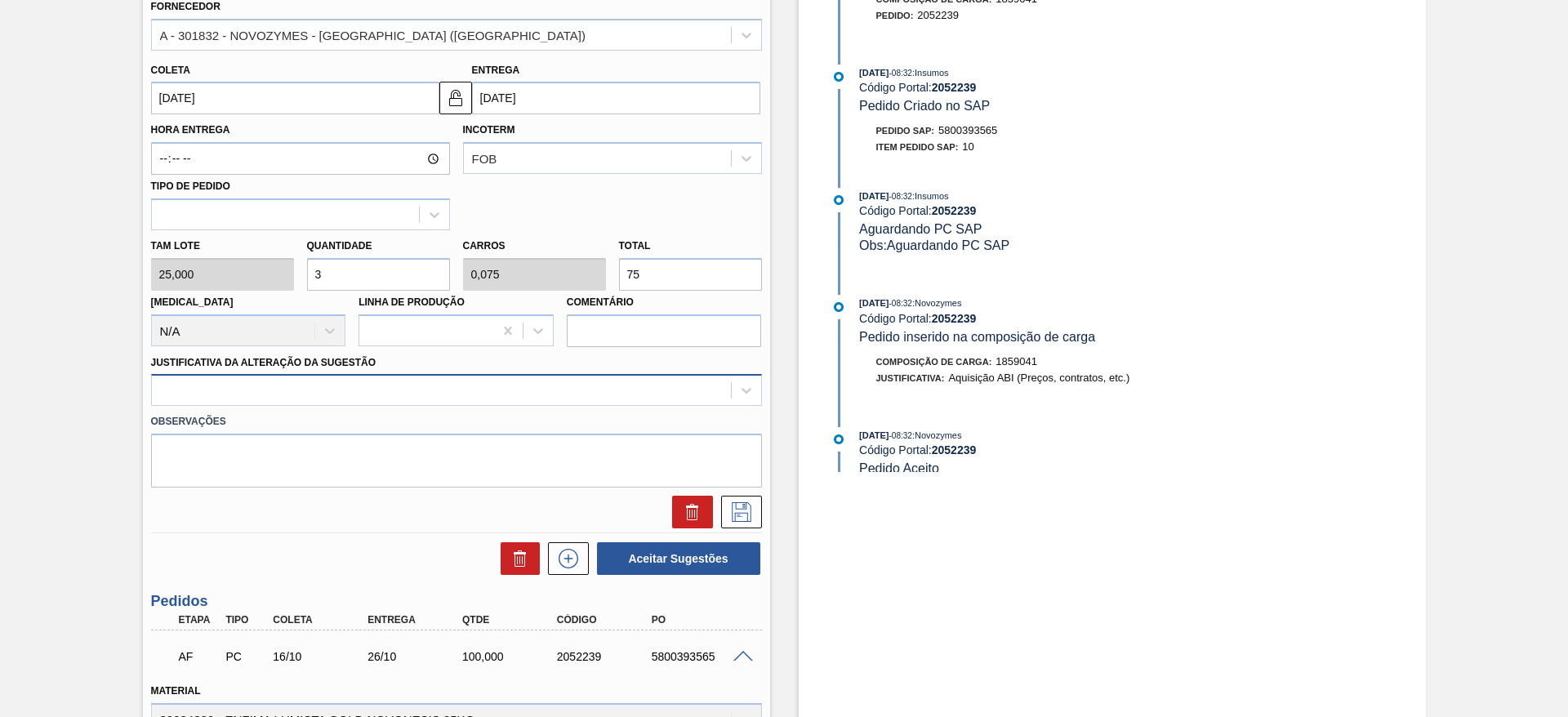
type input "3"
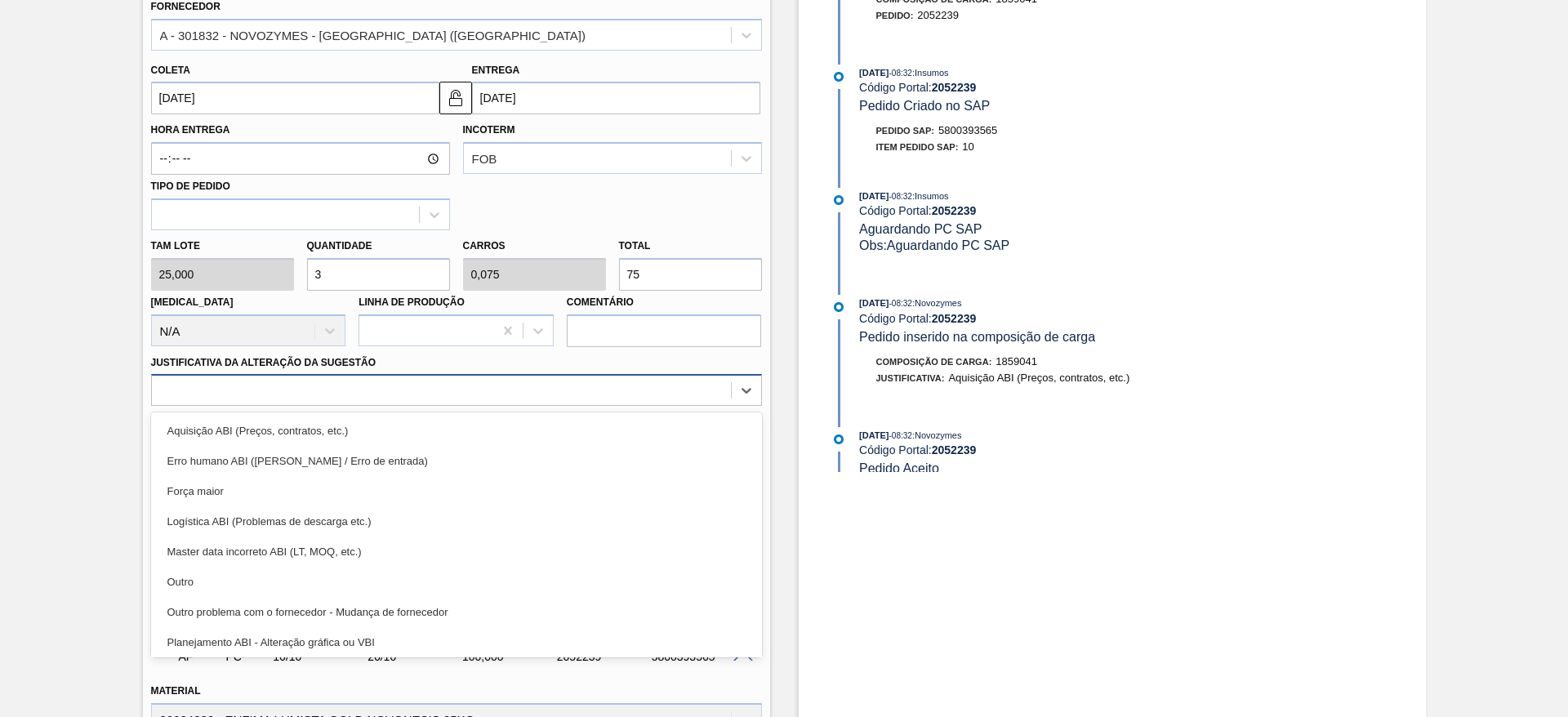
click at [686, 389] on div at bounding box center [442, 391] width 579 height 24
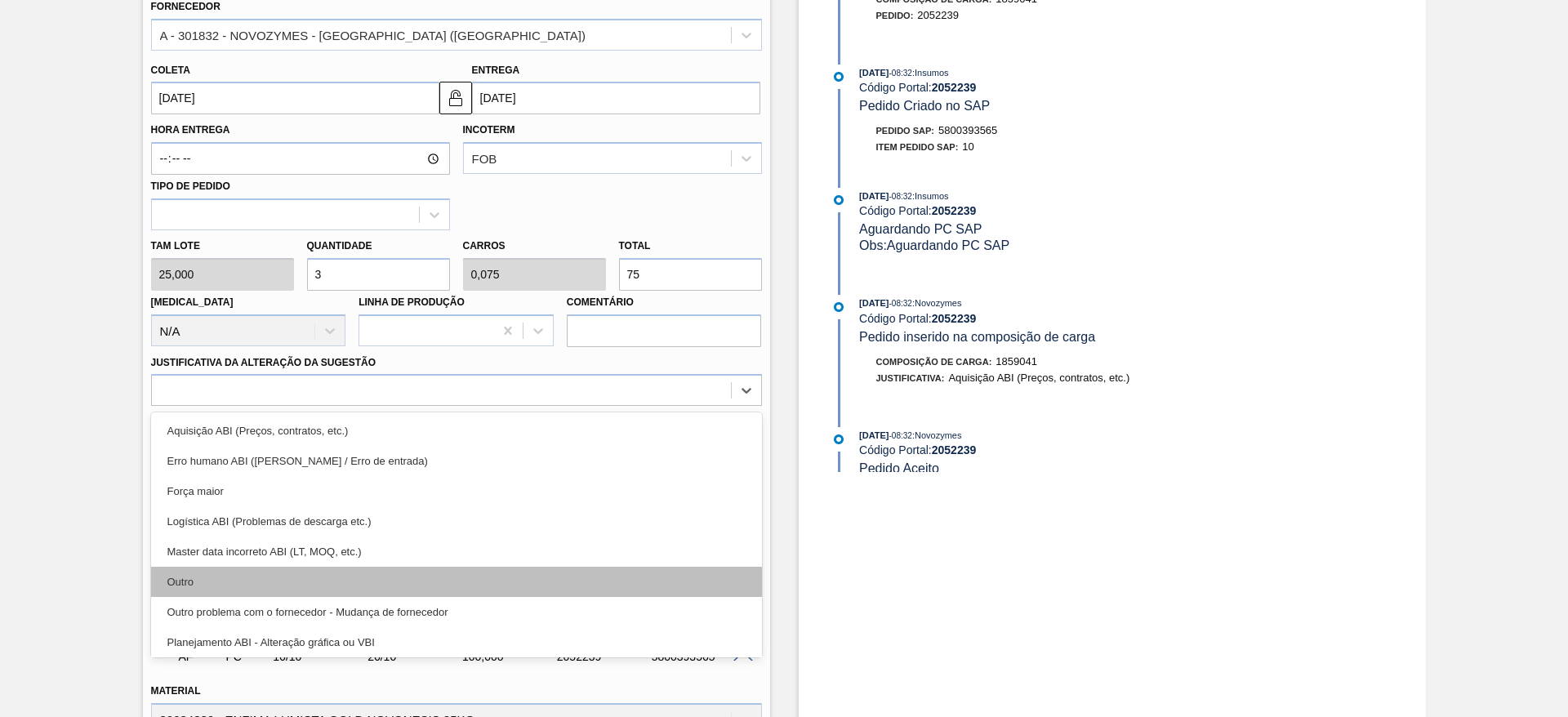
click at [496, 575] on div "Outro" at bounding box center [456, 581] width 611 height 30
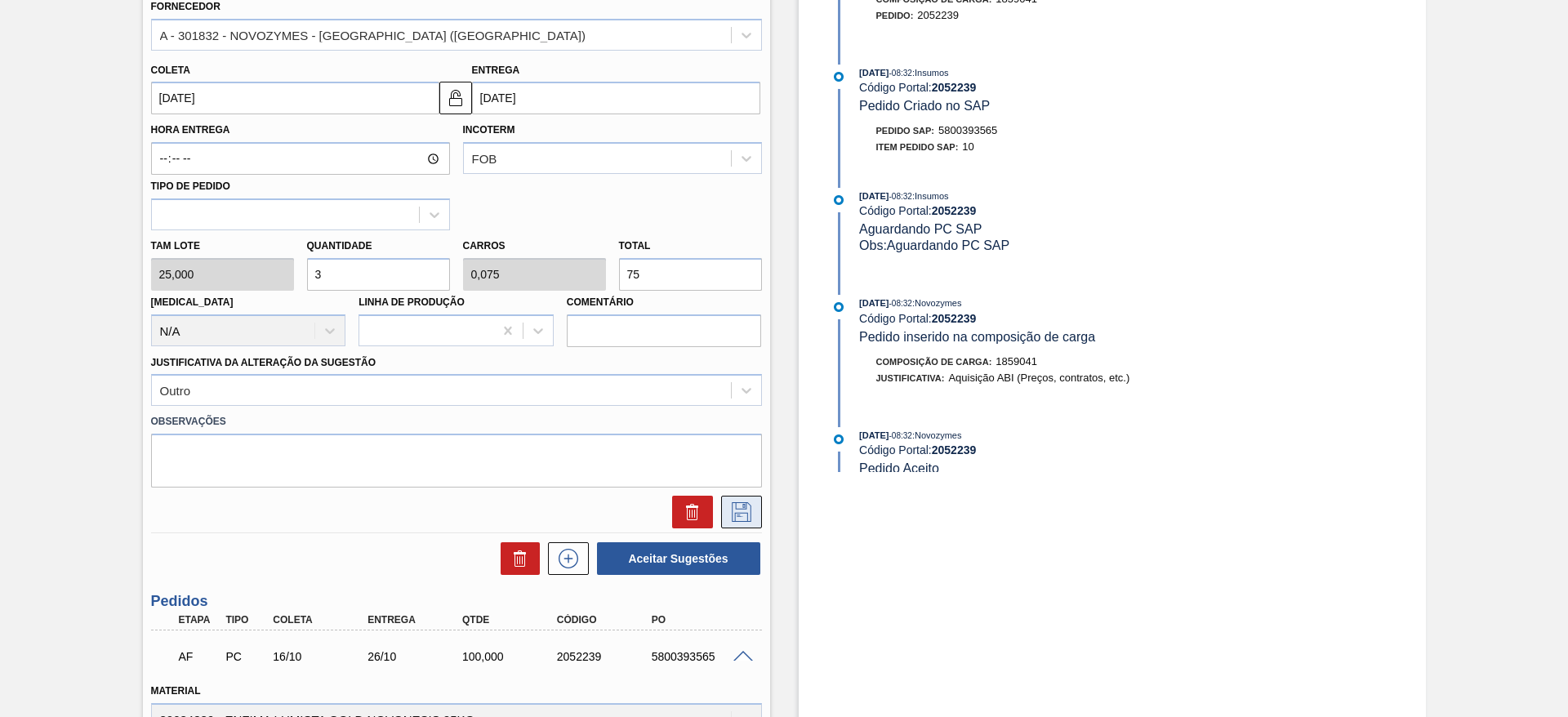
click at [753, 499] on button at bounding box center [741, 512] width 41 height 33
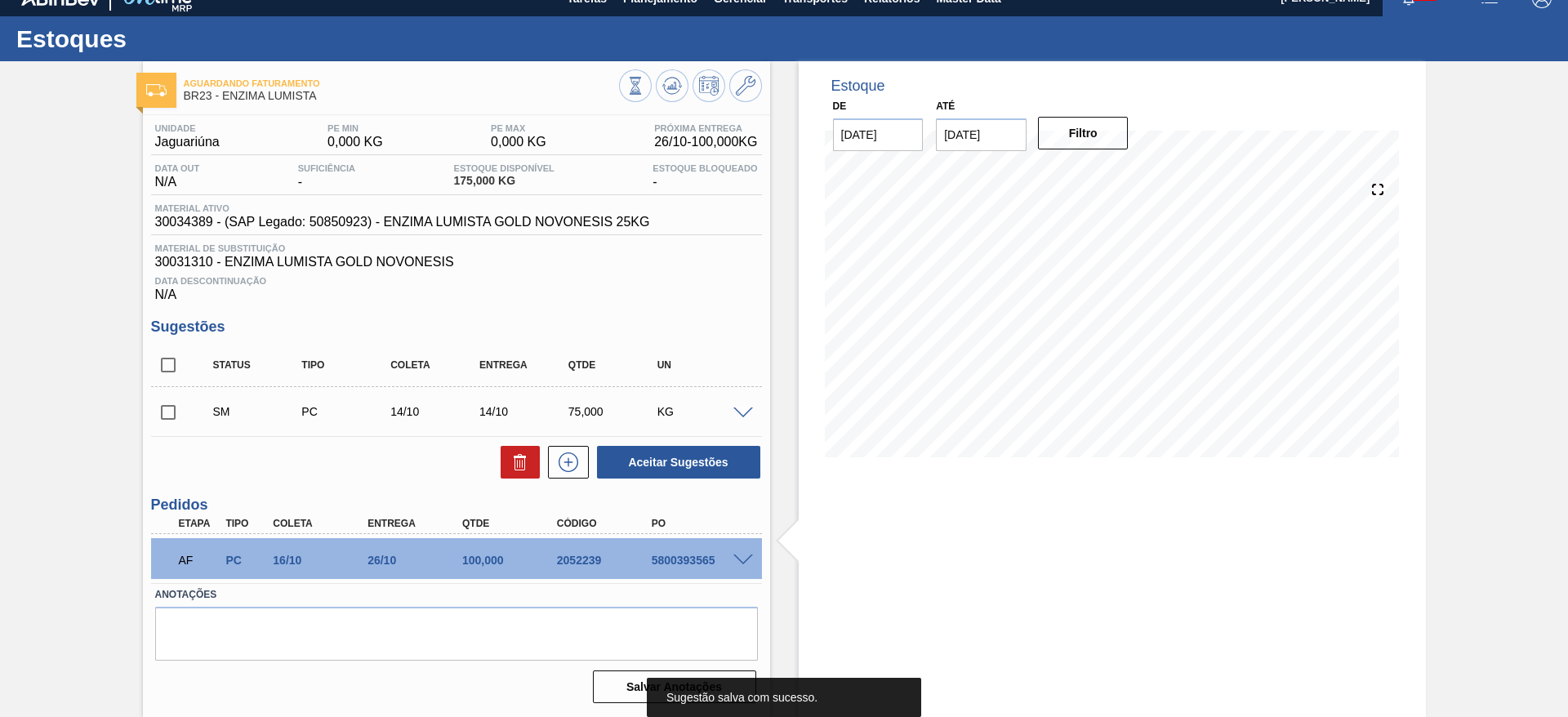
scroll to position [21, 0]
click at [156, 406] on input "checkbox" at bounding box center [168, 412] width 34 height 34
click at [743, 410] on span at bounding box center [743, 413] width 20 height 12
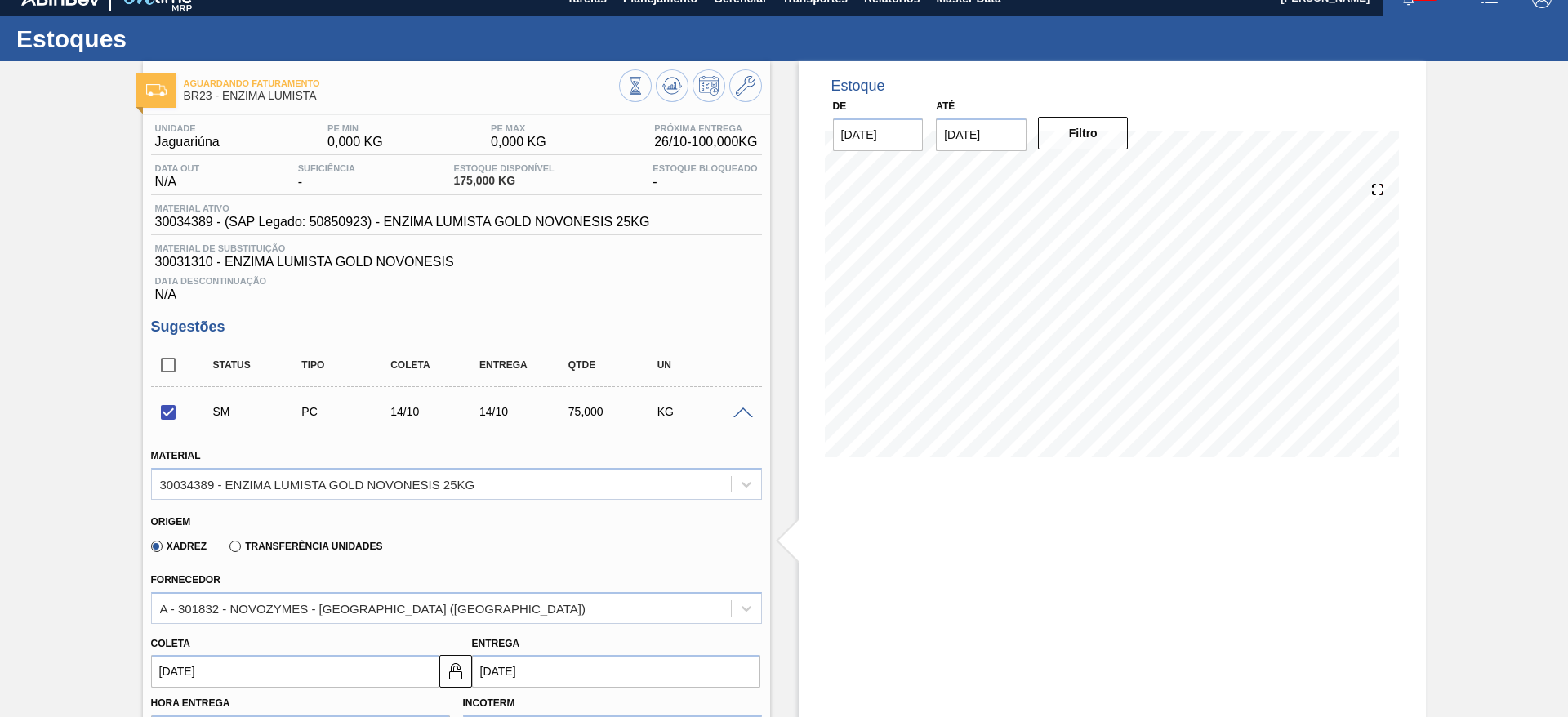
click at [266, 544] on label "Transferência Unidades" at bounding box center [306, 545] width 153 height 11
click at [227, 550] on input "Transferência Unidades" at bounding box center [227, 550] width 0 height 0
checkbox input "false"
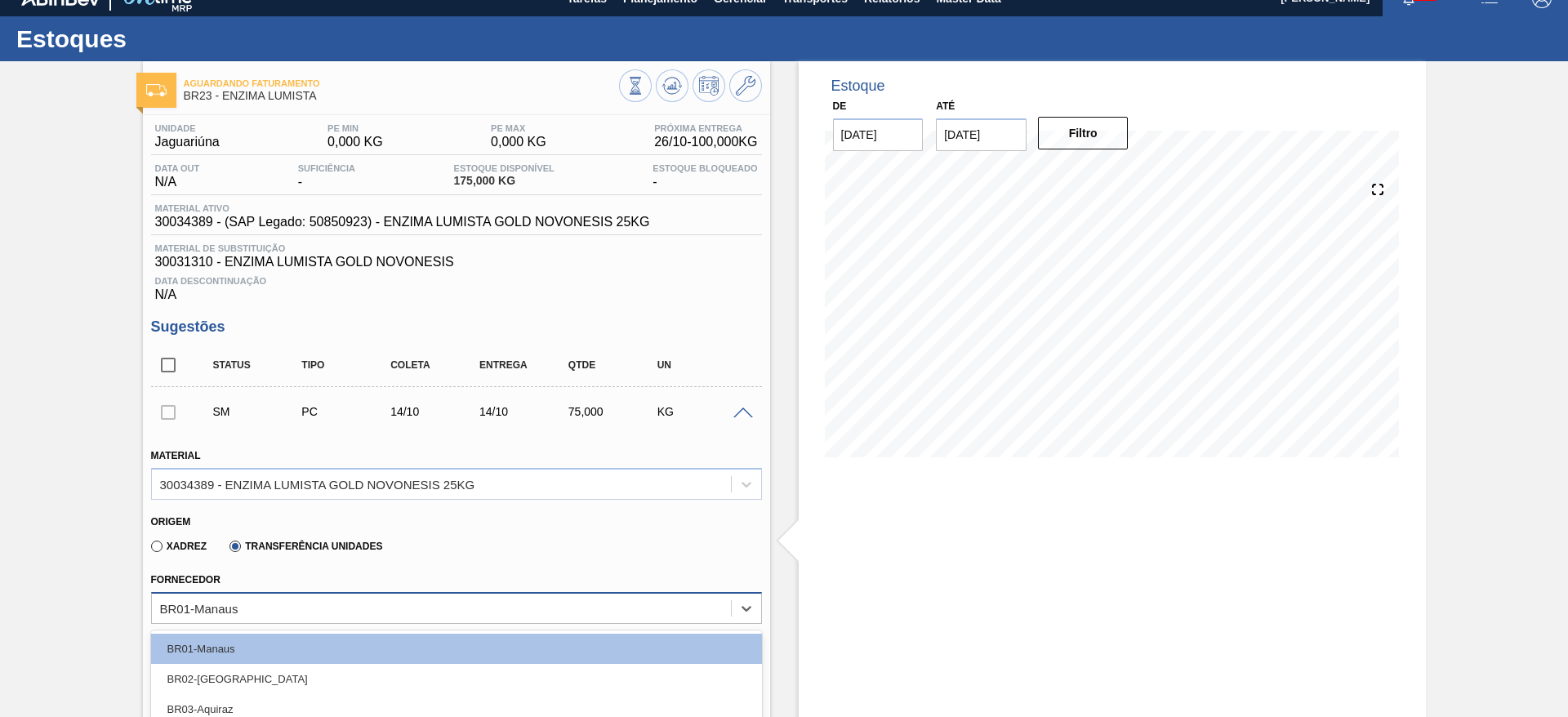
click at [252, 610] on div "option BR01-Manaus focused, 1 of 20. 20 results available. Use Up and Down to c…" at bounding box center [456, 607] width 611 height 32
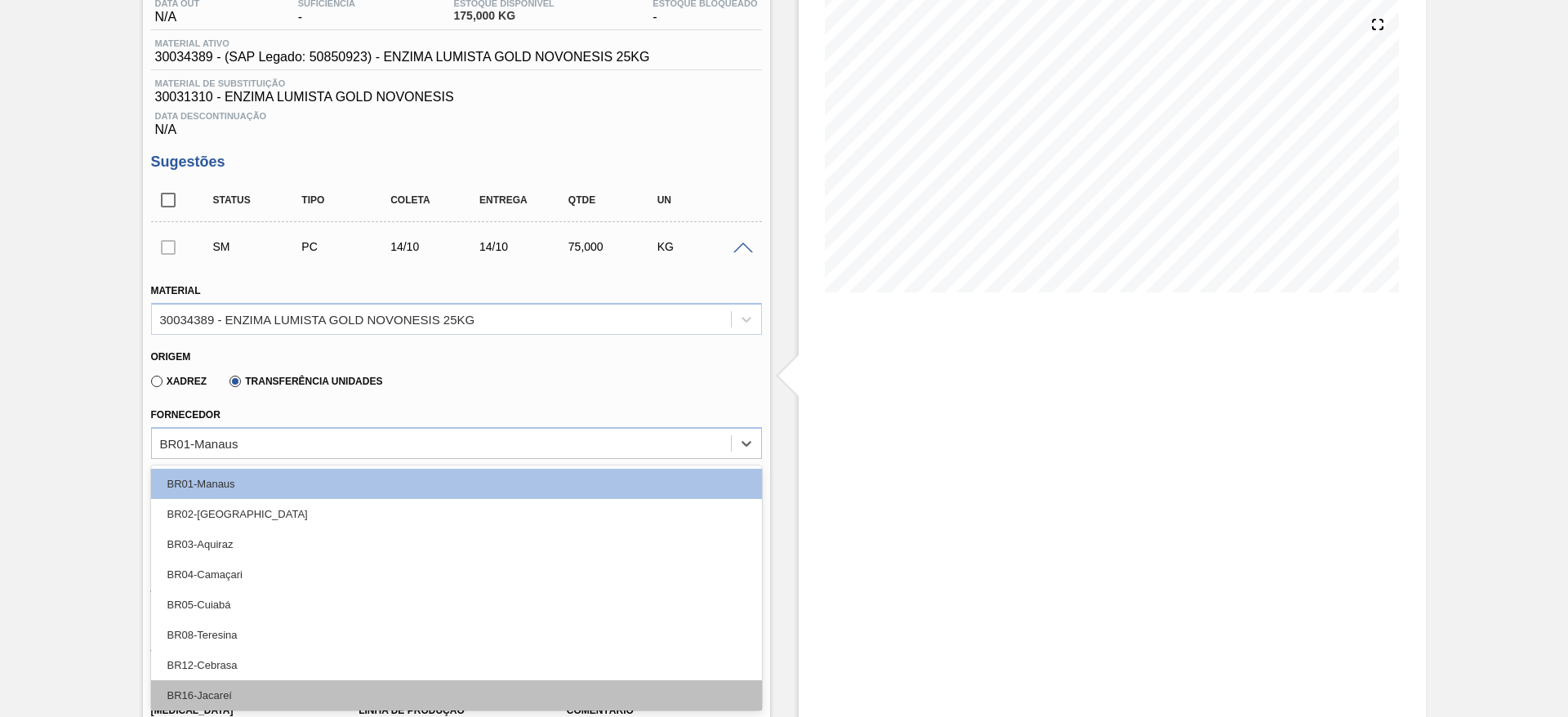
click at [195, 694] on div "BR16-Jacareí" at bounding box center [456, 695] width 611 height 30
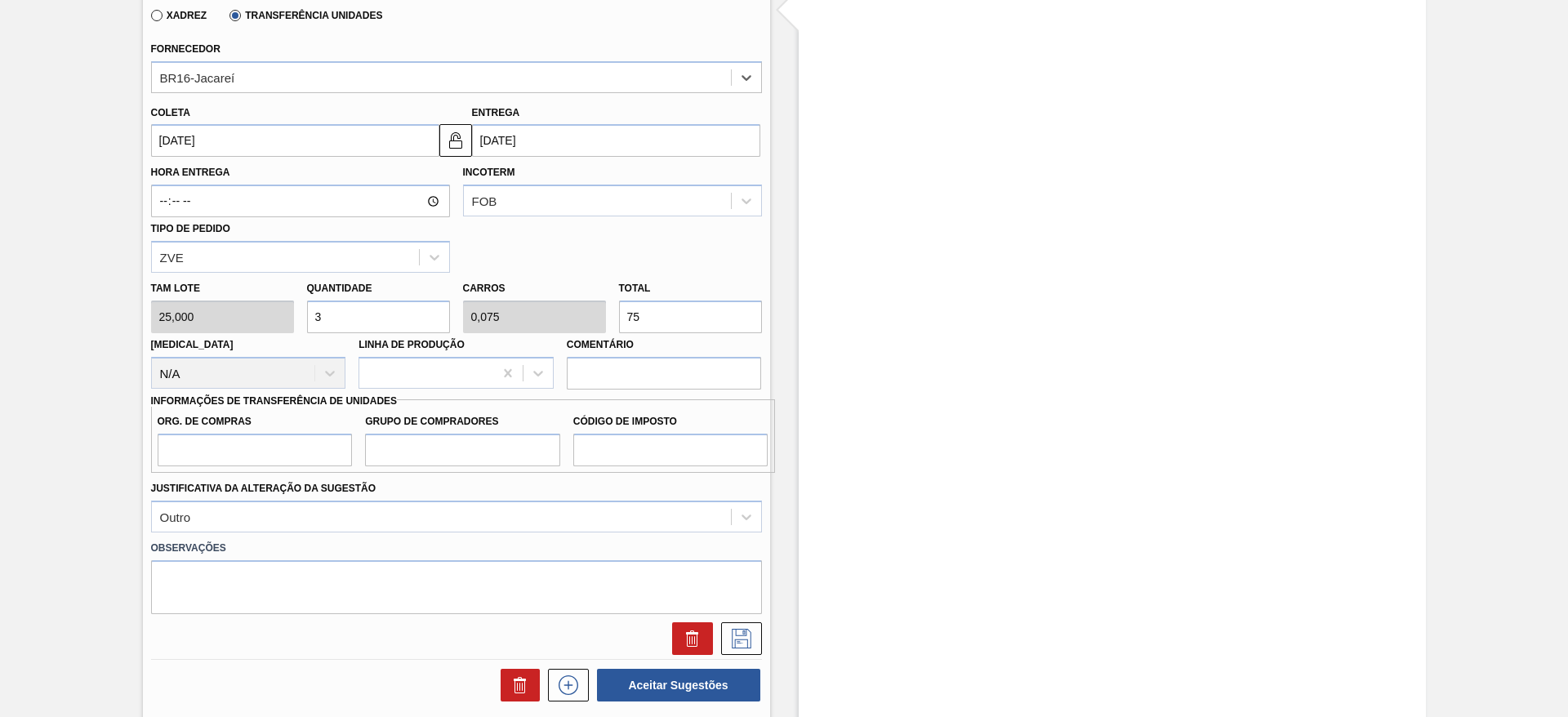
scroll to position [553, 0]
click at [737, 639] on icon at bounding box center [741, 635] width 9 height 13
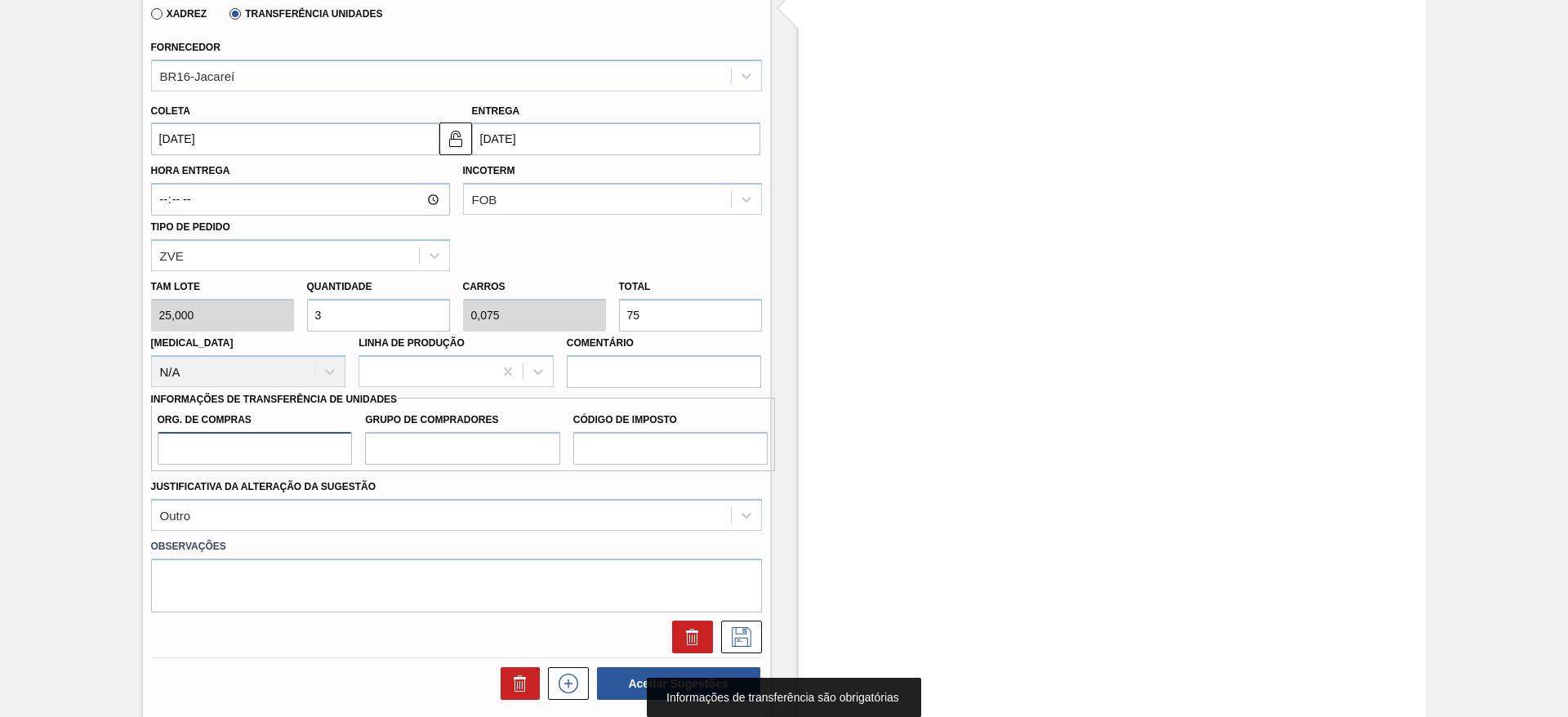
click at [289, 448] on input "Org. de Compras" at bounding box center [254, 448] width 195 height 33
type input "BR00"
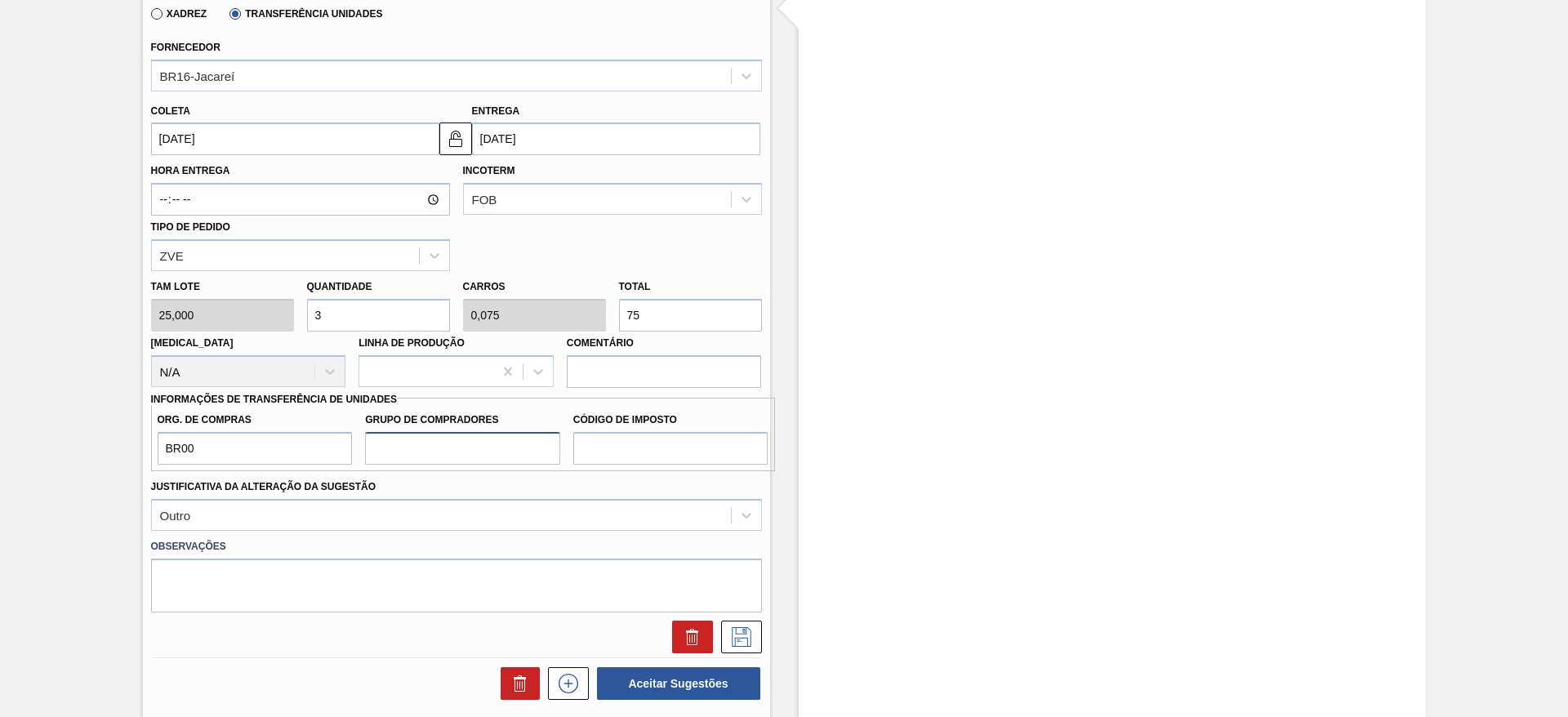
drag, startPoint x: 430, startPoint y: 454, endPoint x: 430, endPoint y: 465, distance: 11.0
click at [430, 454] on input "Grupo de Compradores" at bounding box center [462, 448] width 195 height 33
type input "A01"
click at [592, 441] on input "Código de Imposto" at bounding box center [670, 448] width 195 height 33
type input "I1"
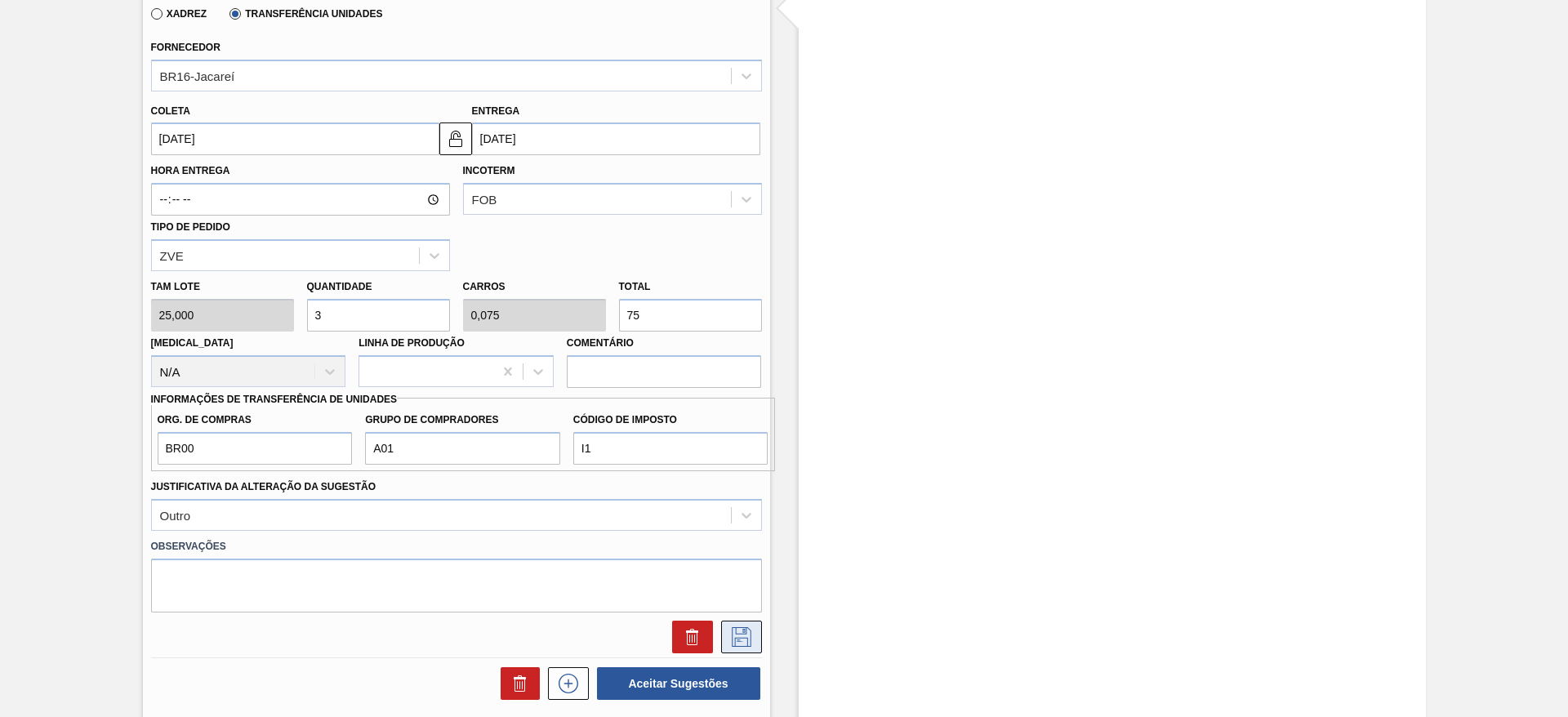
click at [744, 627] on icon at bounding box center [741, 636] width 20 height 20
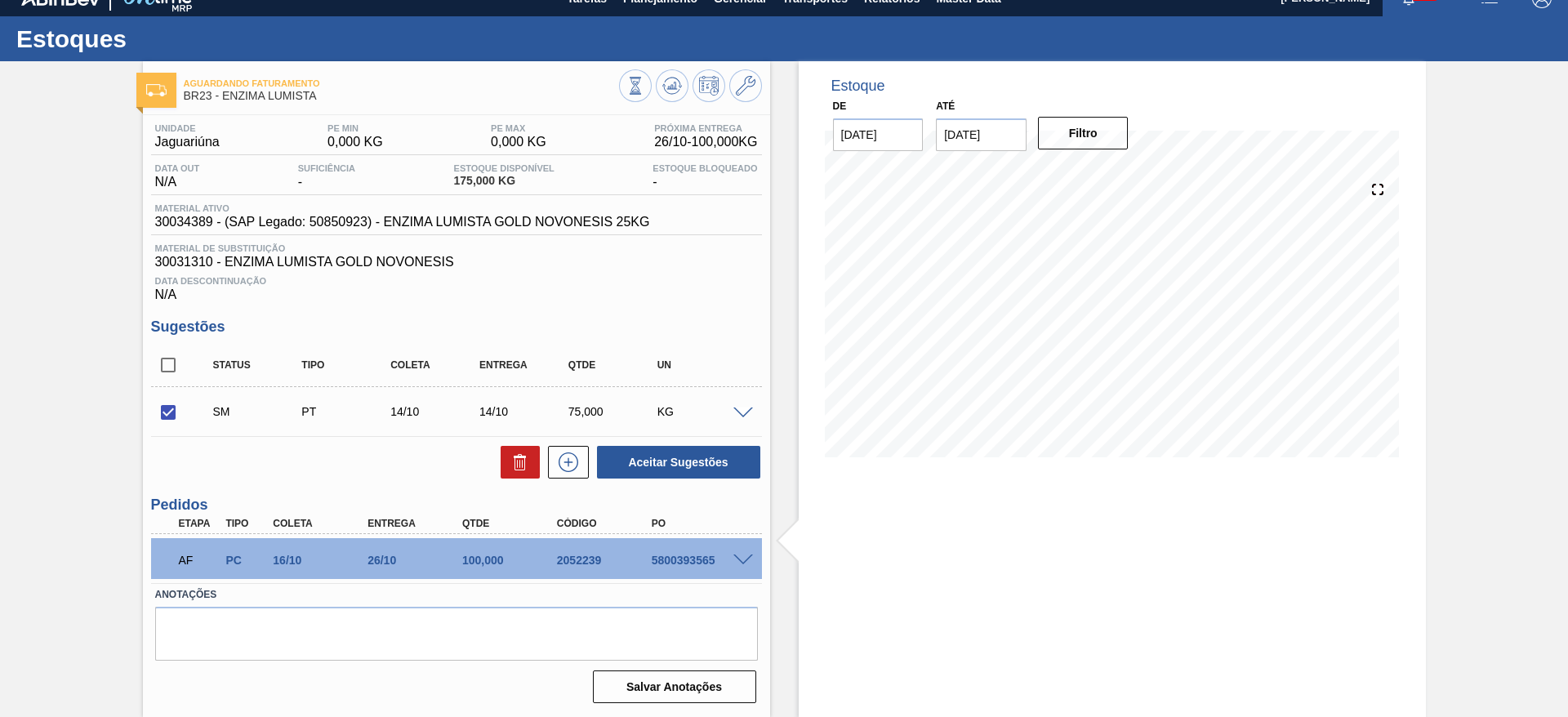
scroll to position [21, 0]
click at [713, 459] on button "Aceitar Sugestões" at bounding box center [679, 462] width 163 height 33
checkbox input "false"
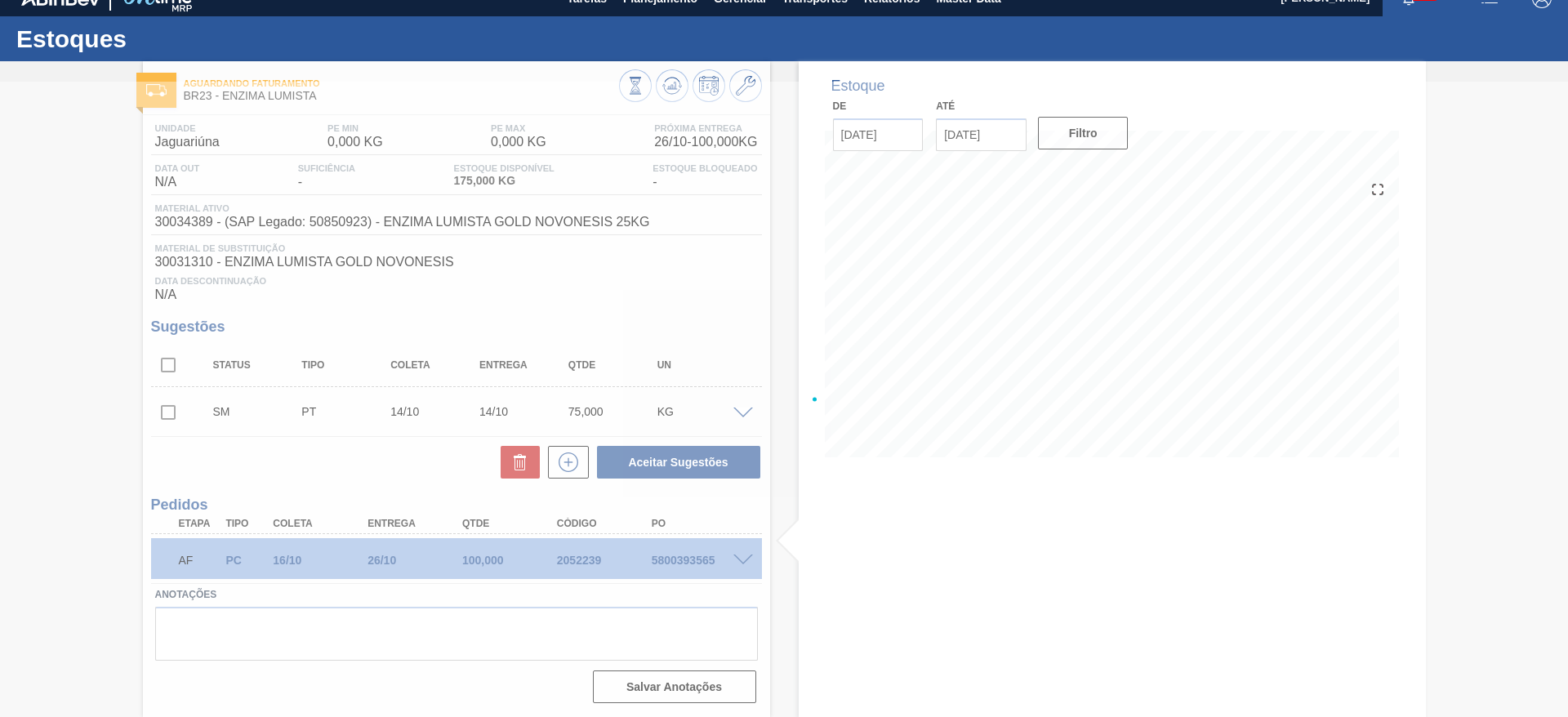
scroll to position [2, 0]
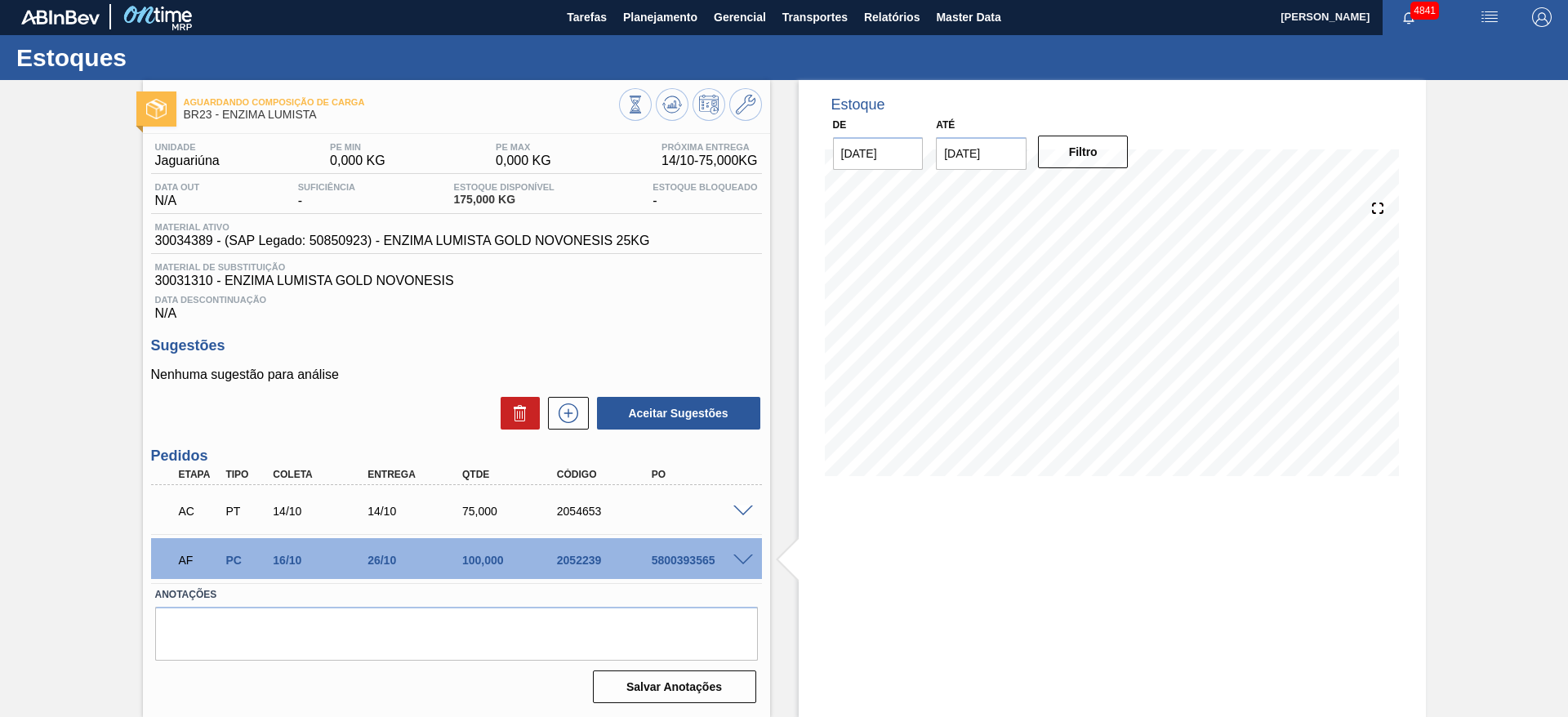
click at [734, 509] on span at bounding box center [743, 511] width 20 height 12
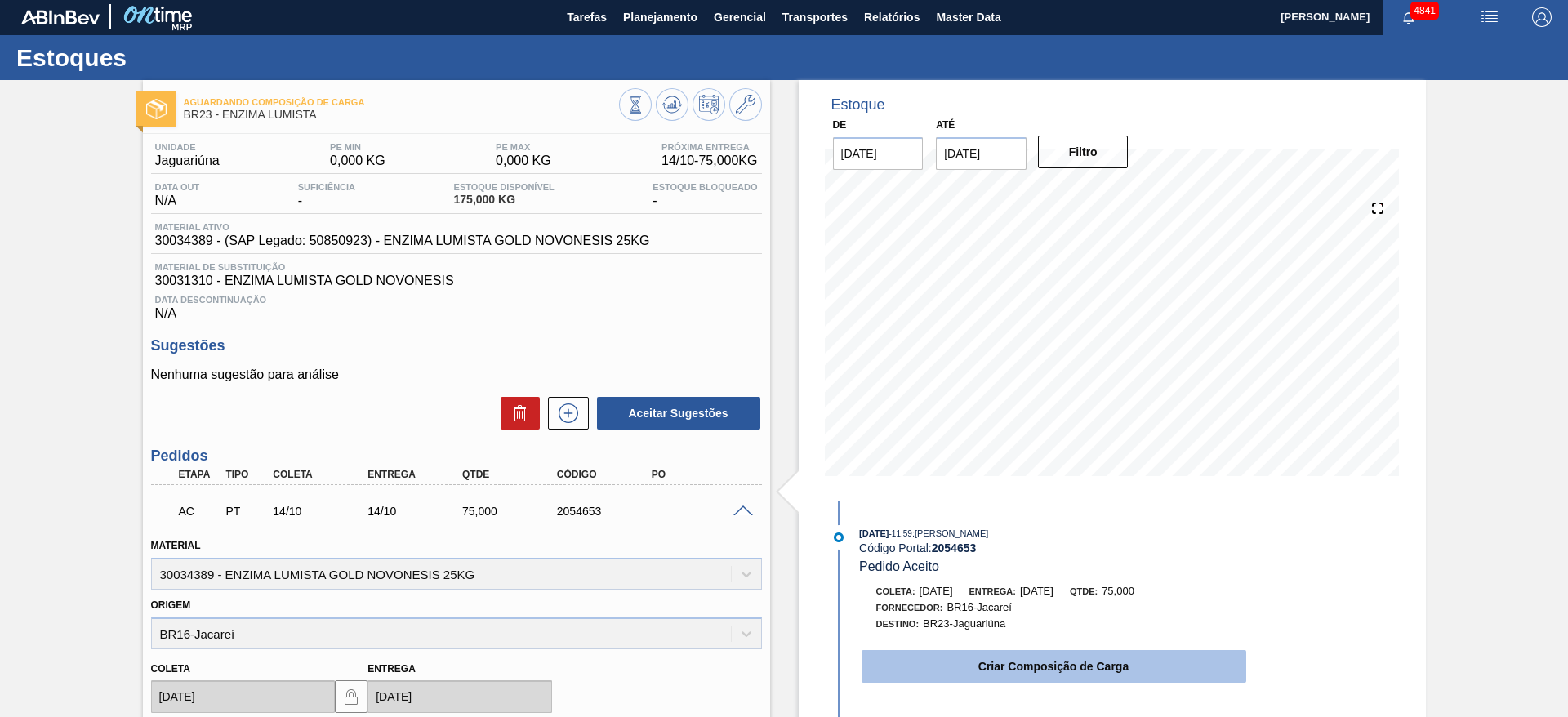
click at [1008, 661] on button "Criar Composição de Carga" at bounding box center [1054, 666] width 385 height 33
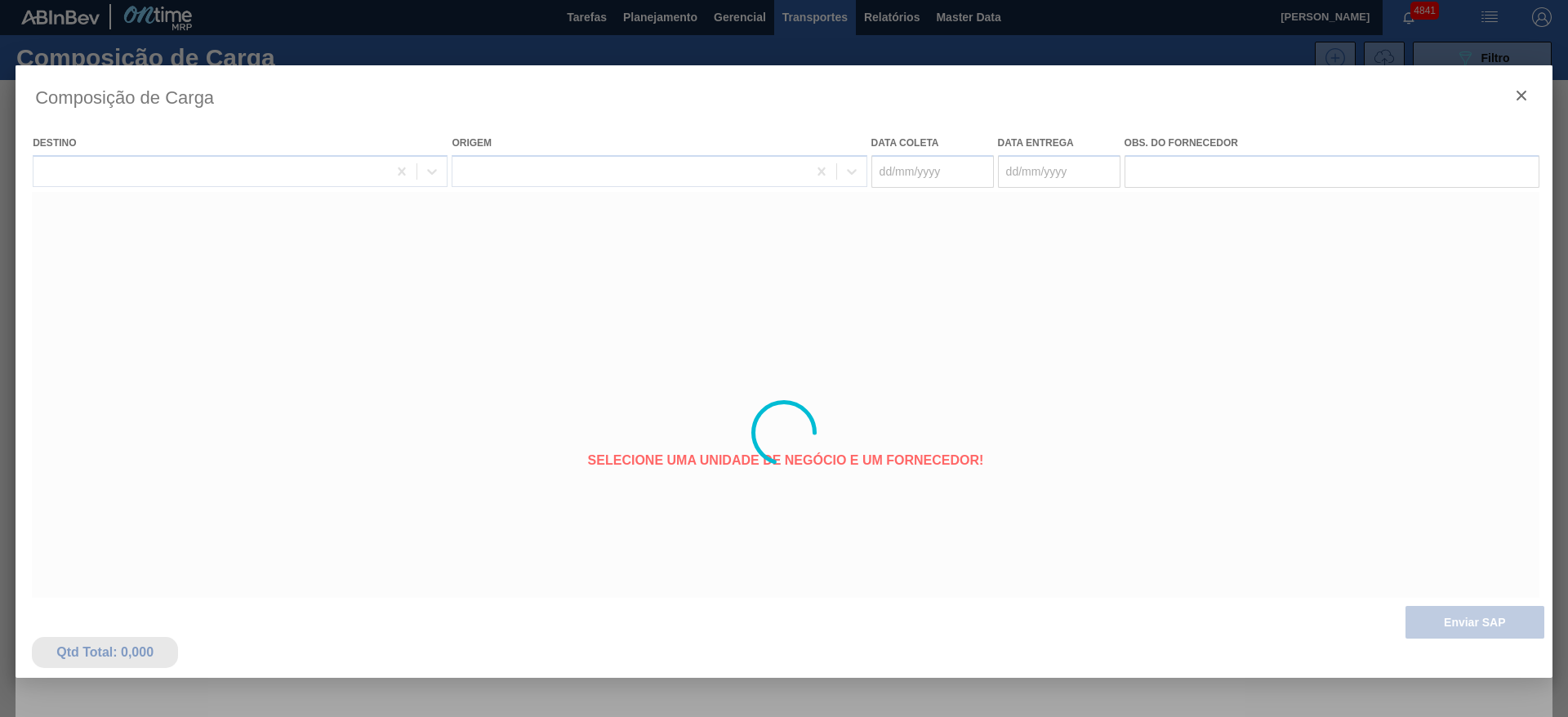
type coleta "[DATE]"
type Entrega "[DATE]"
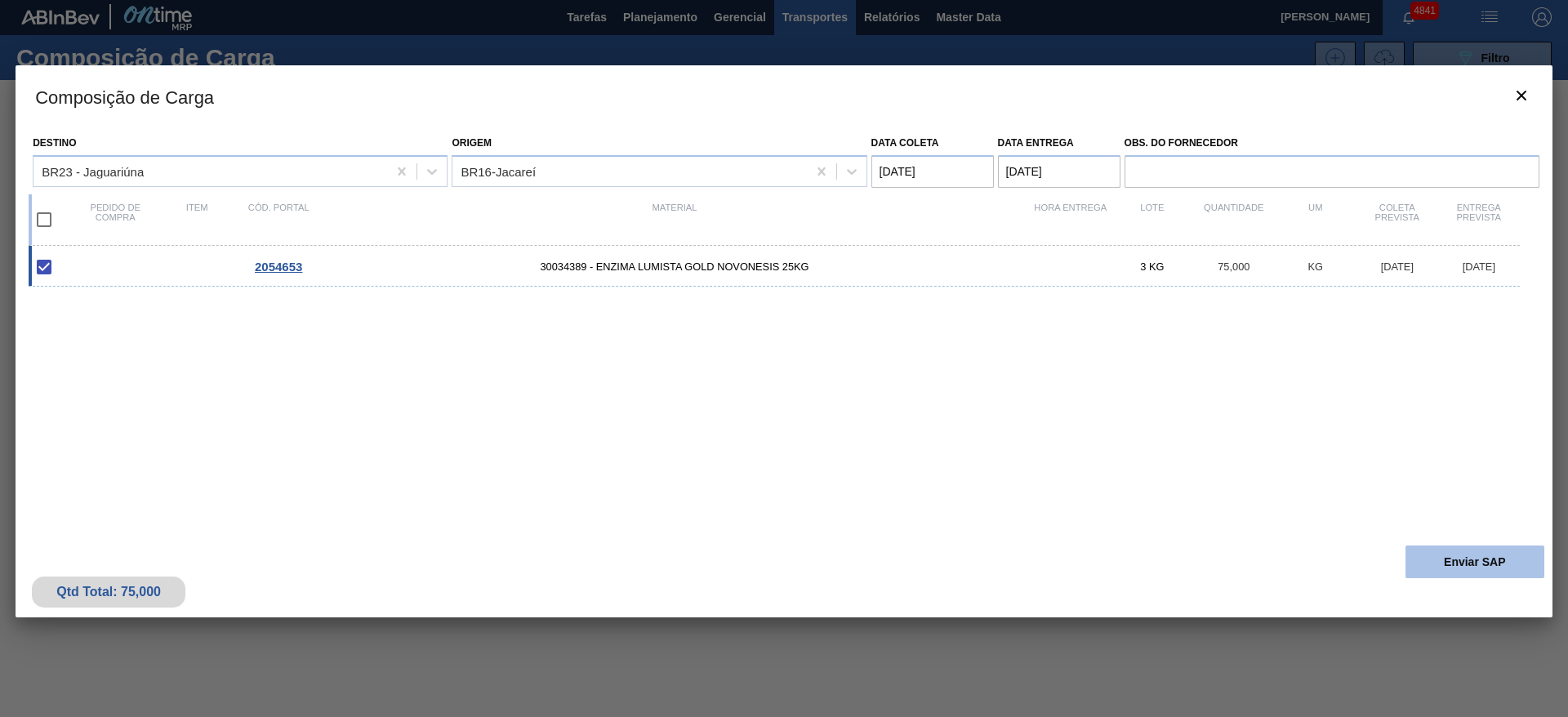
click at [1461, 561] on button "Enviar SAP" at bounding box center [1475, 562] width 139 height 33
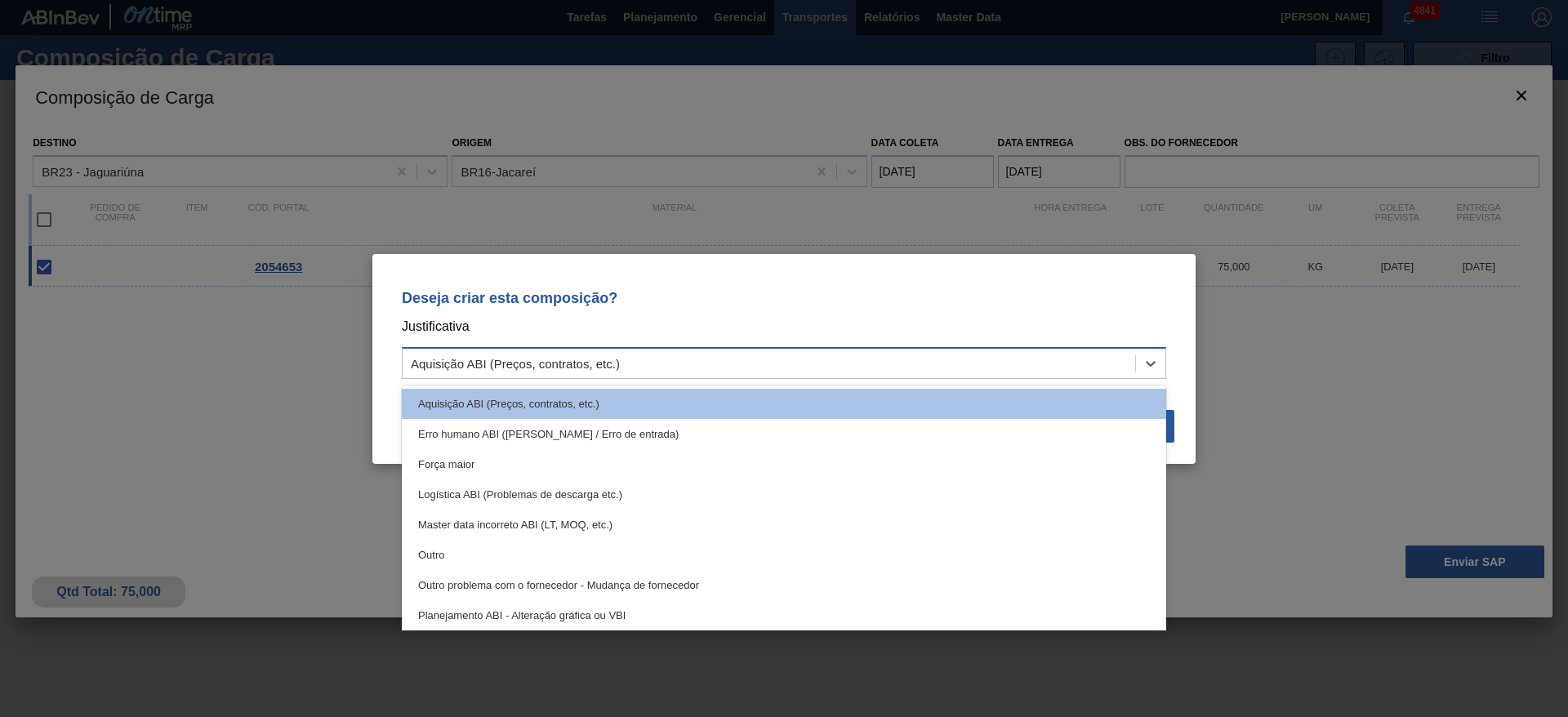
click at [1026, 356] on div "Aquisição ABI (Preços, contratos, etc.)" at bounding box center [769, 363] width 733 height 24
click at [711, 544] on div "Outro" at bounding box center [784, 554] width 765 height 30
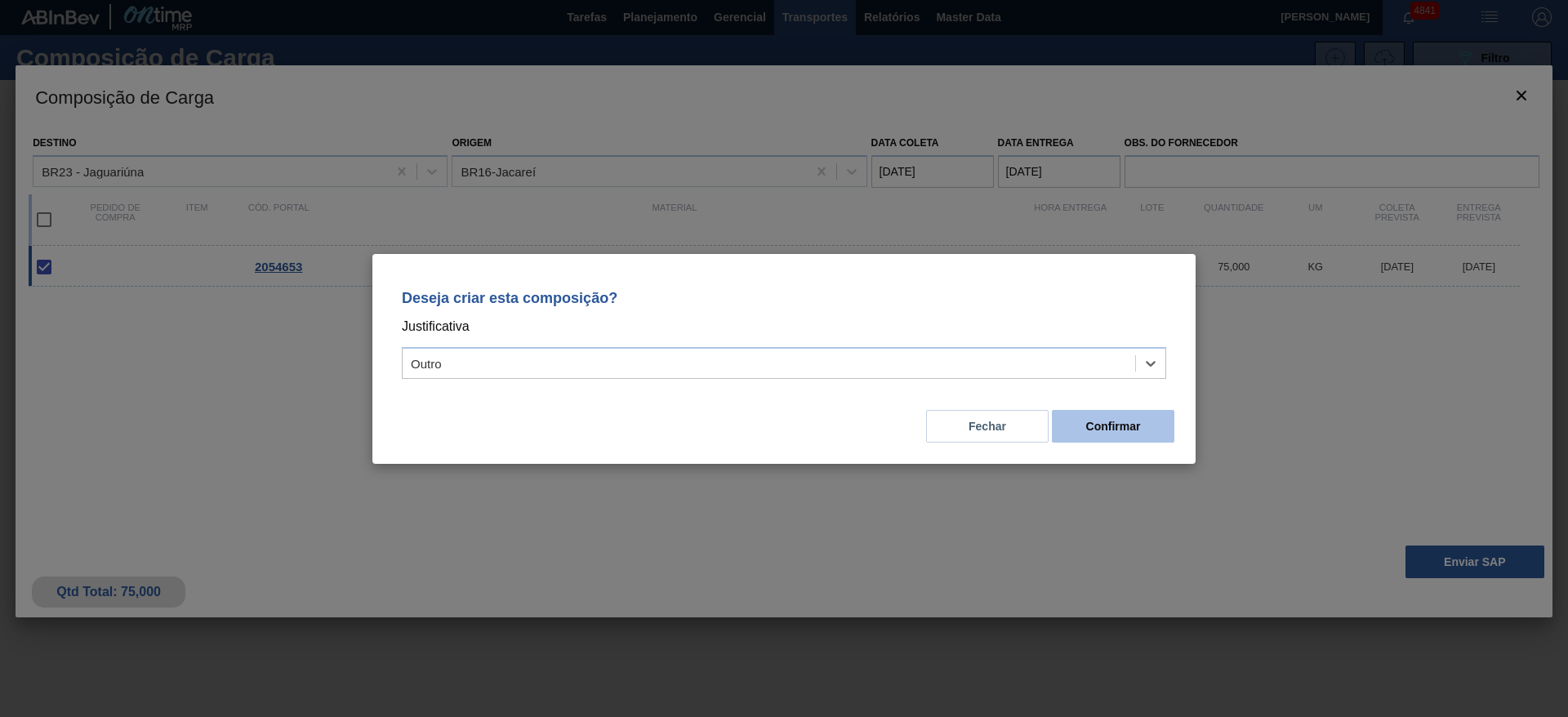
click at [1110, 427] on button "Confirmar" at bounding box center [1113, 426] width 123 height 33
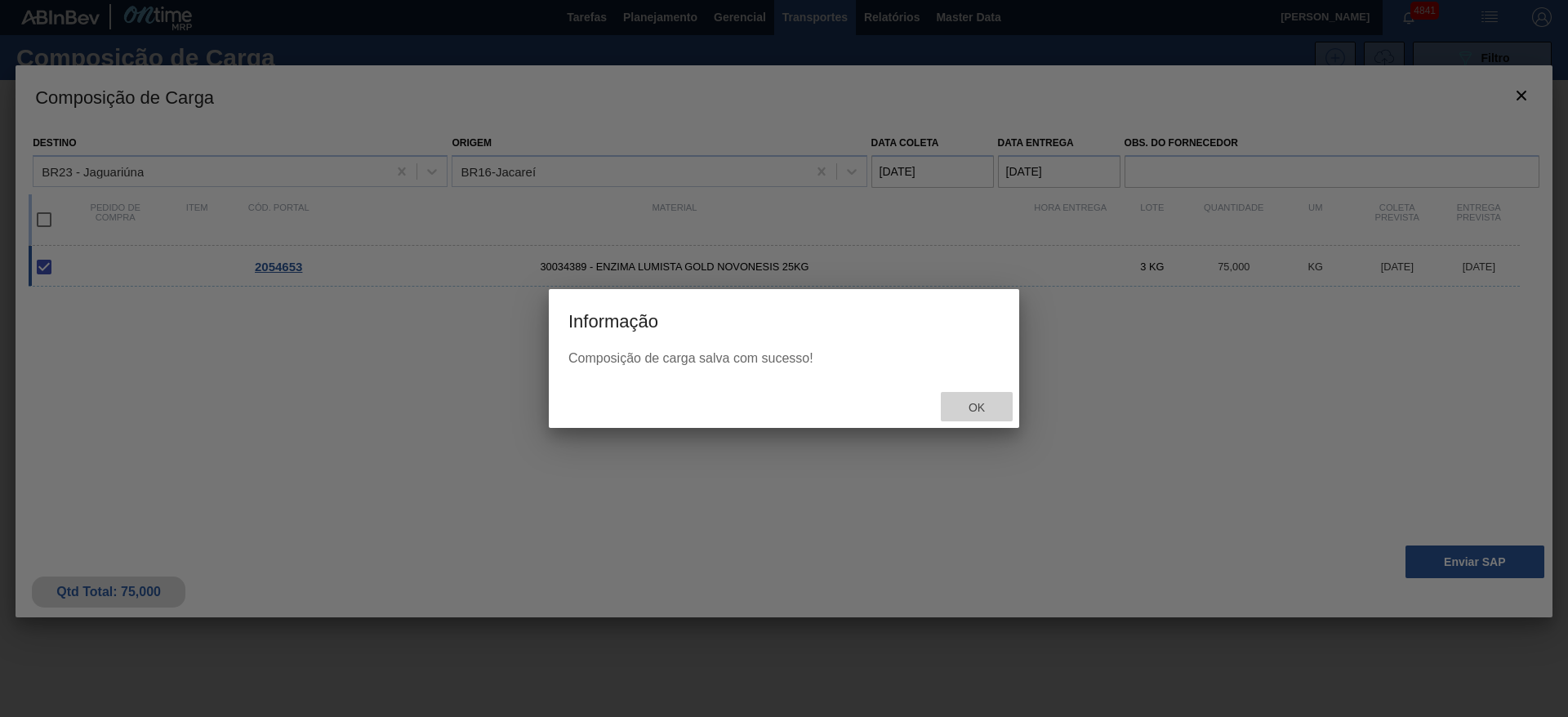
click at [980, 404] on span "Ok" at bounding box center [976, 407] width 42 height 13
